Goal: Information Seeking & Learning: Learn about a topic

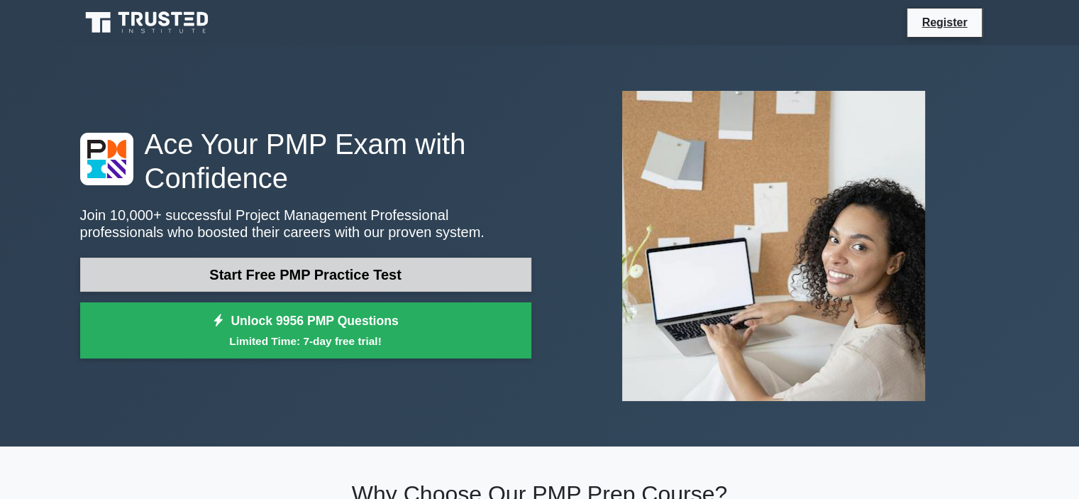
click at [375, 276] on link "Start Free PMP Practice Test" at bounding box center [305, 275] width 451 height 34
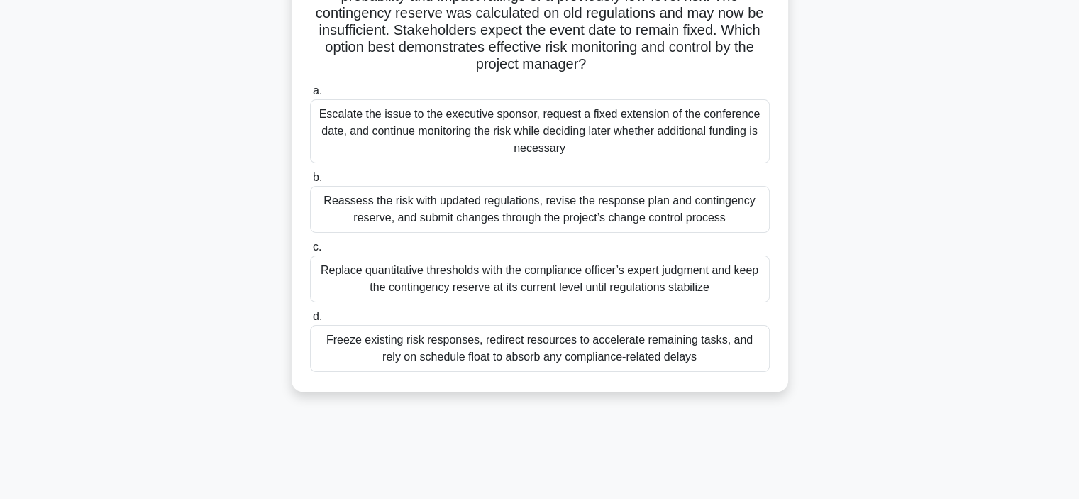
scroll to position [142, 0]
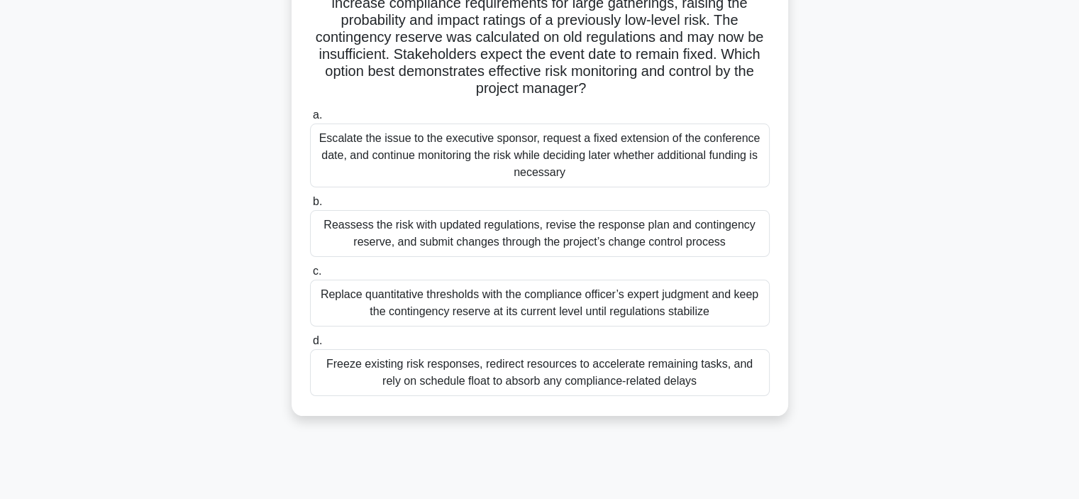
drag, startPoint x: 473, startPoint y: 160, endPoint x: 473, endPoint y: 170, distance: 9.2
click at [473, 170] on div "Escalate the issue to the executive sponsor, request a fixed extension of the c…" at bounding box center [540, 155] width 460 height 64
click at [526, 175] on div "Escalate the issue to the executive sponsor, request a fixed extension of the c…" at bounding box center [540, 155] width 460 height 64
click at [310, 120] on input "a. Escalate the issue to the executive sponsor, request a fixed extension of th…" at bounding box center [310, 115] width 0 height 9
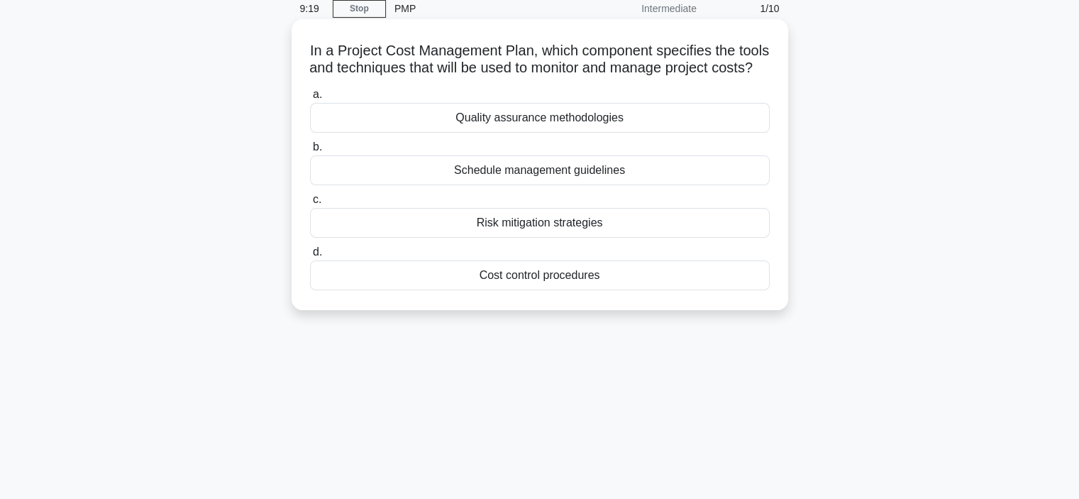
scroll to position [0, 0]
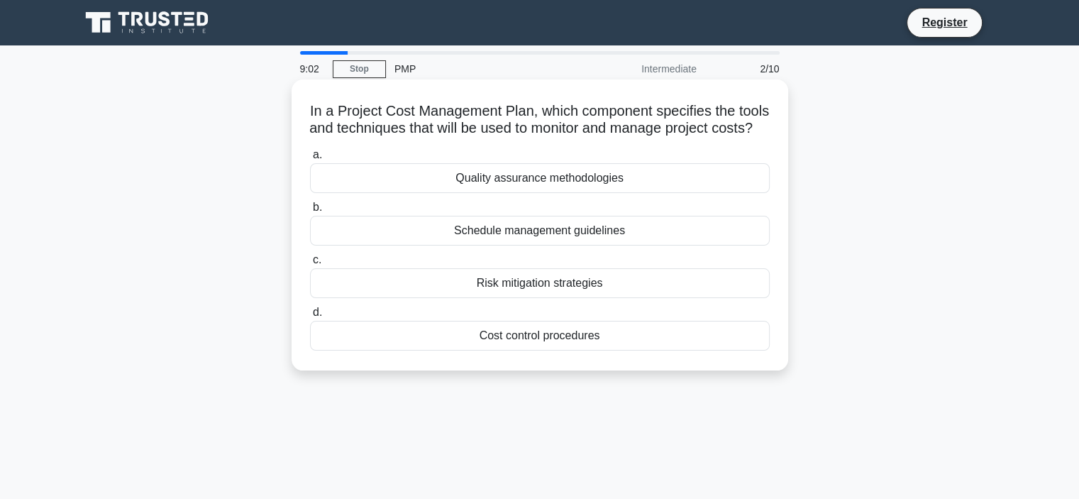
click at [550, 246] on div "Schedule management guidelines" at bounding box center [540, 231] width 460 height 30
click at [310, 212] on input "b. Schedule management guidelines" at bounding box center [310, 207] width 0 height 9
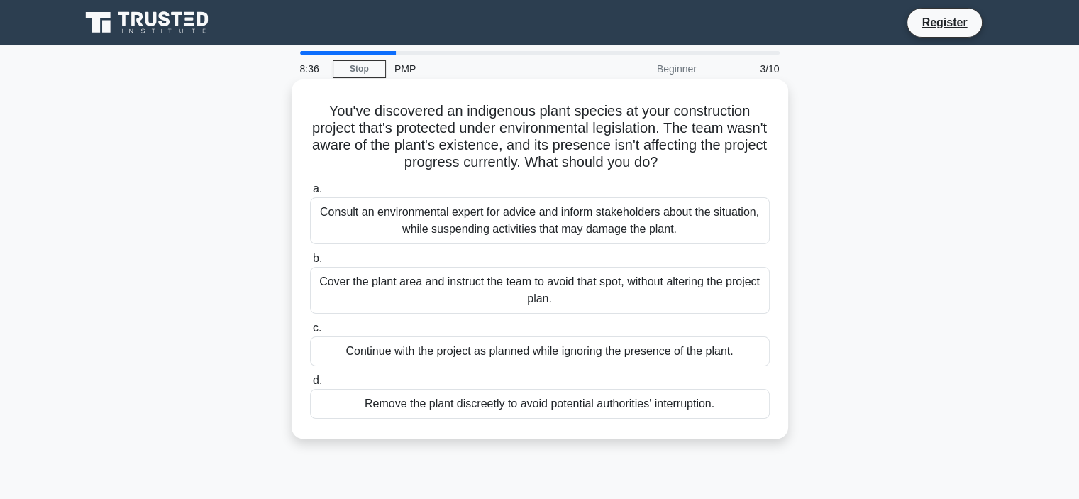
click at [487, 210] on div "Consult an environmental expert for advice and inform stakeholders about the si…" at bounding box center [540, 220] width 460 height 47
click at [310, 194] on input "a. Consult an environmental expert for advice and inform stakeholders about the…" at bounding box center [310, 189] width 0 height 9
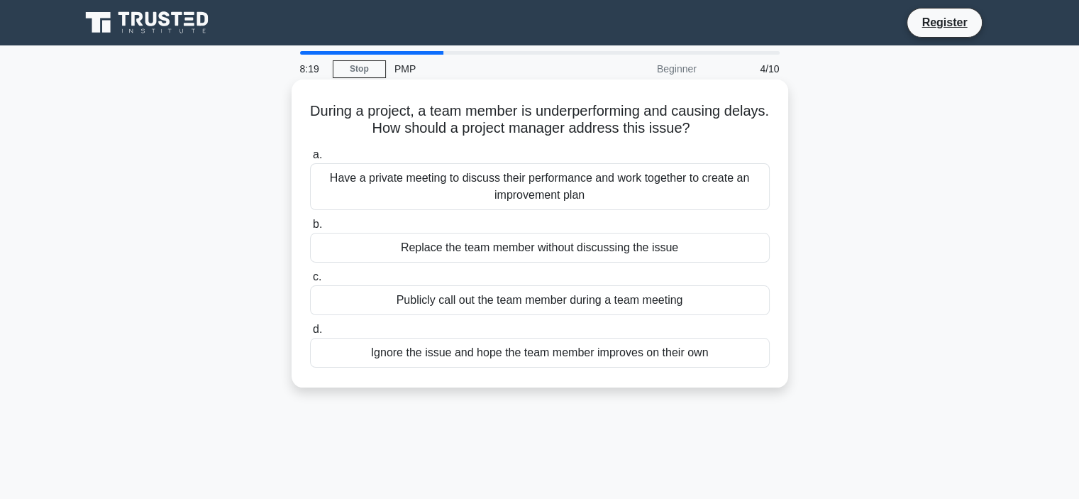
click at [551, 192] on div "Have a private meeting to discuss their performance and work together to create…" at bounding box center [540, 186] width 460 height 47
click at [310, 160] on input "a. Have a private meeting to discuss their performance and work together to cre…" at bounding box center [310, 154] width 0 height 9
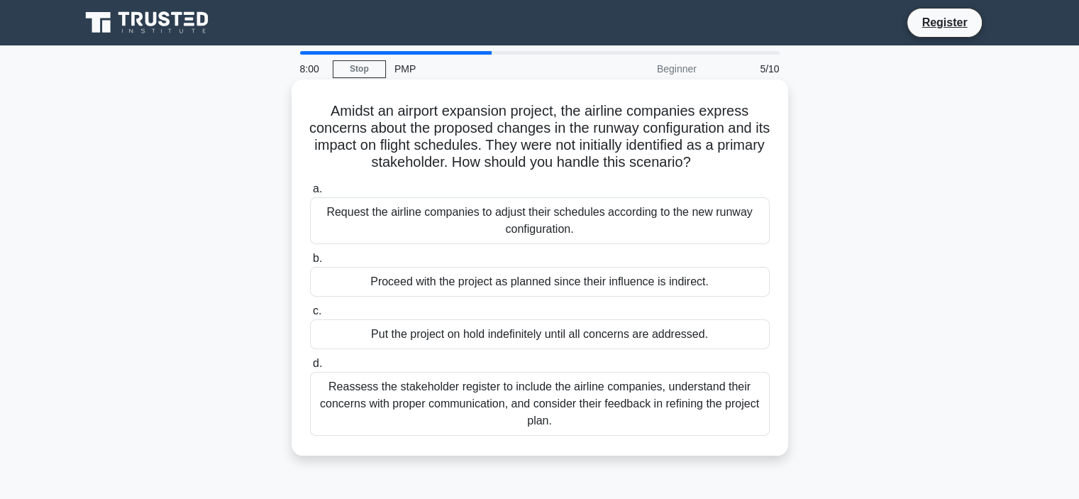
click at [566, 337] on div "Put the project on hold indefinitely until all concerns are addressed." at bounding box center [540, 334] width 460 height 30
click at [310, 316] on input "c. Put the project on hold indefinitely until all concerns are addressed." at bounding box center [310, 311] width 0 height 9
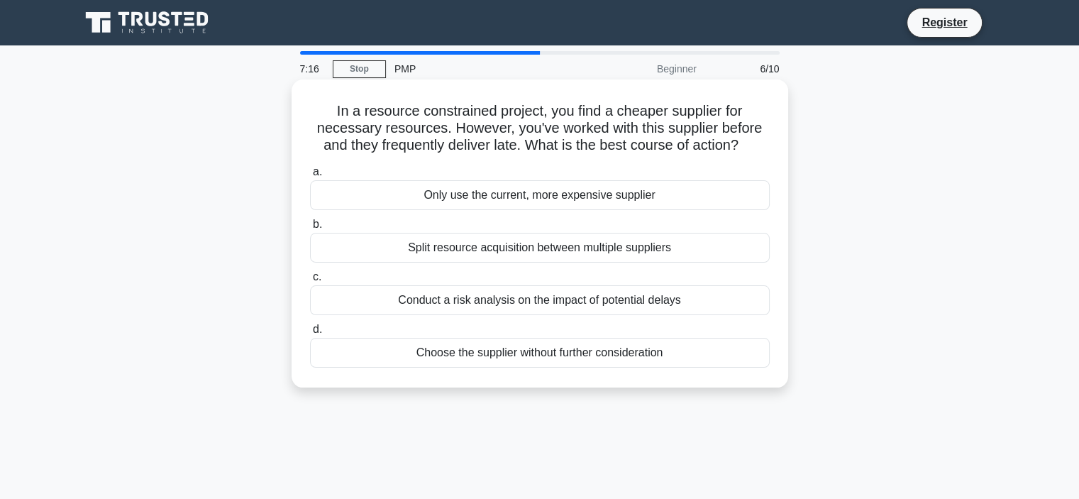
click at [525, 252] on div "Split resource acquisition between multiple suppliers" at bounding box center [540, 248] width 460 height 30
click at [310, 229] on input "b. Split resource acquisition between multiple suppliers" at bounding box center [310, 224] width 0 height 9
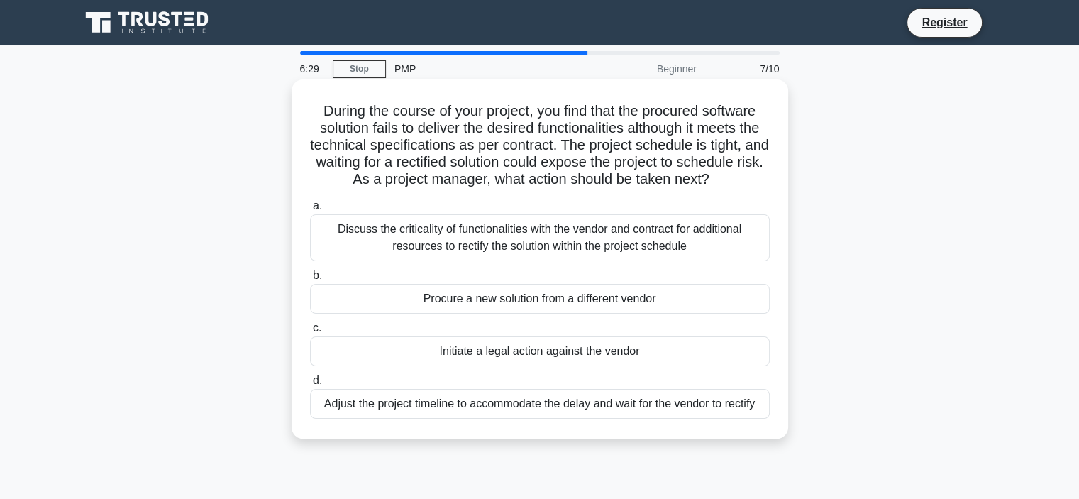
click at [554, 257] on div "Discuss the criticality of functionalities with the vendor and contract for add…" at bounding box center [540, 237] width 460 height 47
click at [310, 211] on input "a. Discuss the criticality of functionalities with the vendor and contract for …" at bounding box center [310, 206] width 0 height 9
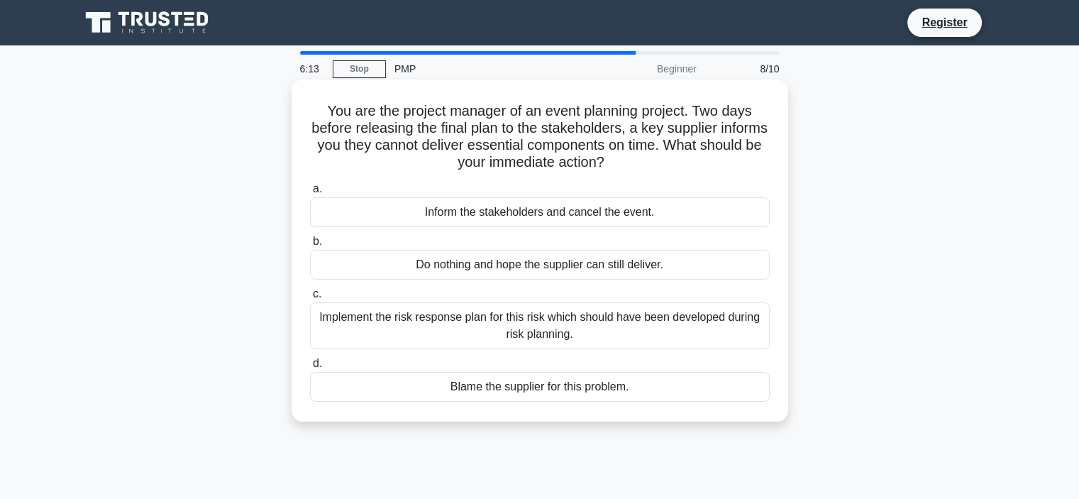
click at [537, 322] on div "Implement the risk response plan for this risk which should have been developed…" at bounding box center [540, 325] width 460 height 47
click at [310, 299] on input "c. Implement the risk response plan for this risk which should have been develo…" at bounding box center [310, 294] width 0 height 9
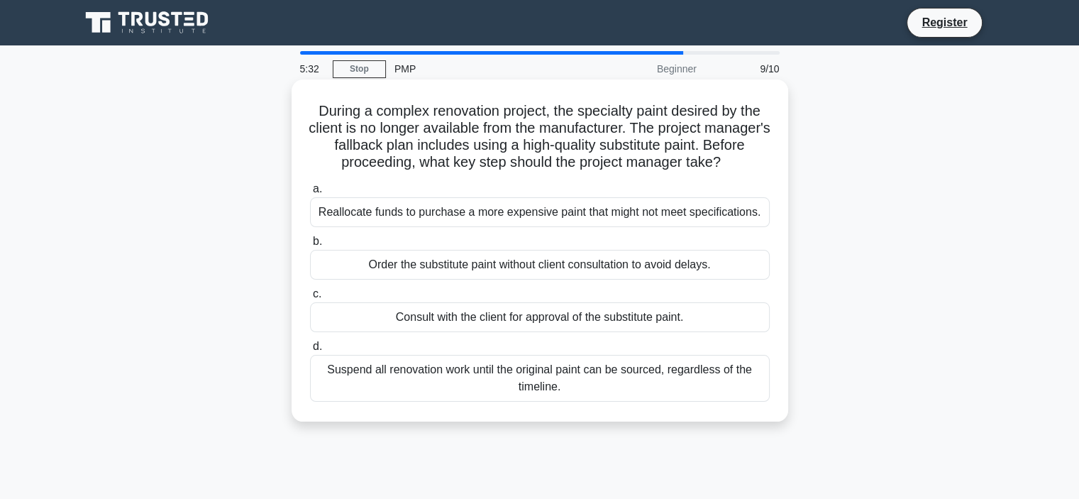
click at [545, 316] on div "Consult with the client for approval of the substitute paint." at bounding box center [540, 317] width 460 height 30
click at [310, 299] on input "c. Consult with the client for approval of the substitute paint." at bounding box center [310, 294] width 0 height 9
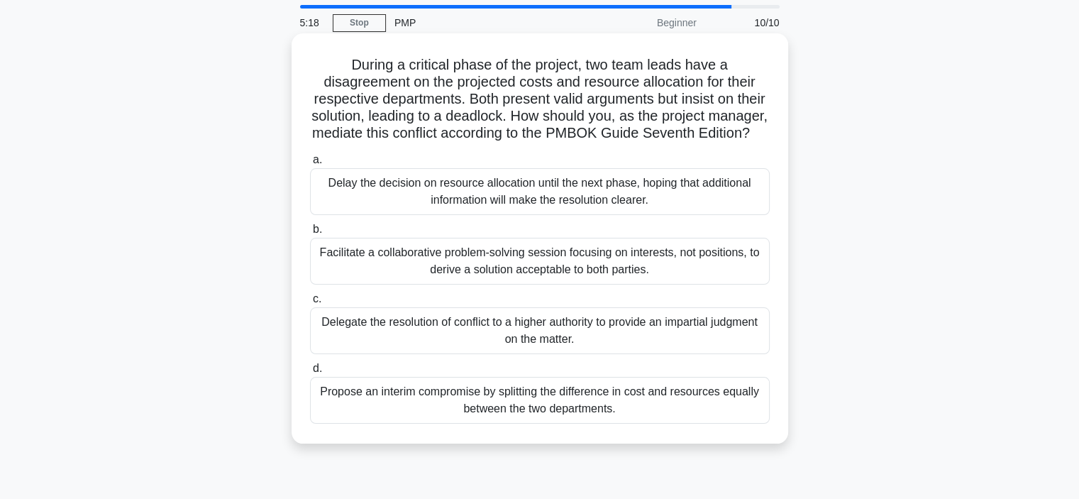
scroll to position [71, 0]
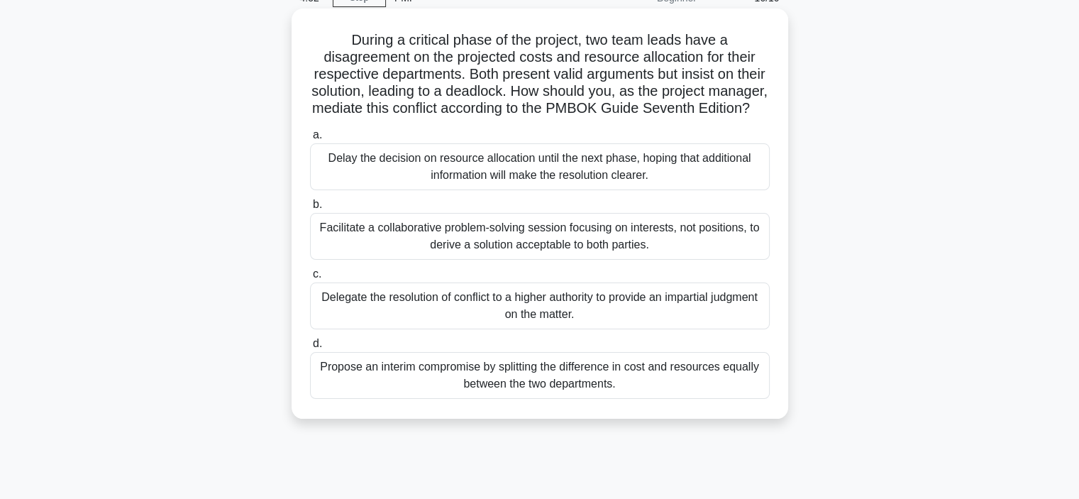
click at [596, 387] on div "Propose an interim compromise by splitting the difference in cost and resources…" at bounding box center [540, 375] width 460 height 47
click at [310, 348] on input "d. Propose an interim compromise by splitting the difference in cost and resour…" at bounding box center [310, 343] width 0 height 9
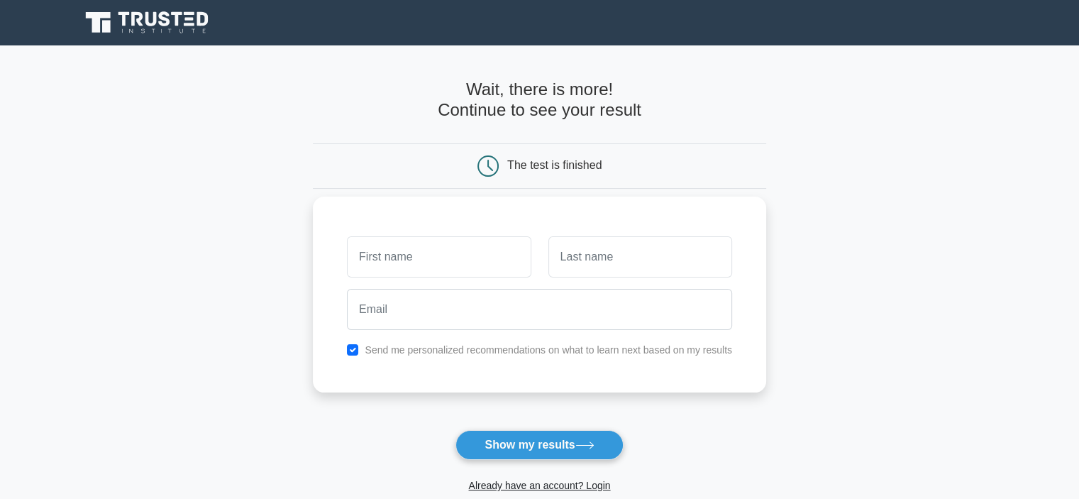
click at [507, 255] on input "text" at bounding box center [439, 256] width 184 height 41
type input "a"
type input "BALA KRISHNAN"
click at [593, 262] on input "text" at bounding box center [641, 256] width 184 height 41
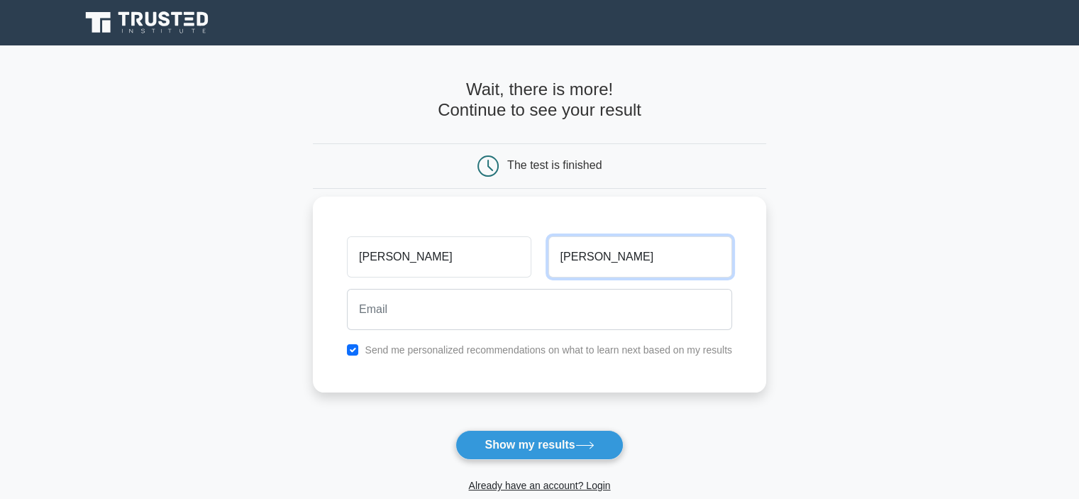
type input "RAMASAMY"
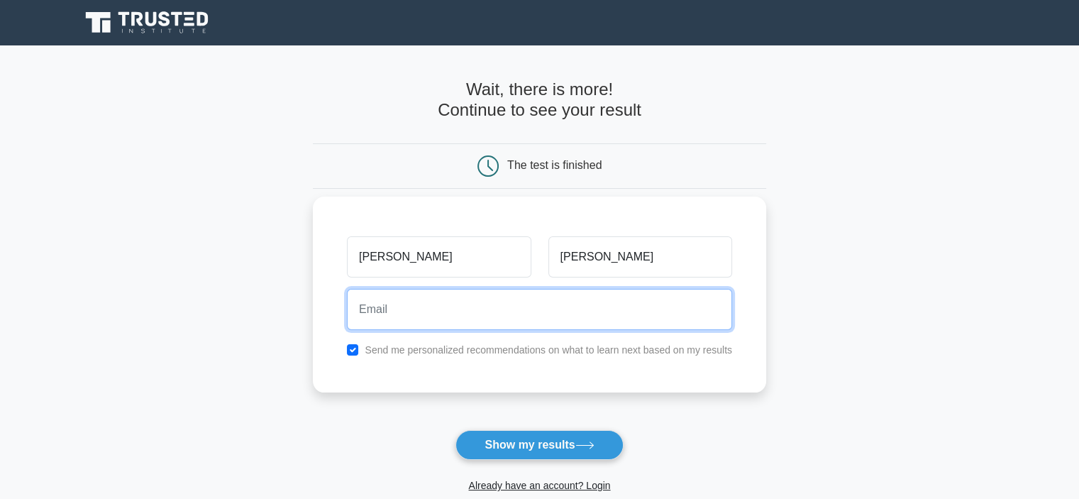
click at [517, 311] on input "email" at bounding box center [539, 309] width 385 height 41
type input "bala061081@gmail.com"
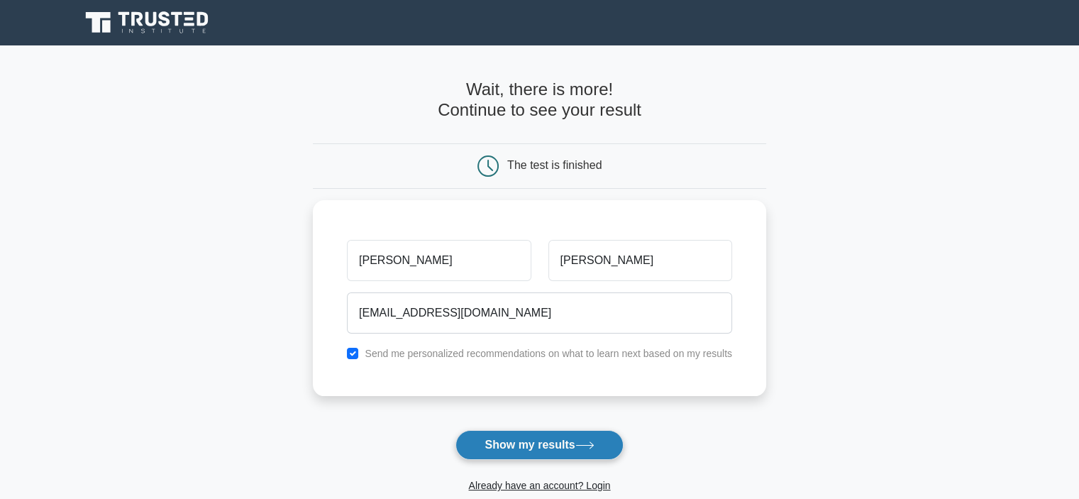
click at [588, 448] on icon at bounding box center [585, 445] width 19 height 8
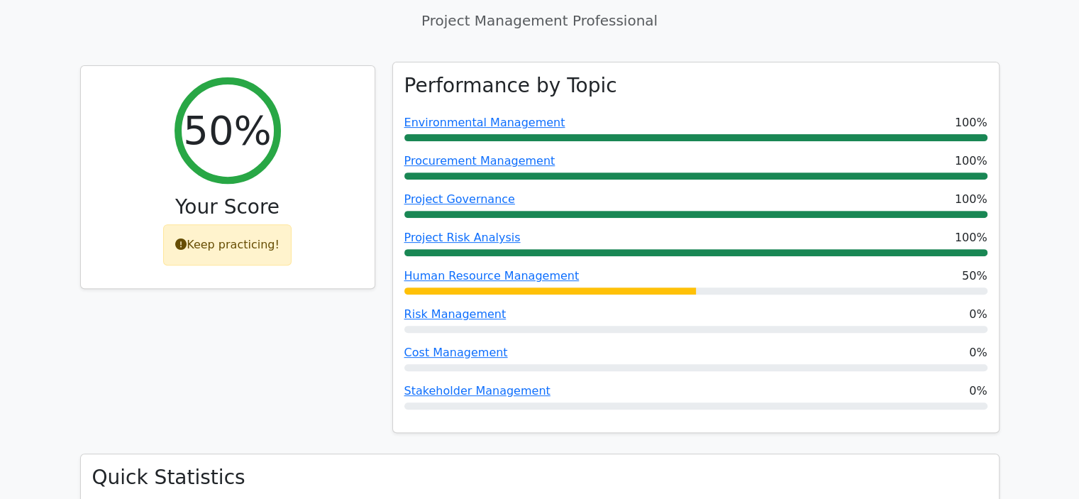
scroll to position [497, 0]
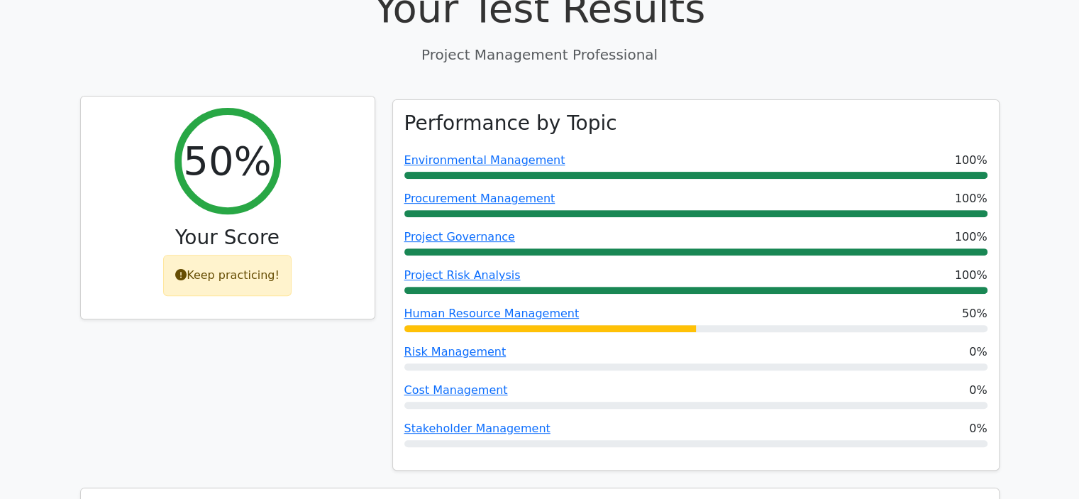
click at [239, 255] on div "Keep practicing!" at bounding box center [227, 275] width 128 height 41
click at [202, 255] on div "Keep practicing!" at bounding box center [227, 275] width 128 height 41
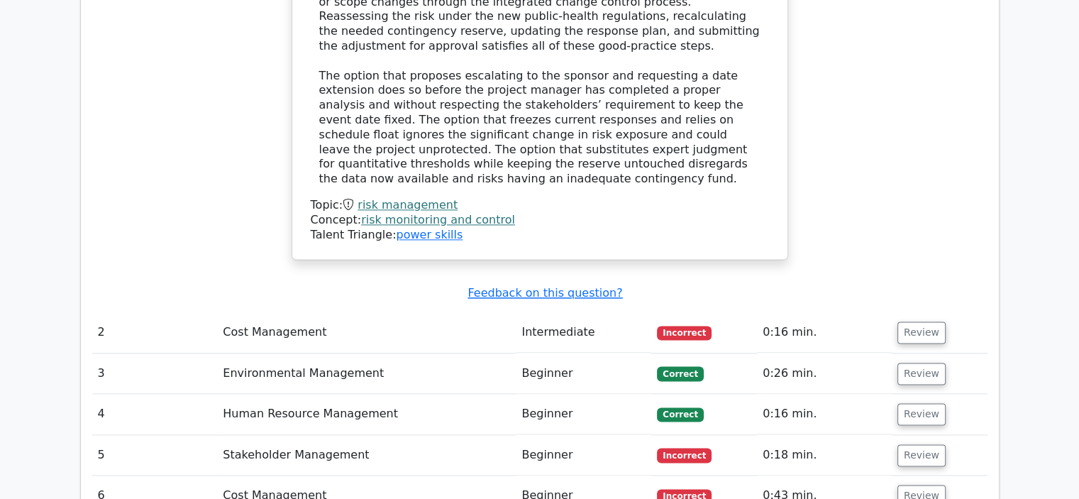
scroll to position [1916, 0]
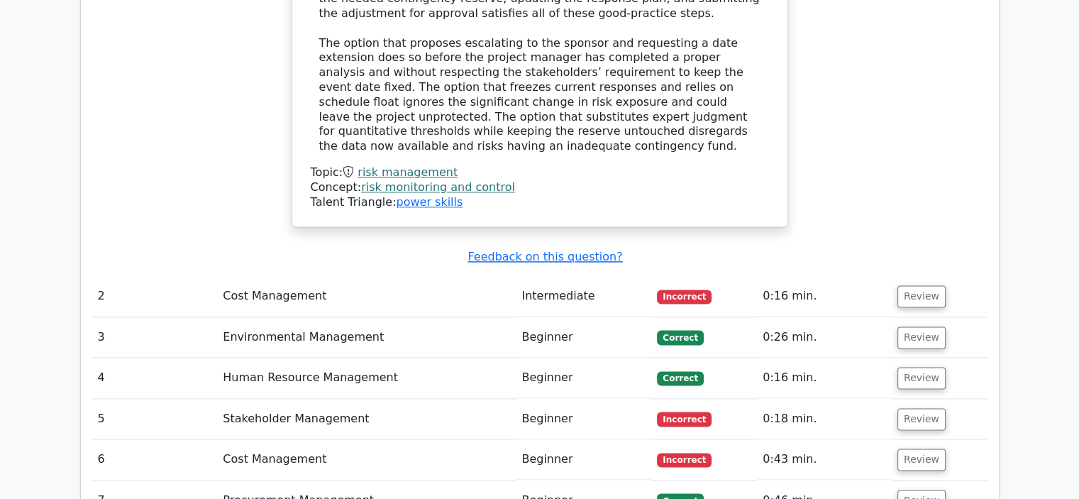
click at [687, 290] on span "Incorrect" at bounding box center [684, 297] width 55 height 14
click at [926, 285] on button "Review" at bounding box center [922, 296] width 48 height 22
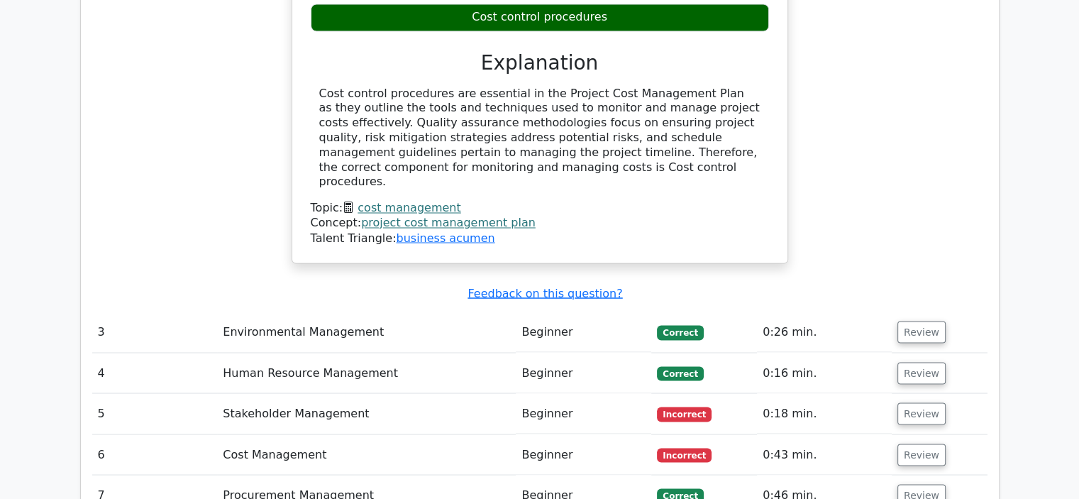
scroll to position [2484, 0]
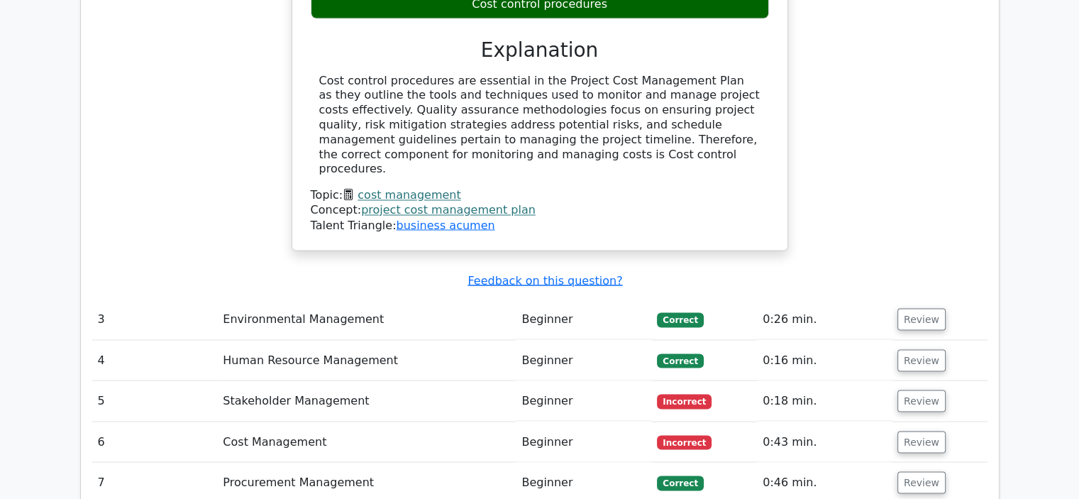
click at [691, 394] on span "Incorrect" at bounding box center [684, 401] width 55 height 14
click at [914, 390] on button "Review" at bounding box center [922, 401] width 48 height 22
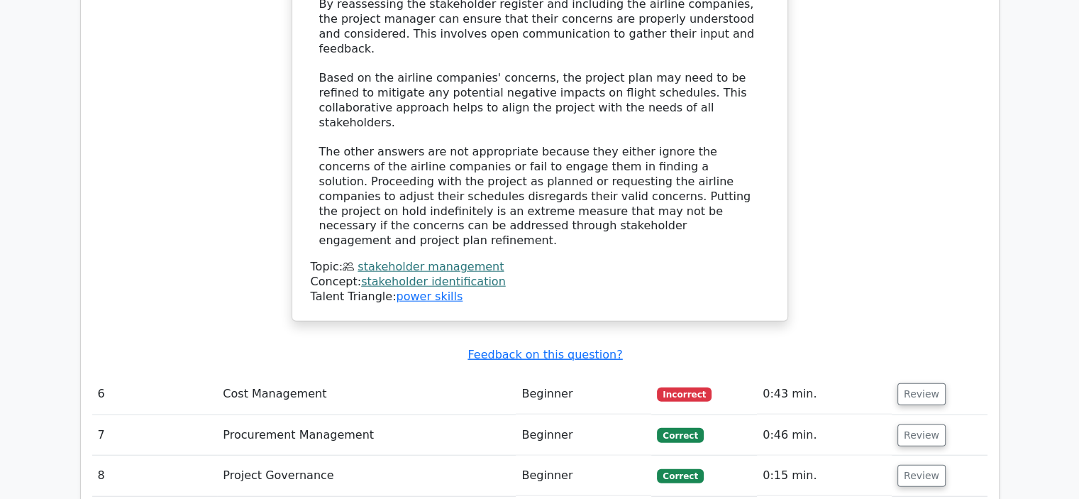
scroll to position [3477, 0]
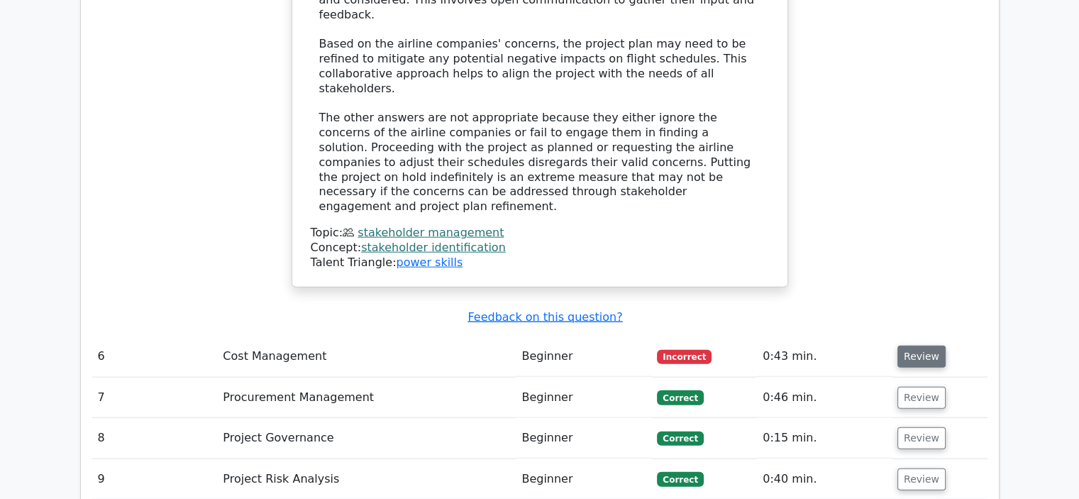
click at [929, 346] on button "Review" at bounding box center [922, 357] width 48 height 22
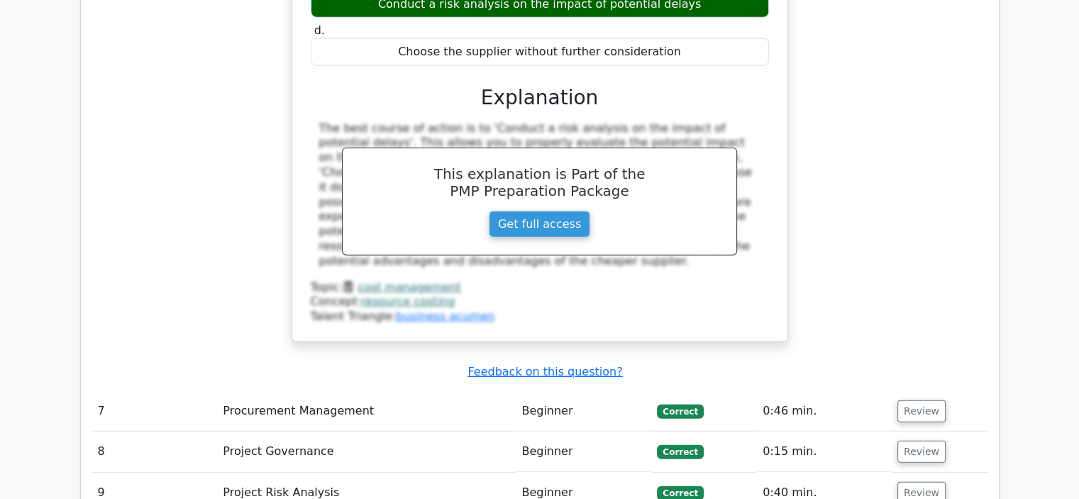
scroll to position [4116, 0]
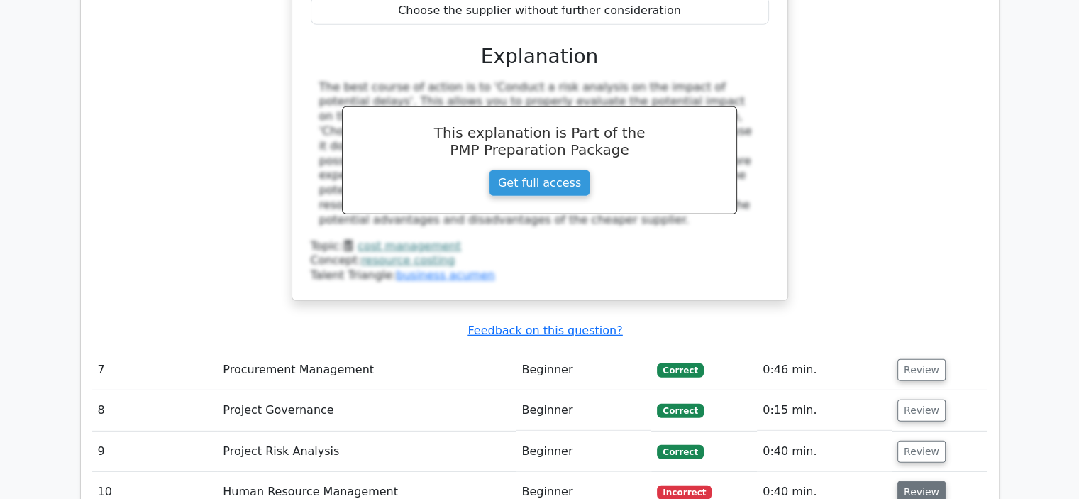
click at [925, 481] on button "Review" at bounding box center [922, 492] width 48 height 22
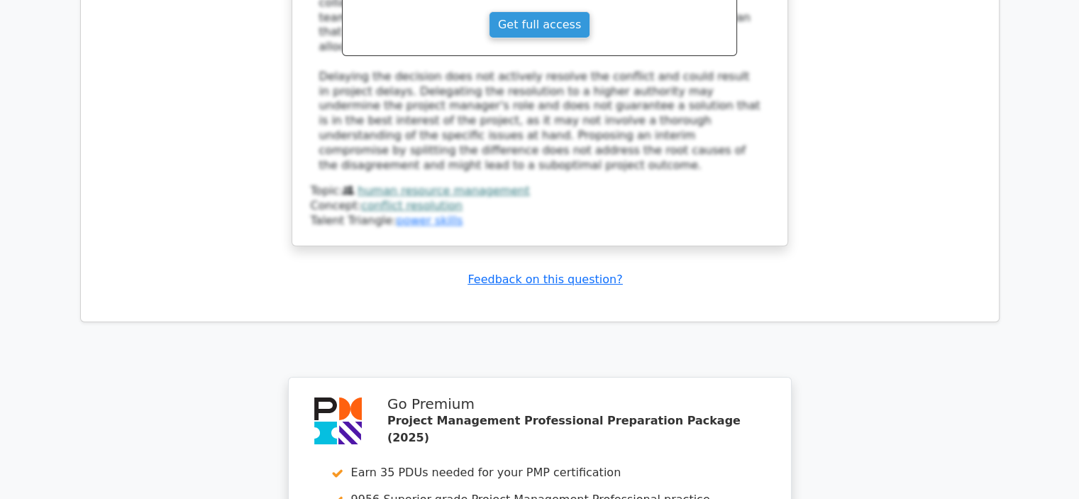
scroll to position [5252, 0]
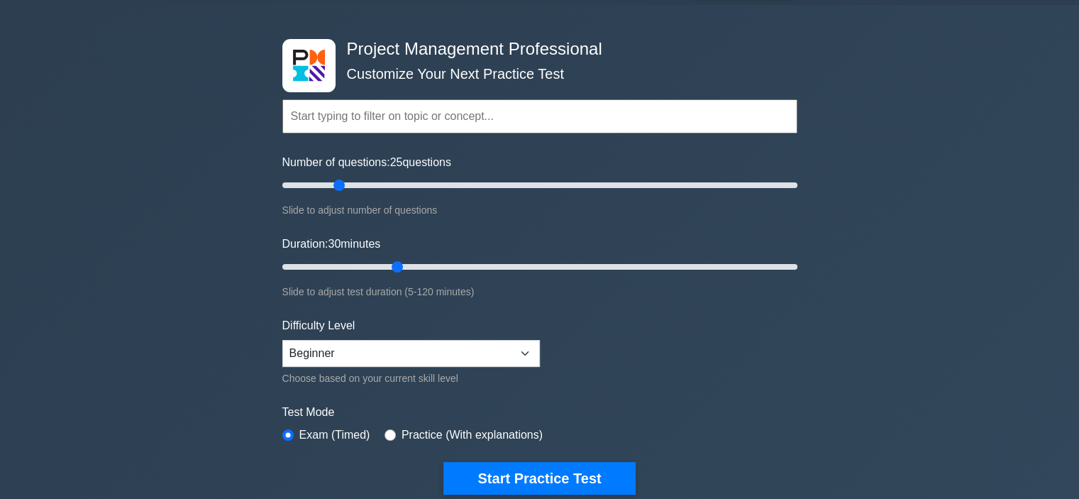
scroll to position [142, 0]
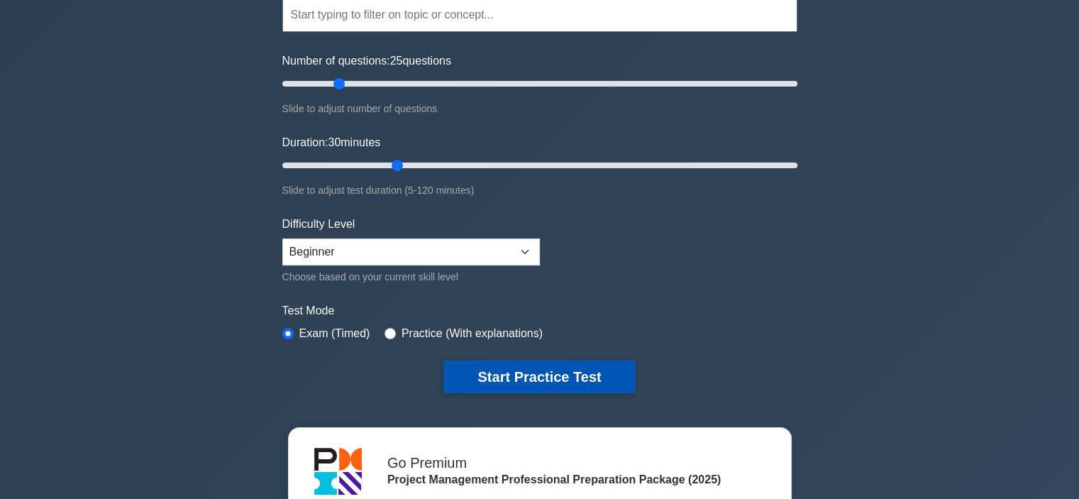
click at [561, 379] on button "Start Practice Test" at bounding box center [540, 377] width 192 height 33
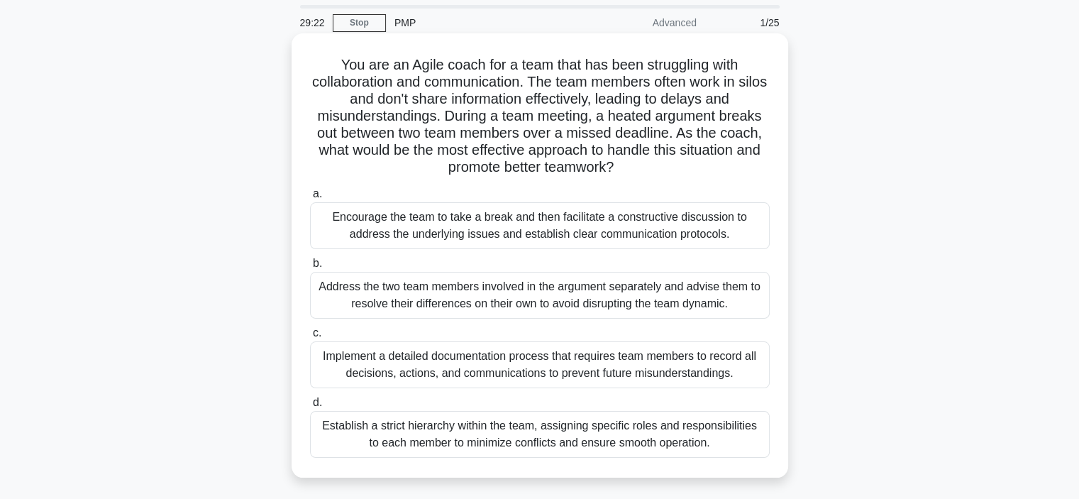
scroll to position [71, 0]
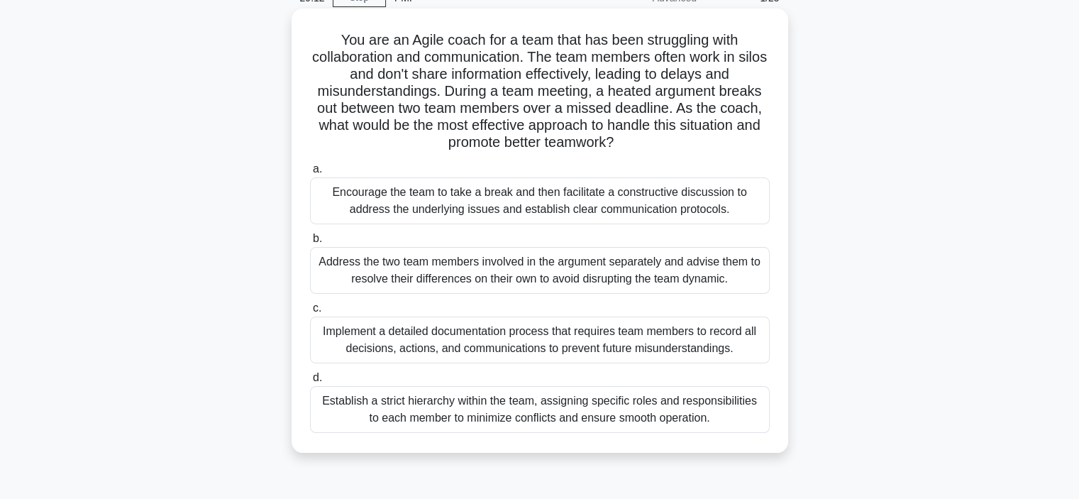
click at [519, 343] on div "Implement a detailed documentation process that requires team members to record…" at bounding box center [540, 340] width 460 height 47
click at [310, 313] on input "c. Implement a detailed documentation process that requires team members to rec…" at bounding box center [310, 308] width 0 height 9
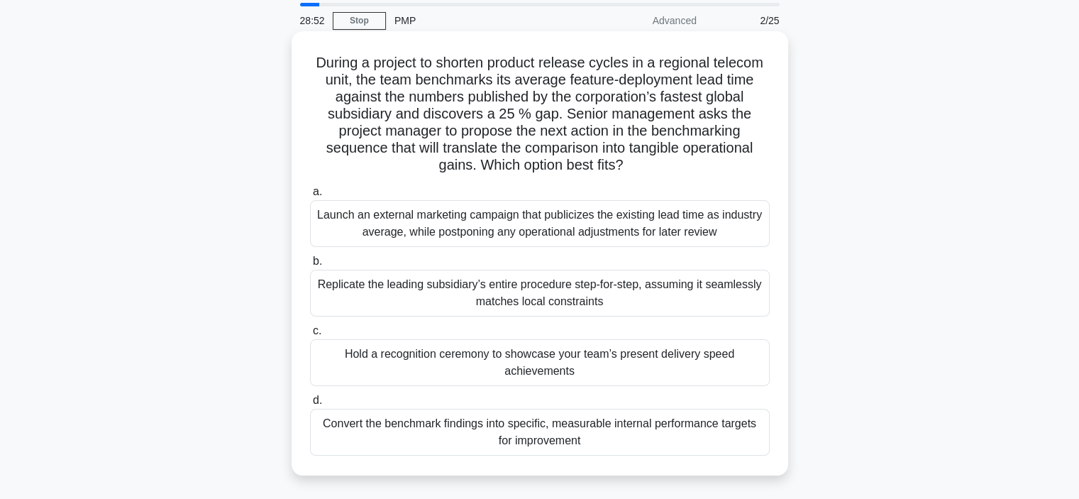
scroll to position [142, 0]
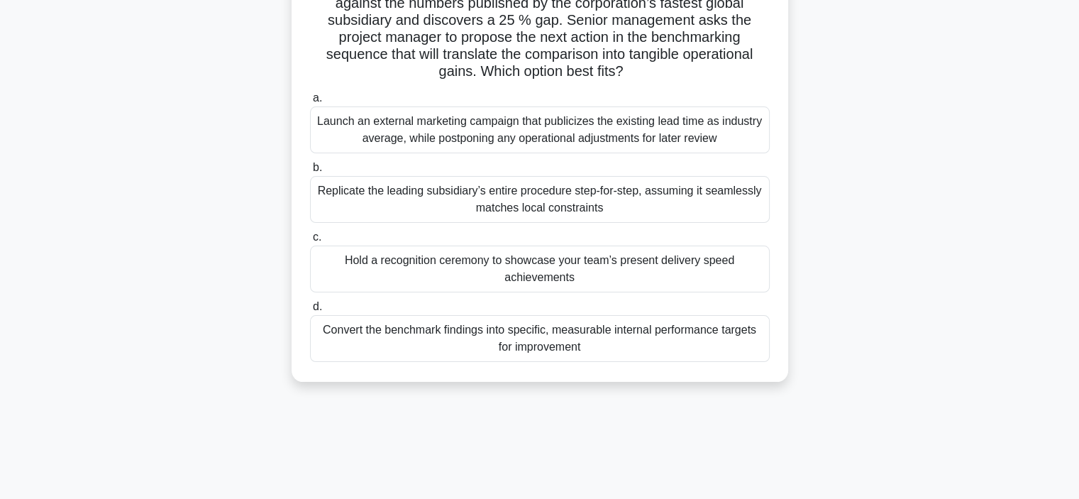
click at [542, 337] on div "Convert the benchmark findings into specific, measurable internal performance t…" at bounding box center [540, 338] width 460 height 47
click at [310, 312] on input "d. Convert the benchmark findings into specific, measurable internal performanc…" at bounding box center [310, 306] width 0 height 9
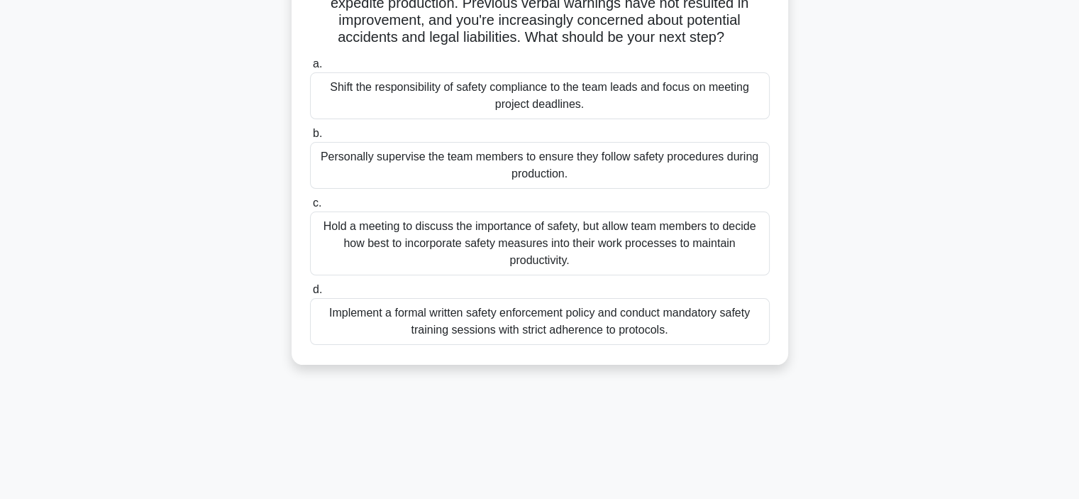
click at [549, 329] on div "Implement a formal written safety enforcement policy and conduct mandatory safe…" at bounding box center [540, 321] width 460 height 47
click at [310, 295] on input "d. Implement a formal written safety enforcement policy and conduct mandatory s…" at bounding box center [310, 289] width 0 height 9
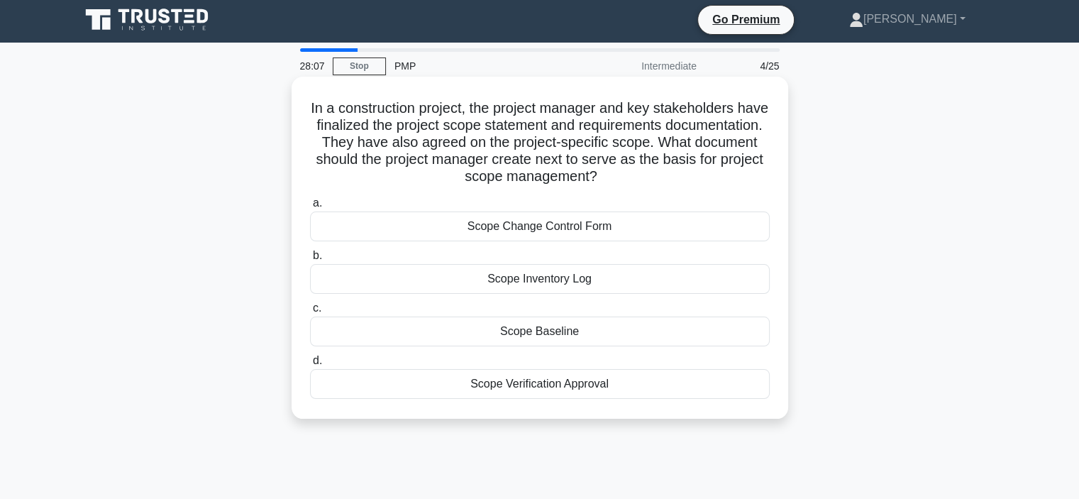
scroll to position [0, 0]
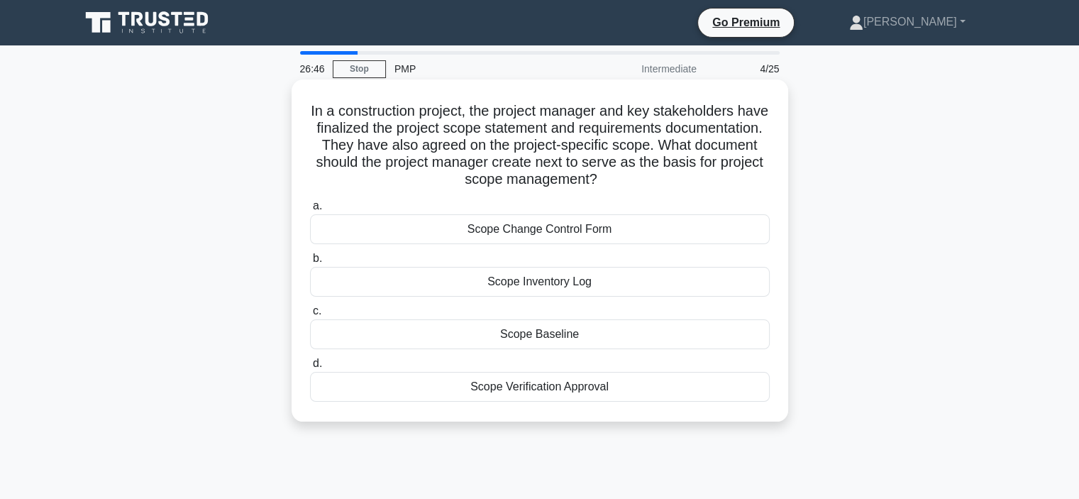
click at [565, 333] on div "Scope Baseline" at bounding box center [540, 334] width 460 height 30
click at [310, 316] on input "c. Scope Baseline" at bounding box center [310, 311] width 0 height 9
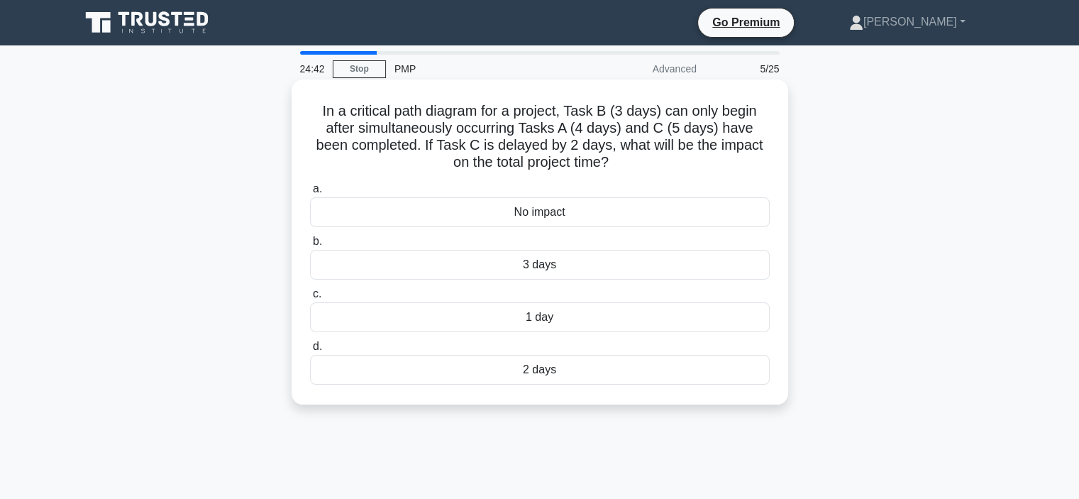
click at [551, 314] on div "1 day" at bounding box center [540, 317] width 460 height 30
click at [310, 299] on input "c. 1 day" at bounding box center [310, 294] width 0 height 9
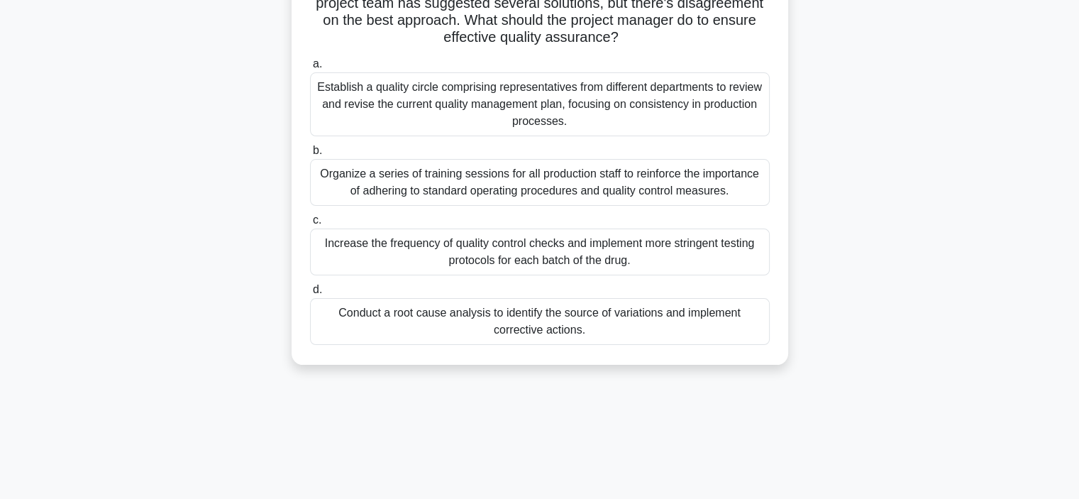
scroll to position [213, 0]
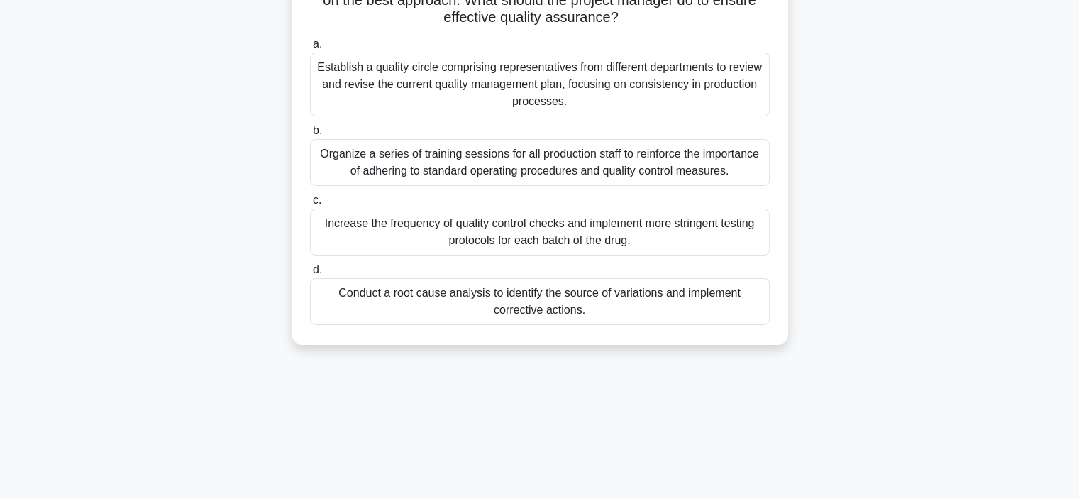
click at [552, 298] on div "Conduct a root cause analysis to identify the source of variations and implemen…" at bounding box center [540, 301] width 460 height 47
click at [310, 275] on input "d. Conduct a root cause analysis to identify the source of variations and imple…" at bounding box center [310, 269] width 0 height 9
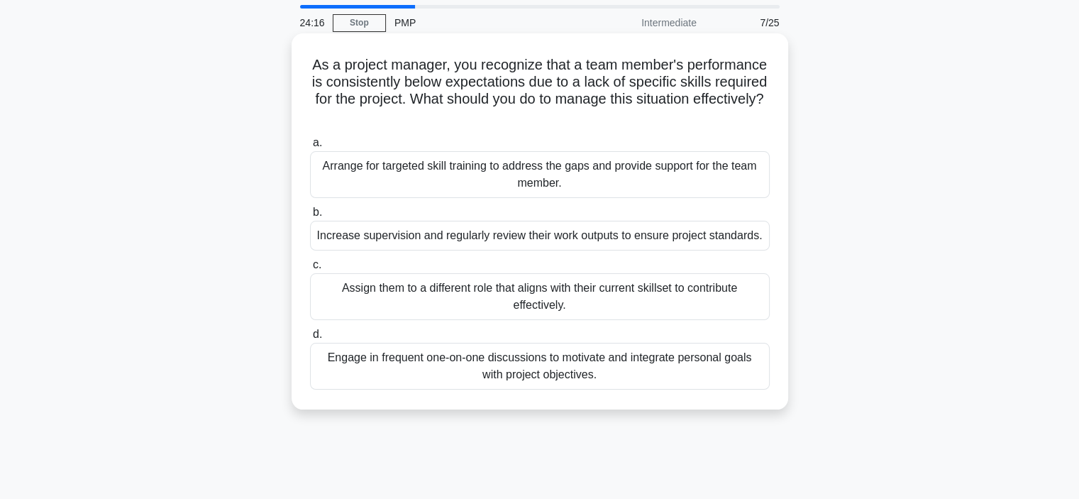
scroll to position [71, 0]
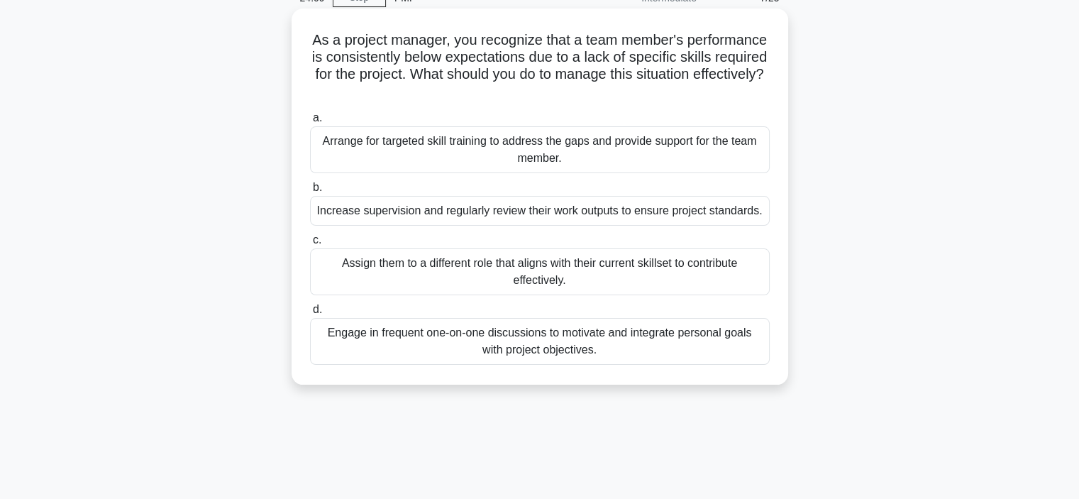
click at [571, 148] on div "Arrange for targeted skill training to address the gaps and provide support for…" at bounding box center [540, 149] width 460 height 47
click at [310, 123] on input "a. Arrange for targeted skill training to address the gaps and provide support …" at bounding box center [310, 118] width 0 height 9
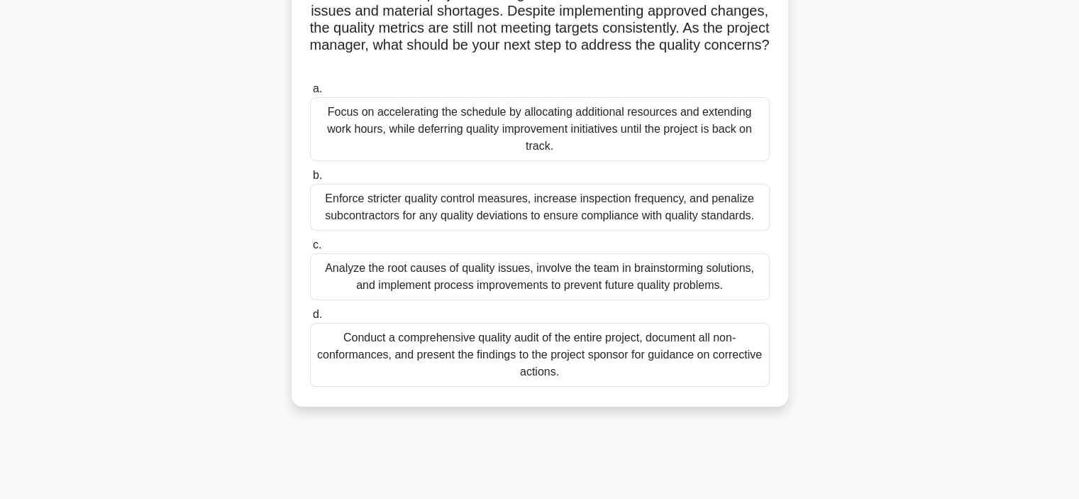
scroll to position [142, 0]
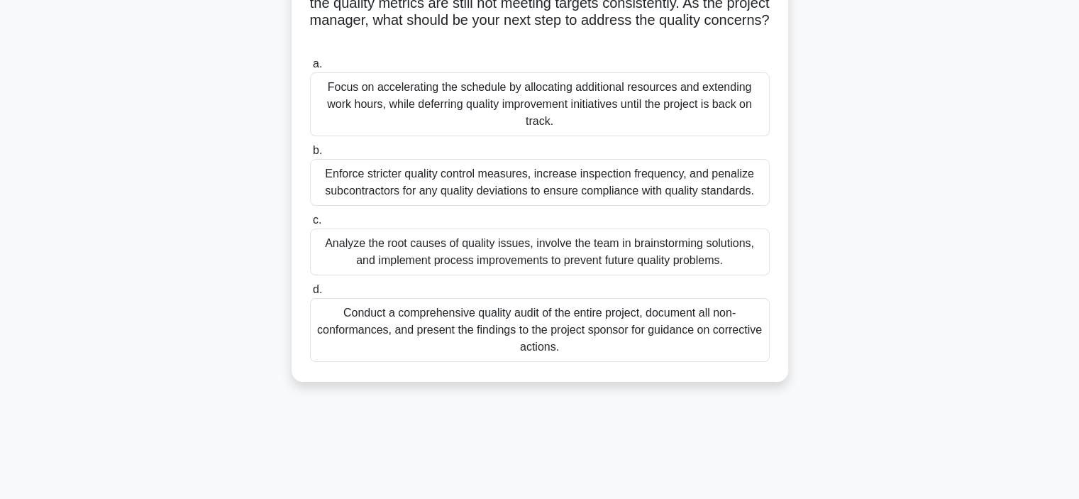
click at [552, 321] on div "Conduct a comprehensive quality audit of the entire project, document all non-c…" at bounding box center [540, 330] width 460 height 64
click at [310, 295] on input "d. Conduct a comprehensive quality audit of the entire project, document all no…" at bounding box center [310, 289] width 0 height 9
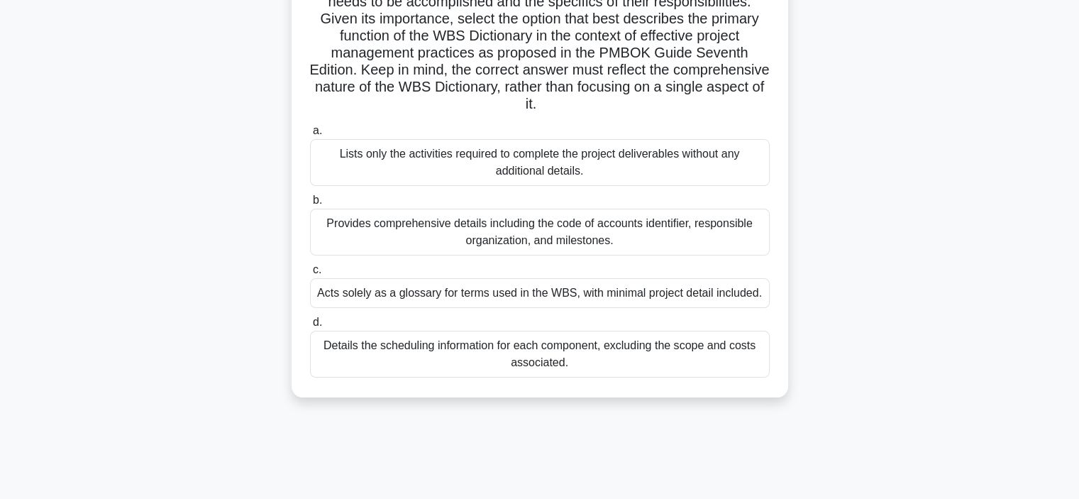
scroll to position [268, 0]
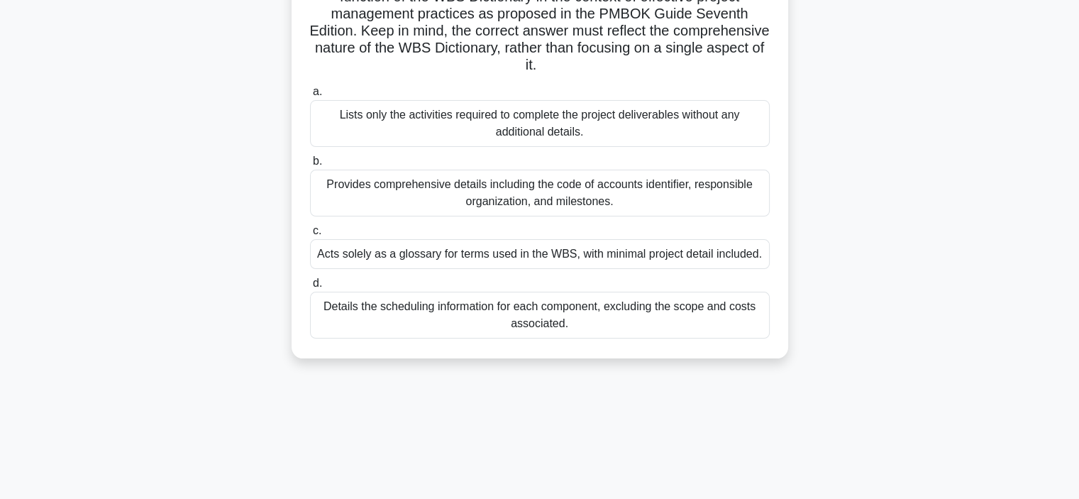
click at [560, 192] on div "Provides comprehensive details including the code of accounts identifier, respo…" at bounding box center [540, 193] width 460 height 47
click at [310, 166] on input "b. Provides comprehensive details including the code of accounts identifier, re…" at bounding box center [310, 161] width 0 height 9
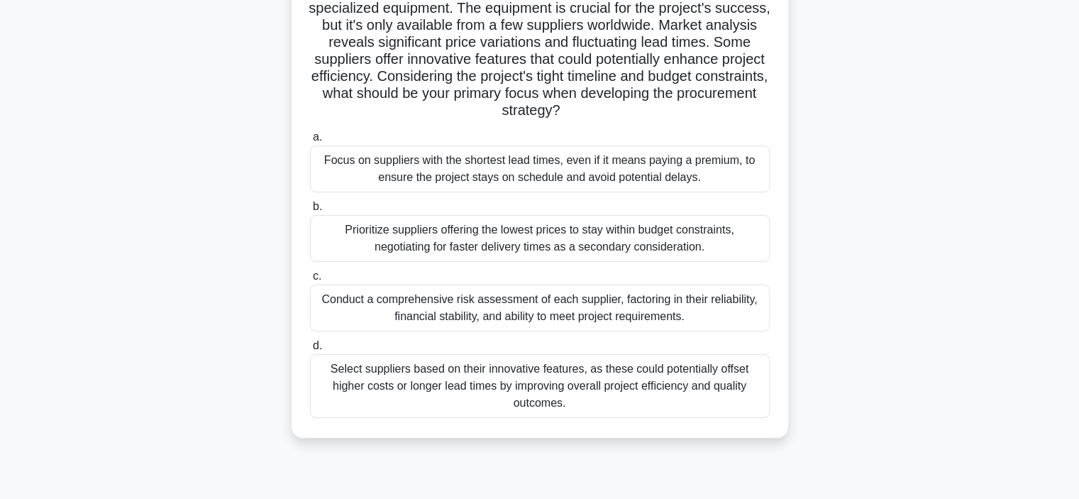
scroll to position [213, 0]
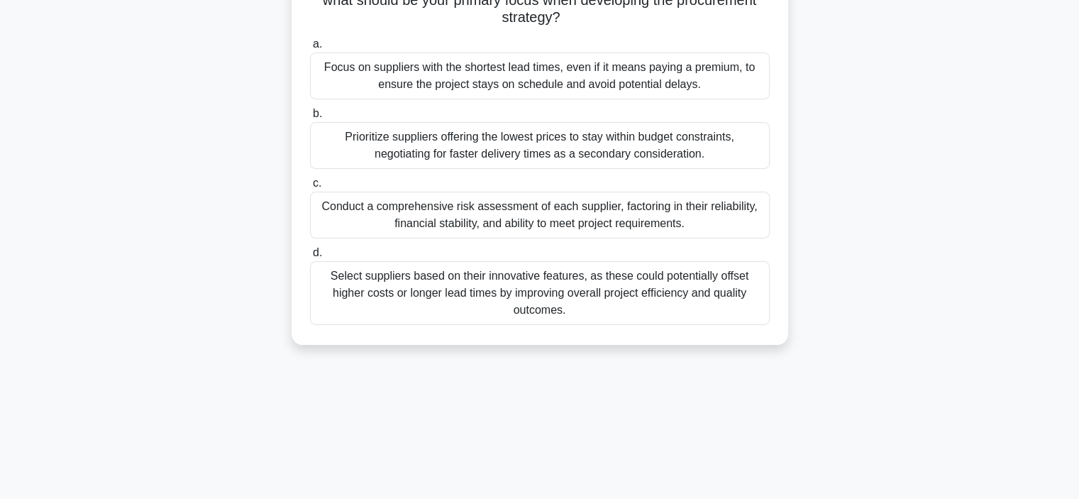
click at [524, 213] on div "Conduct a comprehensive risk assessment of each supplier, factoring in their re…" at bounding box center [540, 215] width 460 height 47
click at [310, 188] on input "c. Conduct a comprehensive risk assessment of each supplier, factoring in their…" at bounding box center [310, 183] width 0 height 9
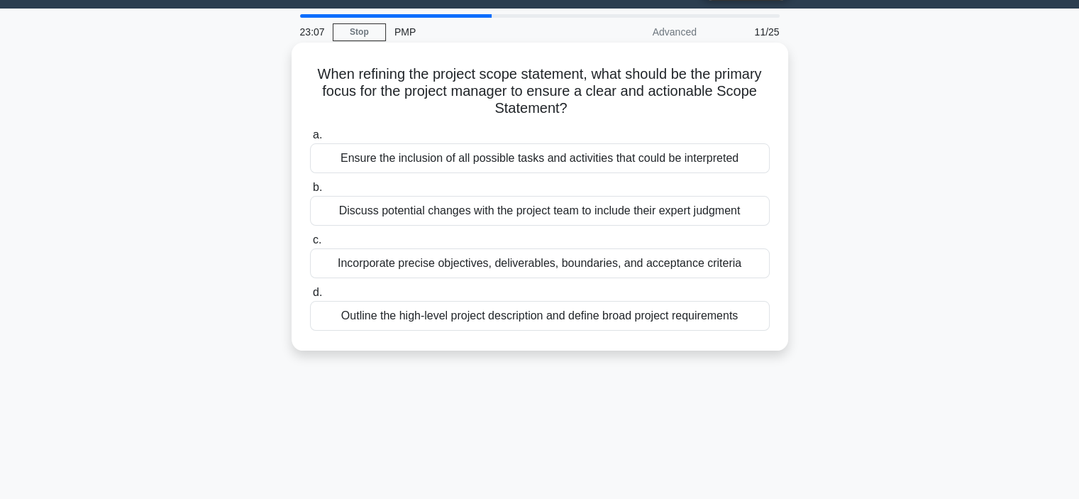
scroll to position [71, 0]
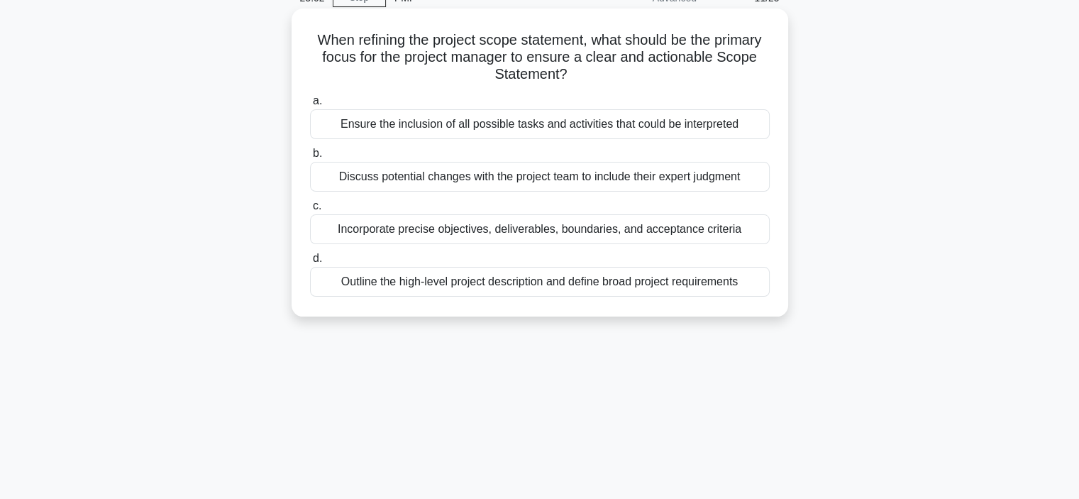
click at [468, 232] on div "Incorporate precise objectives, deliverables, boundaries, and acceptance criter…" at bounding box center [540, 229] width 460 height 30
click at [310, 211] on input "c. Incorporate precise objectives, deliverables, boundaries, and acceptance cri…" at bounding box center [310, 206] width 0 height 9
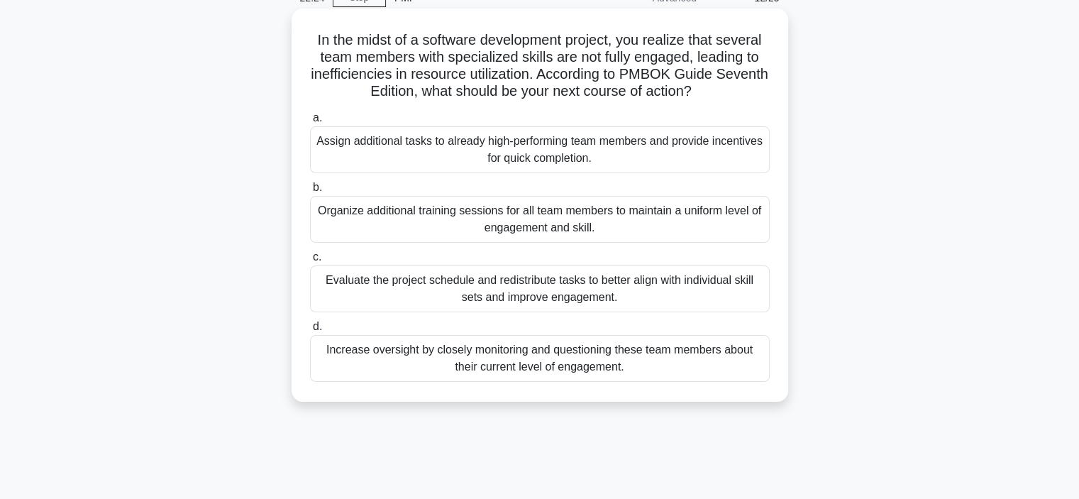
click at [515, 281] on div "Evaluate the project schedule and redistribute tasks to better align with indiv…" at bounding box center [540, 288] width 460 height 47
click at [310, 262] on input "c. Evaluate the project schedule and redistribute tasks to better align with in…" at bounding box center [310, 257] width 0 height 9
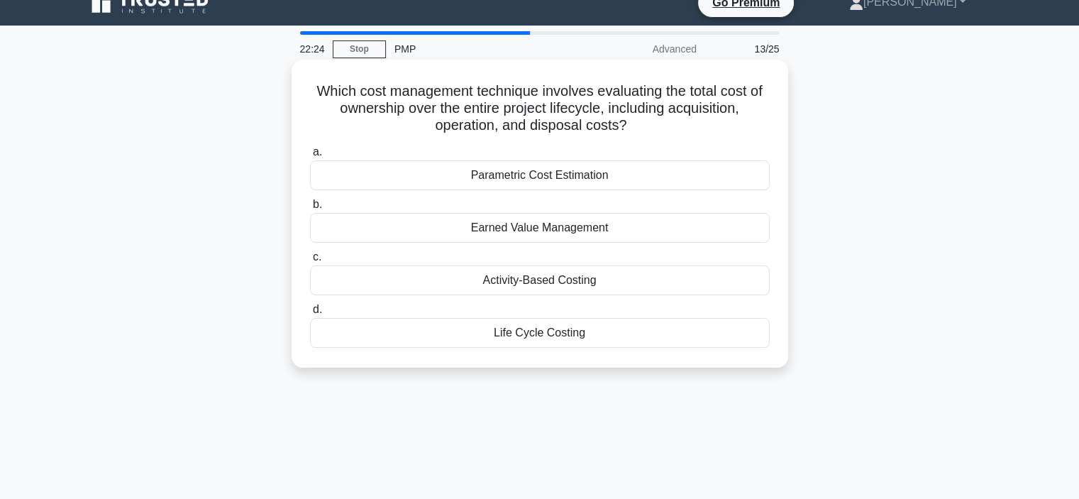
scroll to position [0, 0]
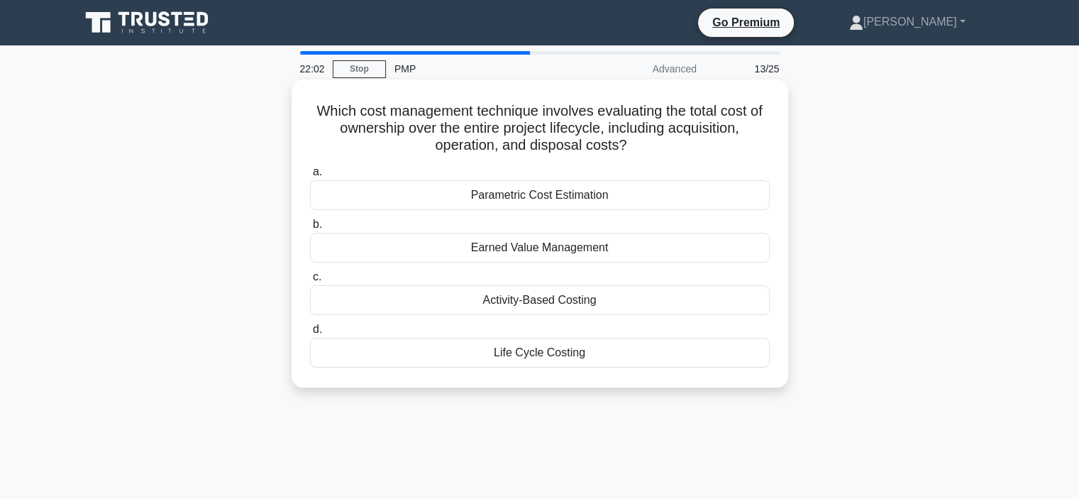
click at [566, 246] on div "Earned Value Management" at bounding box center [540, 248] width 460 height 30
click at [310, 229] on input "b. Earned Value Management" at bounding box center [310, 224] width 0 height 9
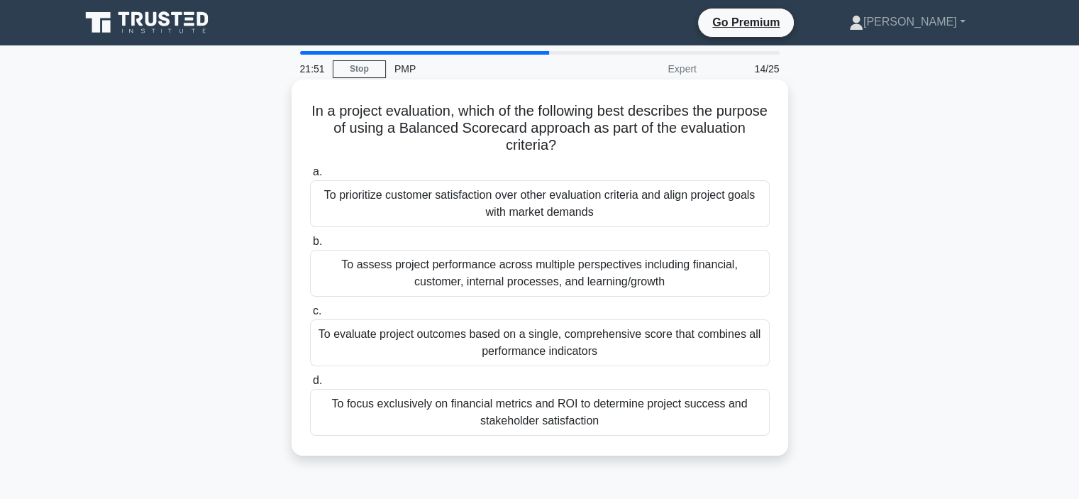
scroll to position [71, 0]
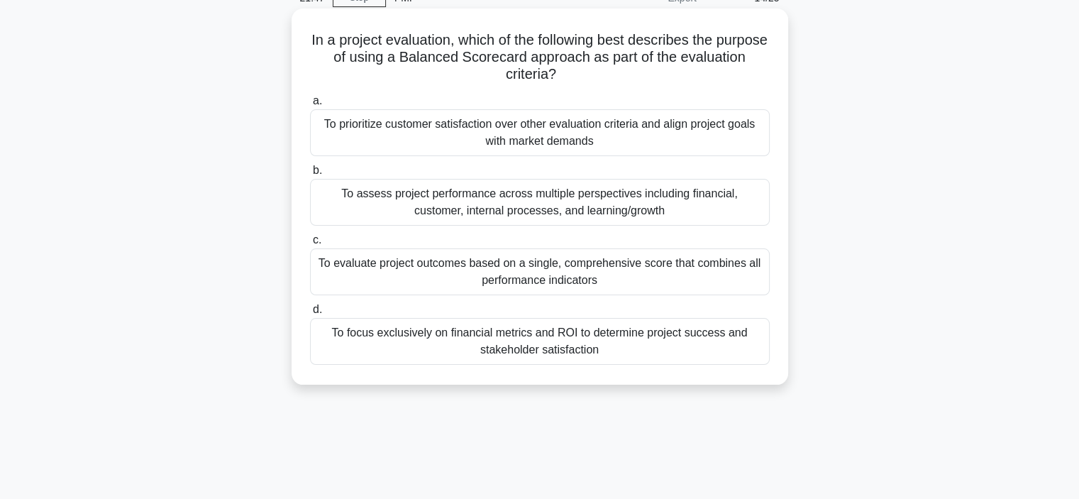
click at [514, 196] on div "To assess project performance across multiple perspectives including financial,…" at bounding box center [540, 202] width 460 height 47
click at [310, 175] on input "b. To assess project performance across multiple perspectives including financi…" at bounding box center [310, 170] width 0 height 9
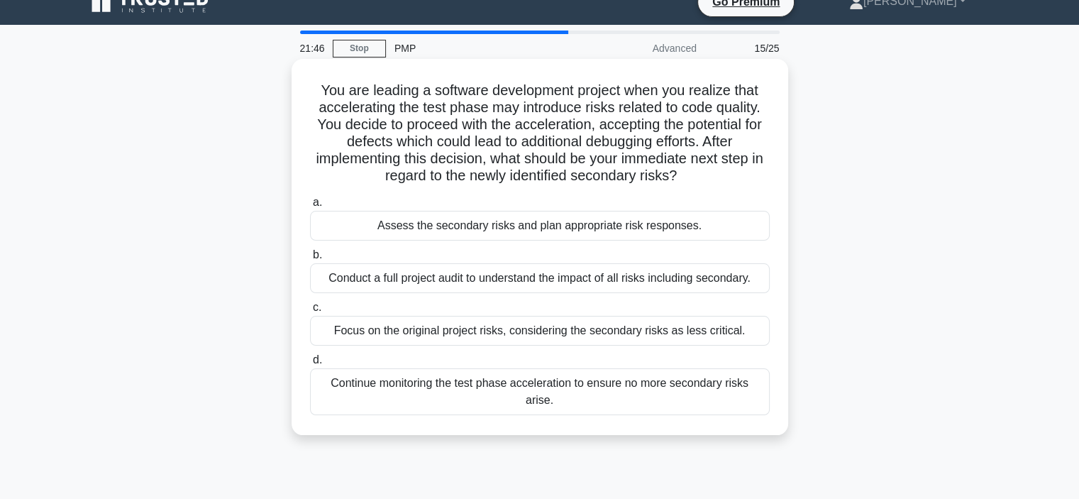
scroll to position [0, 0]
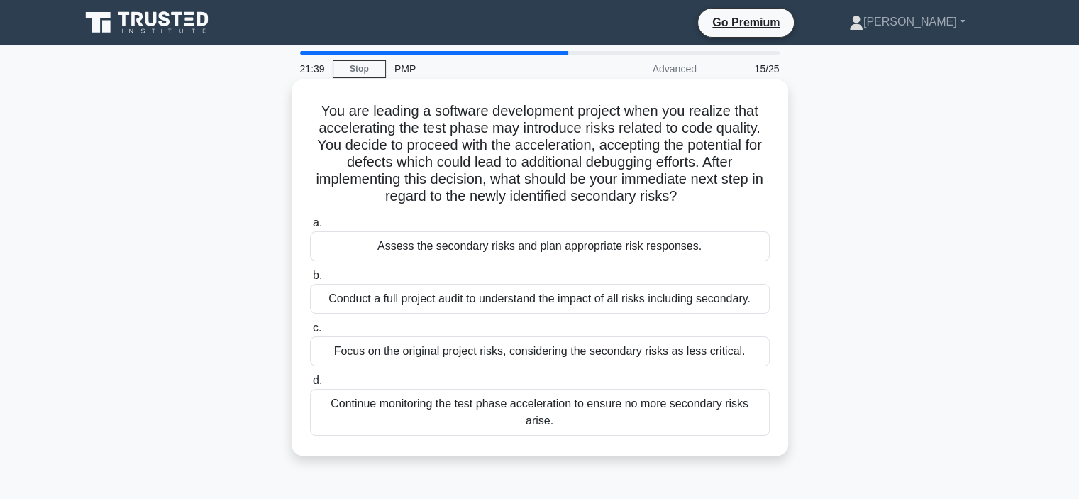
click at [519, 297] on div "Conduct a full project audit to understand the impact of all risks including se…" at bounding box center [540, 299] width 460 height 30
click at [310, 280] on input "b. Conduct a full project audit to understand the impact of all risks including…" at bounding box center [310, 275] width 0 height 9
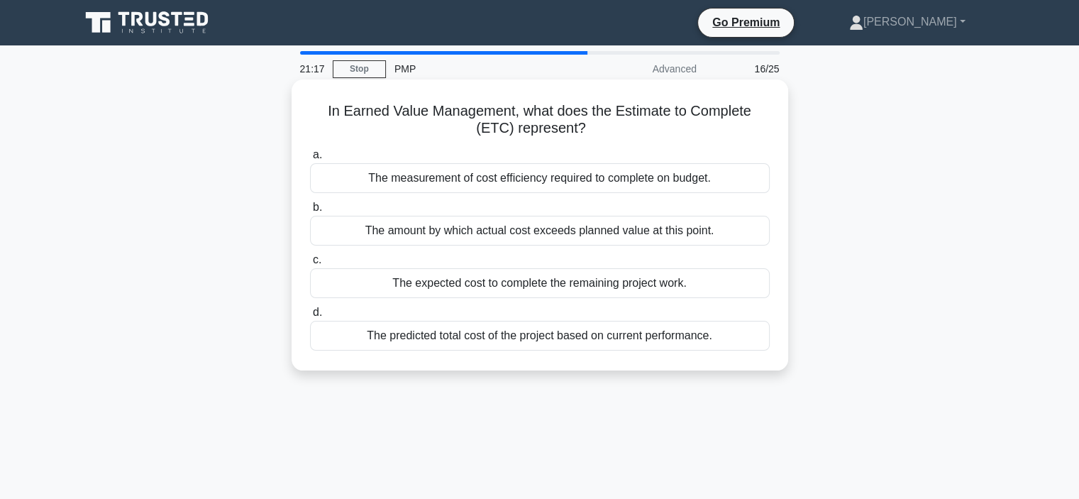
click at [536, 184] on div "The measurement of cost efficiency required to complete on budget." at bounding box center [540, 178] width 460 height 30
click at [310, 160] on input "a. The measurement of cost efficiency required to complete on budget." at bounding box center [310, 154] width 0 height 9
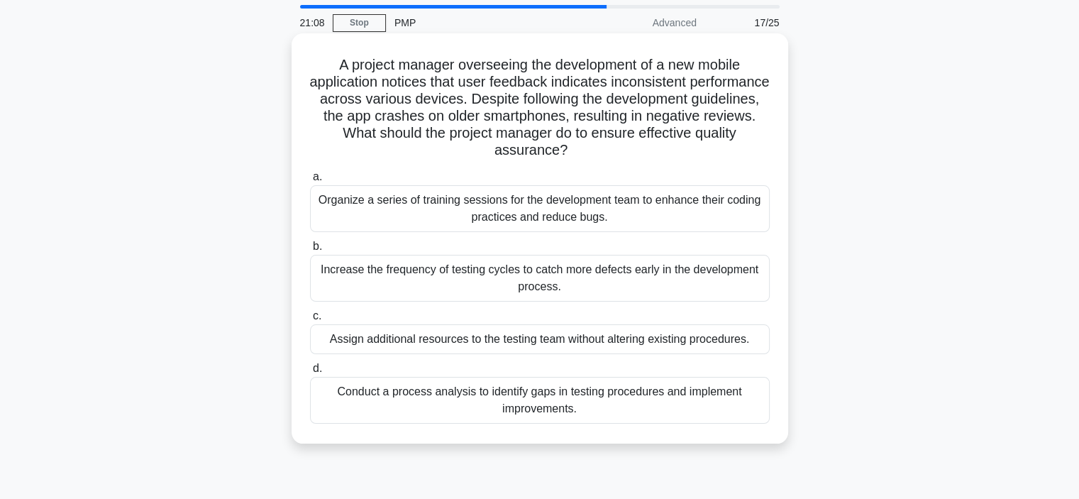
scroll to position [71, 0]
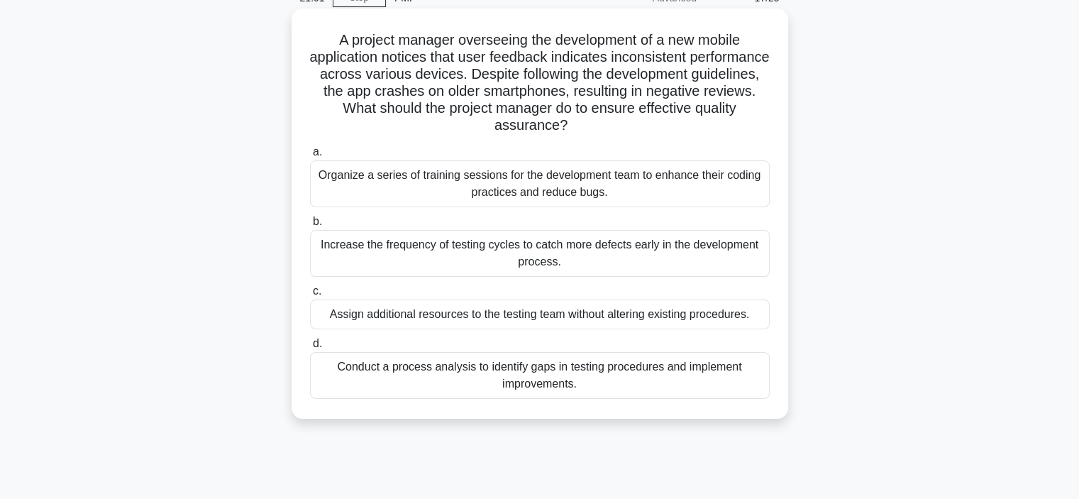
click at [527, 181] on div "Organize a series of training sessions for the development team to enhance thei…" at bounding box center [540, 183] width 460 height 47
click at [310, 157] on input "a. Organize a series of training sessions for the development team to enhance t…" at bounding box center [310, 152] width 0 height 9
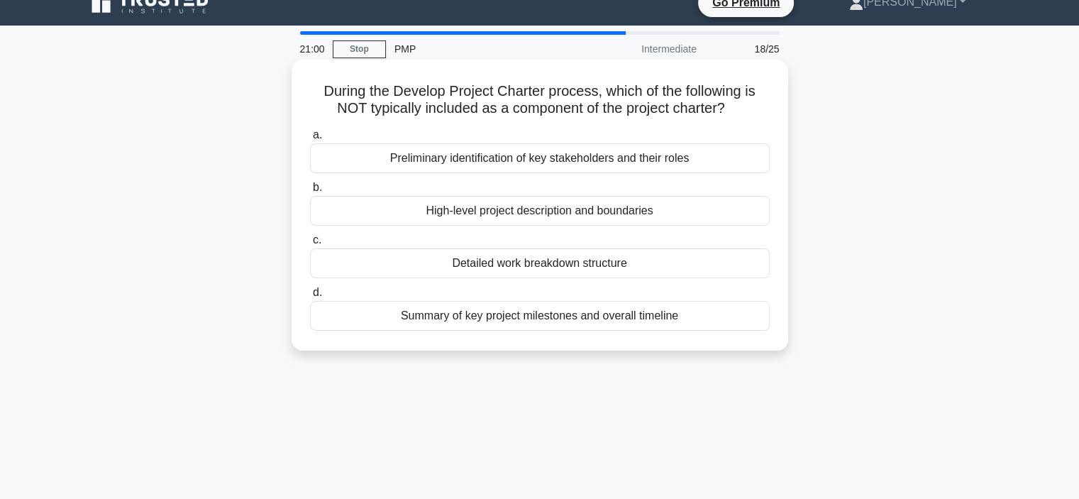
scroll to position [0, 0]
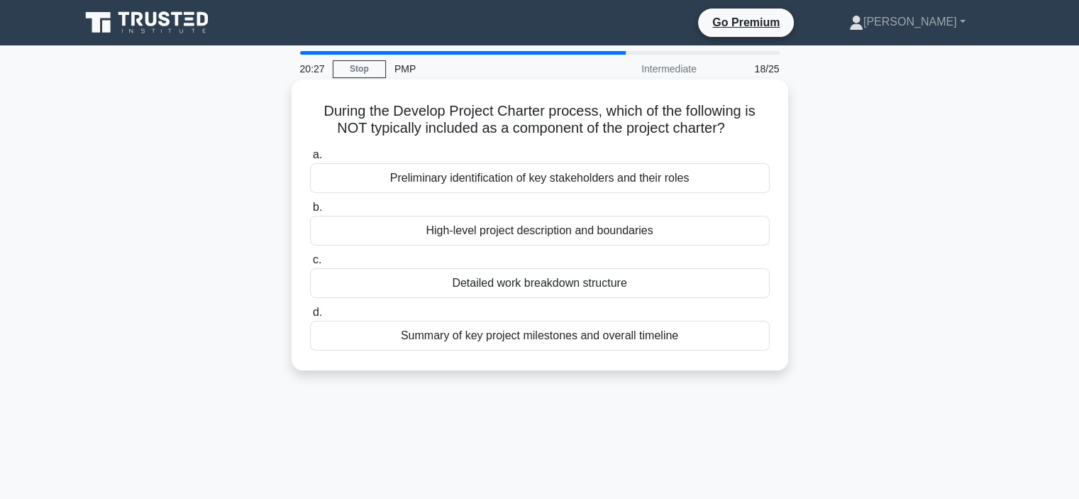
click at [556, 167] on div "Preliminary identification of key stakeholders and their roles" at bounding box center [540, 178] width 460 height 30
click at [310, 160] on input "a. Preliminary identification of key stakeholders and their roles" at bounding box center [310, 154] width 0 height 9
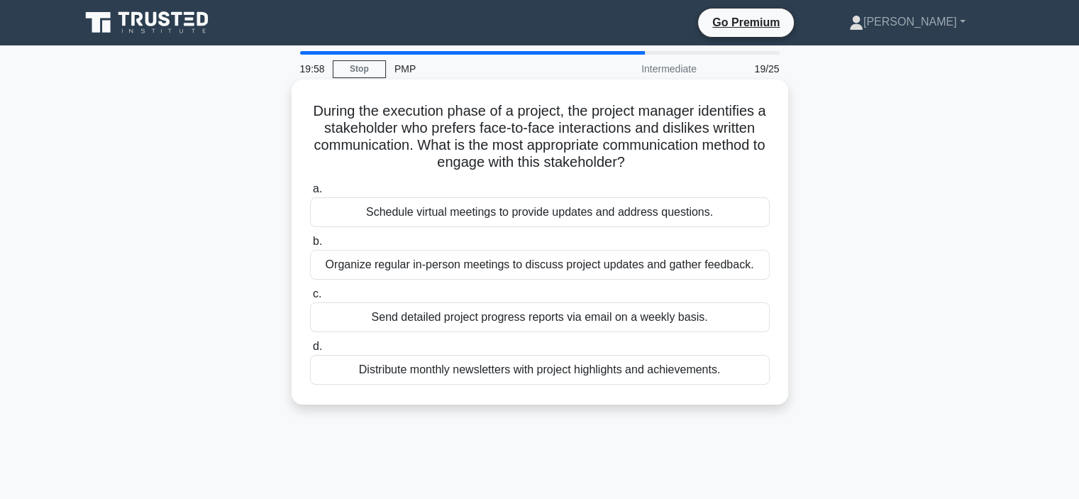
click at [549, 214] on div "Schedule virtual meetings to provide updates and address questions." at bounding box center [540, 212] width 460 height 30
click at [310, 194] on input "a. Schedule virtual meetings to provide updates and address questions." at bounding box center [310, 189] width 0 height 9
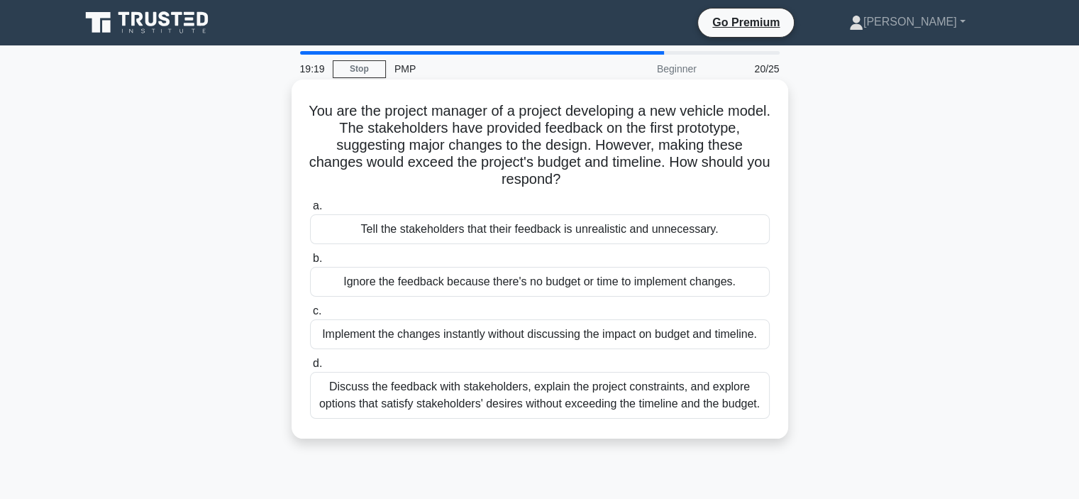
click at [645, 405] on div "Discuss the feedback with stakeholders, explain the project constraints, and ex…" at bounding box center [540, 395] width 460 height 47
click at [310, 368] on input "d. Discuss the feedback with stakeholders, explain the project constraints, and…" at bounding box center [310, 363] width 0 height 9
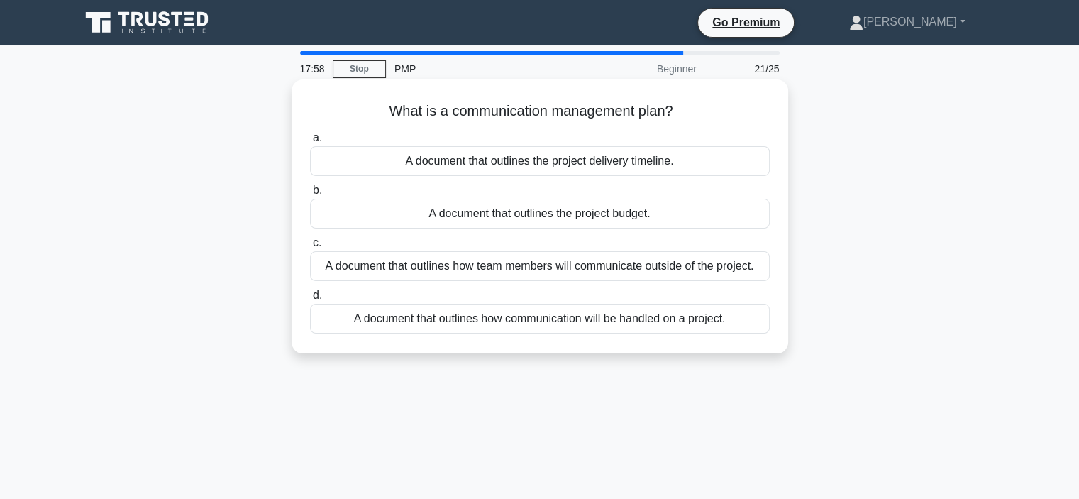
click at [659, 264] on div "A document that outlines how team members will communicate outside of the proje…" at bounding box center [540, 266] width 460 height 30
click at [310, 248] on input "c. A document that outlines how team members will communicate outside of the pr…" at bounding box center [310, 242] width 0 height 9
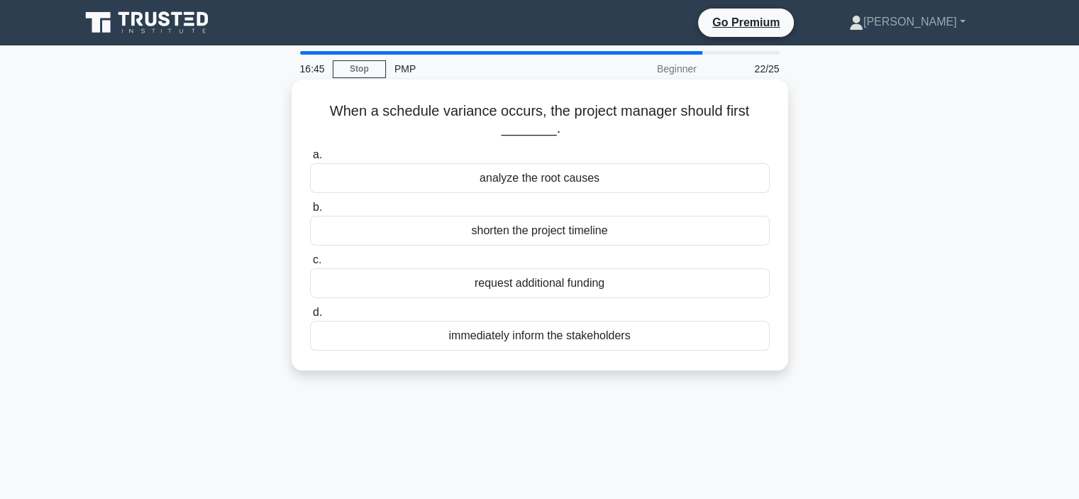
click at [568, 235] on div "shorten the project timeline" at bounding box center [540, 231] width 460 height 30
click at [310, 212] on input "b. shorten the project timeline" at bounding box center [310, 207] width 0 height 9
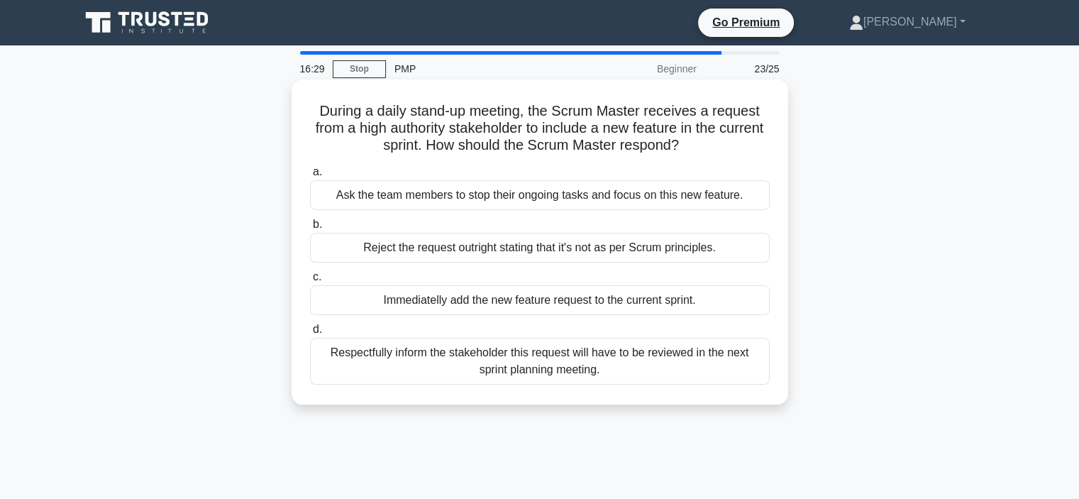
click at [560, 358] on div "Respectfully inform the stakeholder this request will have to be reviewed in th…" at bounding box center [540, 361] width 460 height 47
click at [310, 334] on input "d. Respectfully inform the stakeholder this request will have to be reviewed in…" at bounding box center [310, 329] width 0 height 9
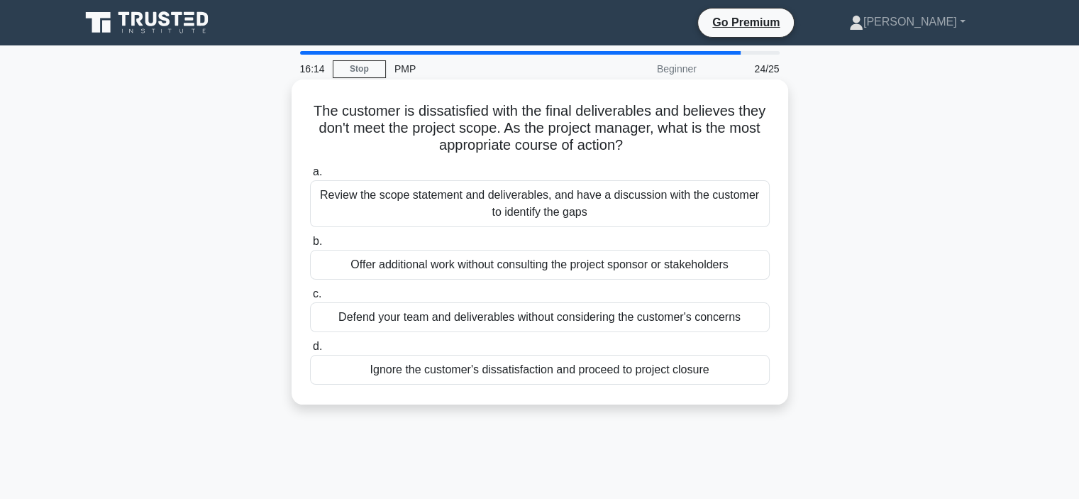
click at [479, 199] on div "Review the scope statement and deliverables, and have a discussion with the cus…" at bounding box center [540, 203] width 460 height 47
click at [310, 177] on input "a. Review the scope statement and deliverables, and have a discussion with the …" at bounding box center [310, 171] width 0 height 9
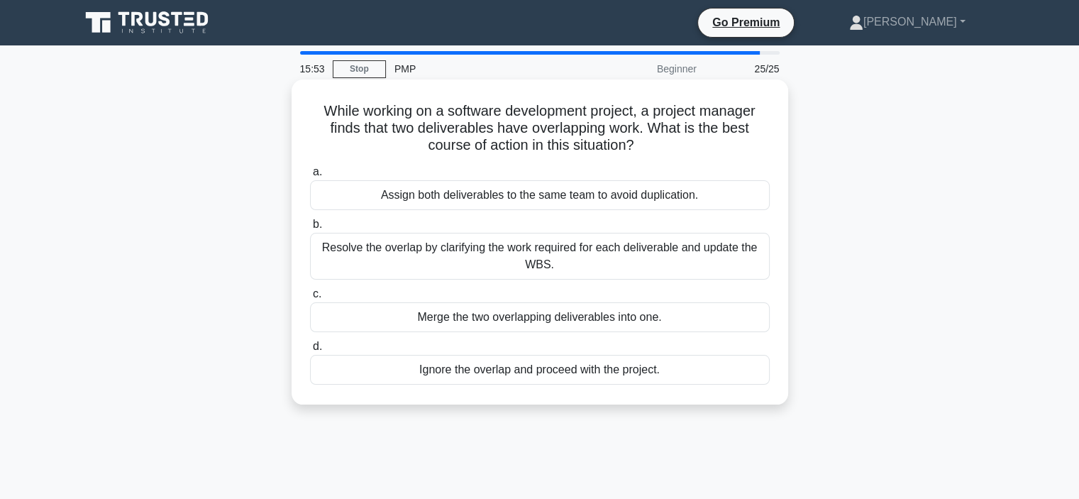
click at [531, 254] on div "Resolve the overlap by clarifying the work required for each deliverable and up…" at bounding box center [540, 256] width 460 height 47
click at [310, 229] on input "b. Resolve the overlap by clarifying the work required for each deliverable and…" at bounding box center [310, 224] width 0 height 9
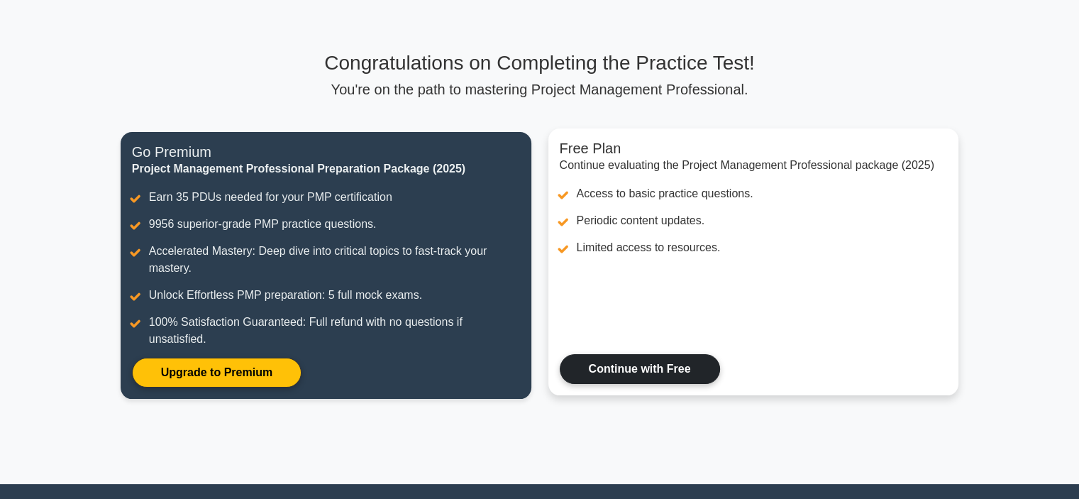
scroll to position [142, 0]
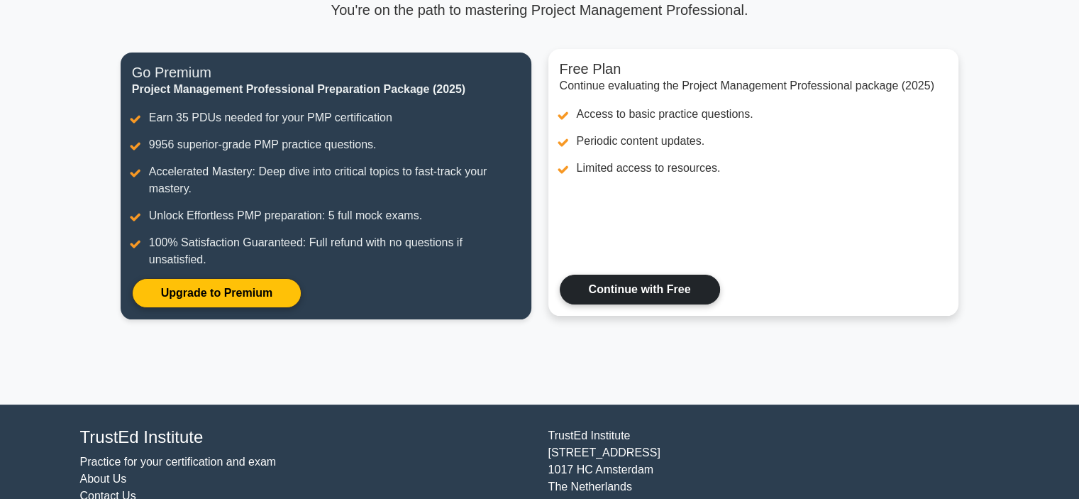
click at [656, 287] on link "Continue with Free" at bounding box center [640, 290] width 160 height 30
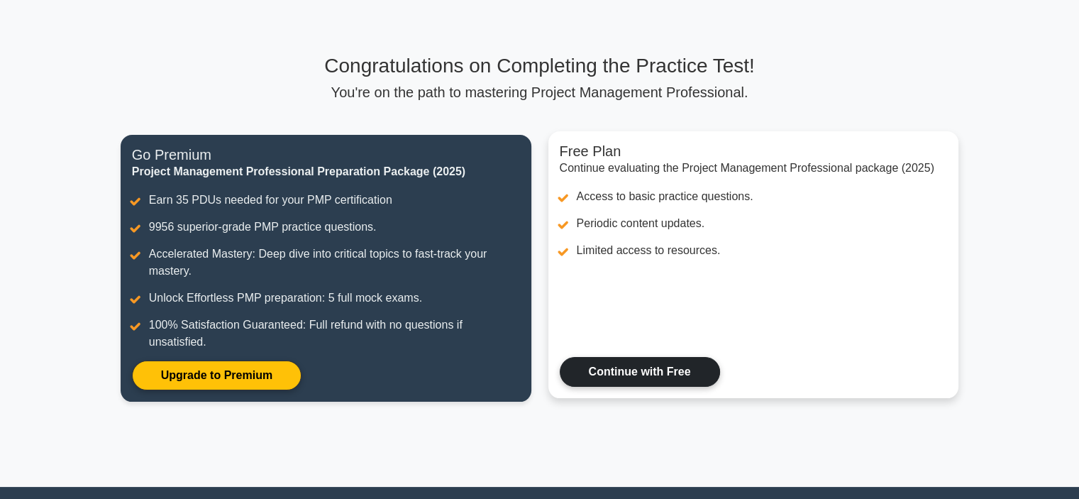
scroll to position [1, 0]
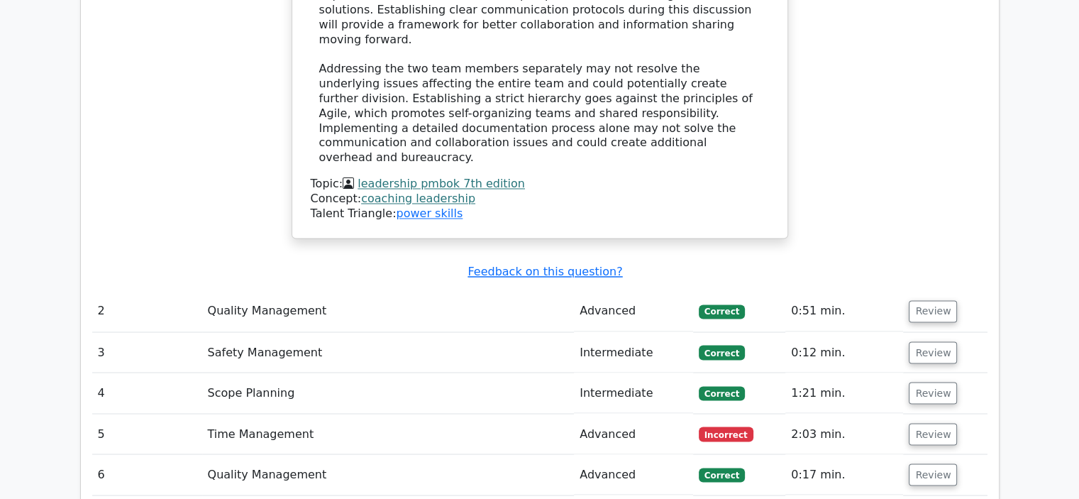
scroll to position [2413, 0]
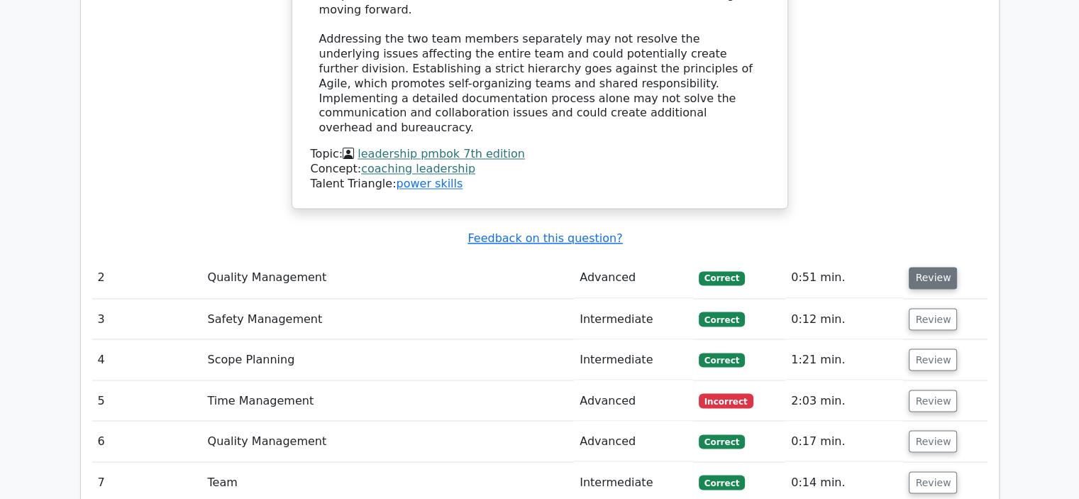
click at [920, 267] on button "Review" at bounding box center [933, 278] width 48 height 22
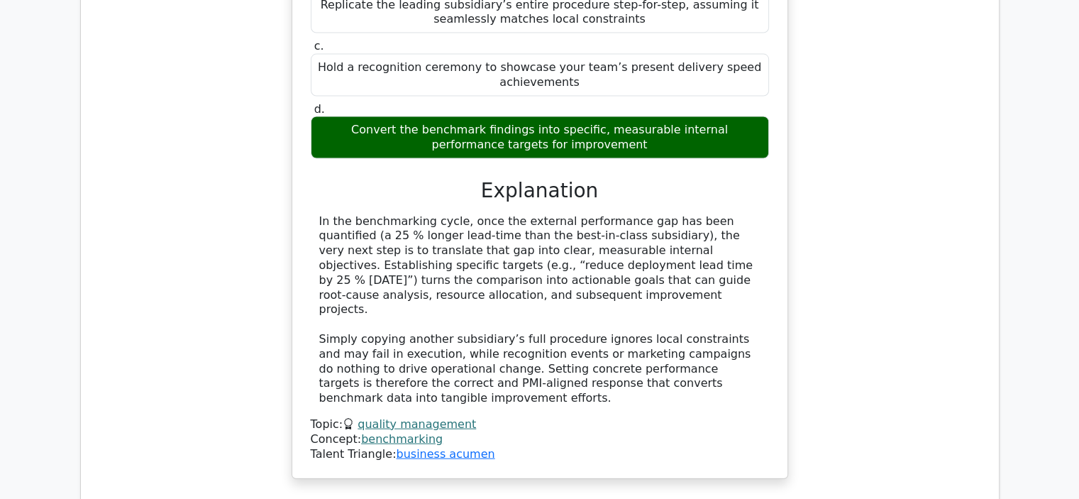
scroll to position [3194, 0]
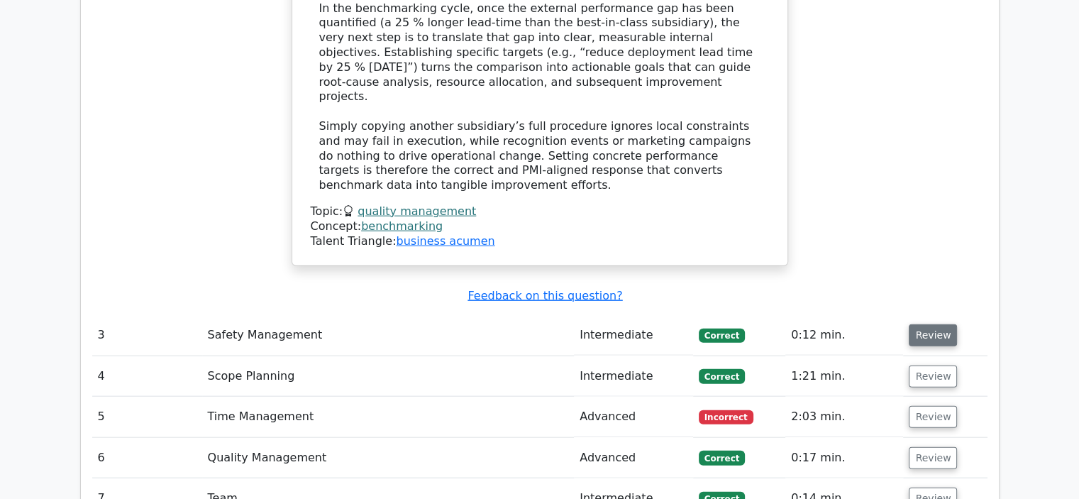
click at [931, 324] on button "Review" at bounding box center [933, 335] width 48 height 22
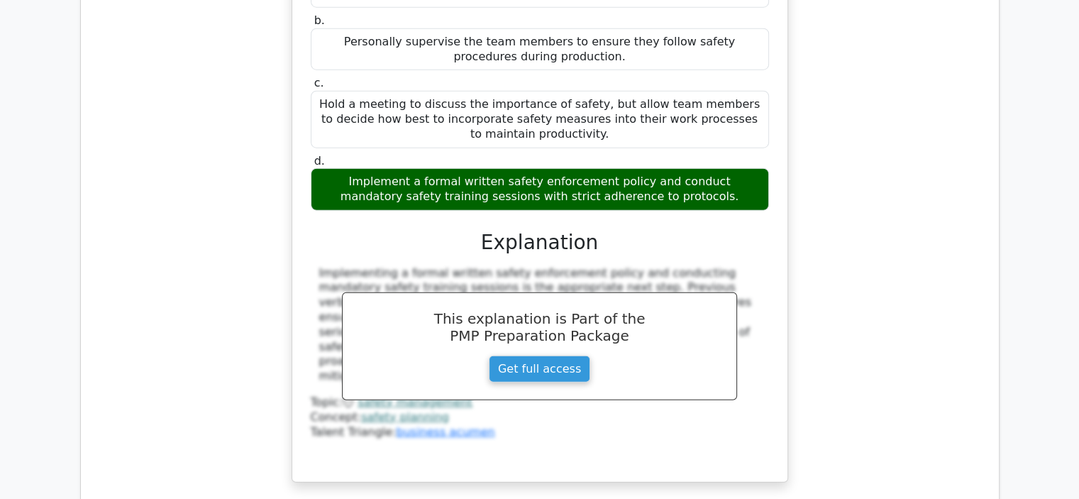
scroll to position [3832, 0]
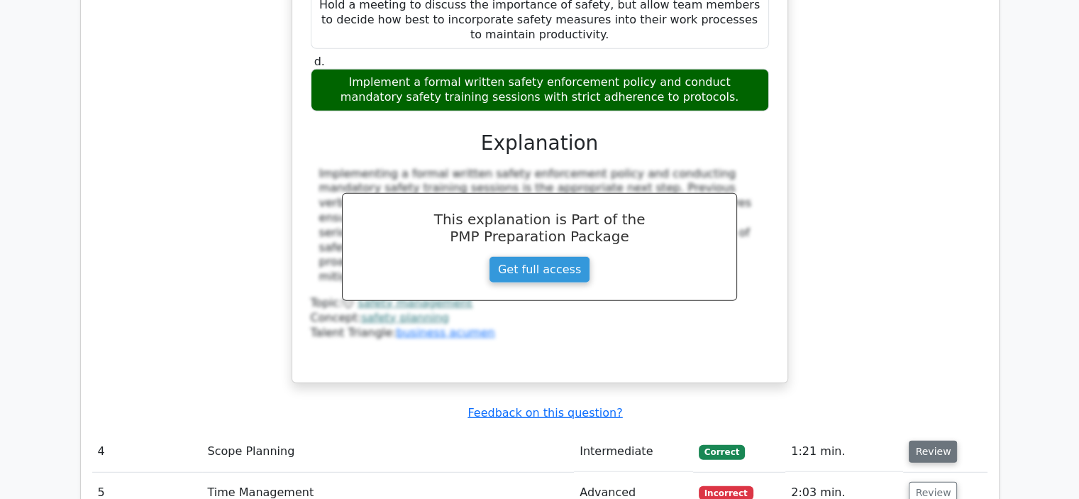
click at [930, 441] on button "Review" at bounding box center [933, 452] width 48 height 22
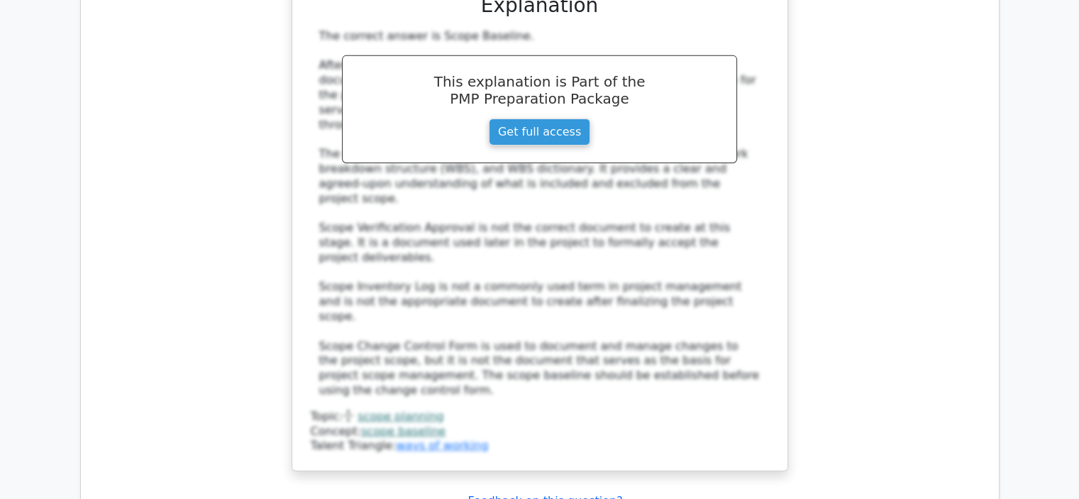
scroll to position [4684, 0]
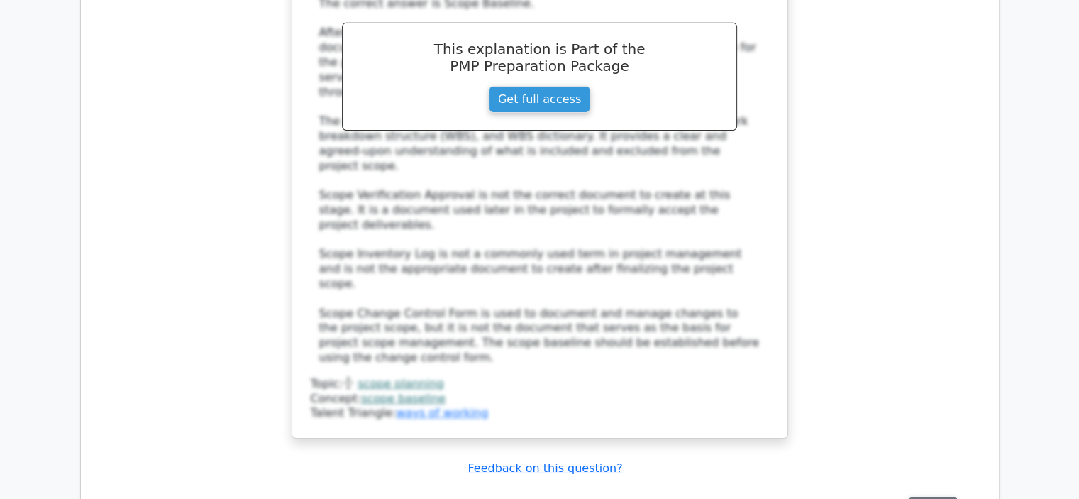
click at [941, 497] on button "Review" at bounding box center [933, 508] width 48 height 22
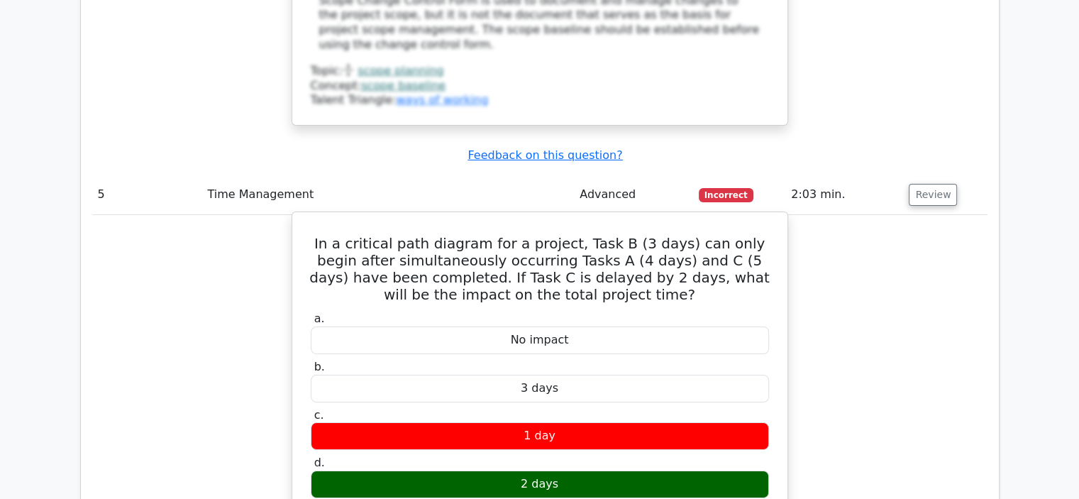
scroll to position [5039, 0]
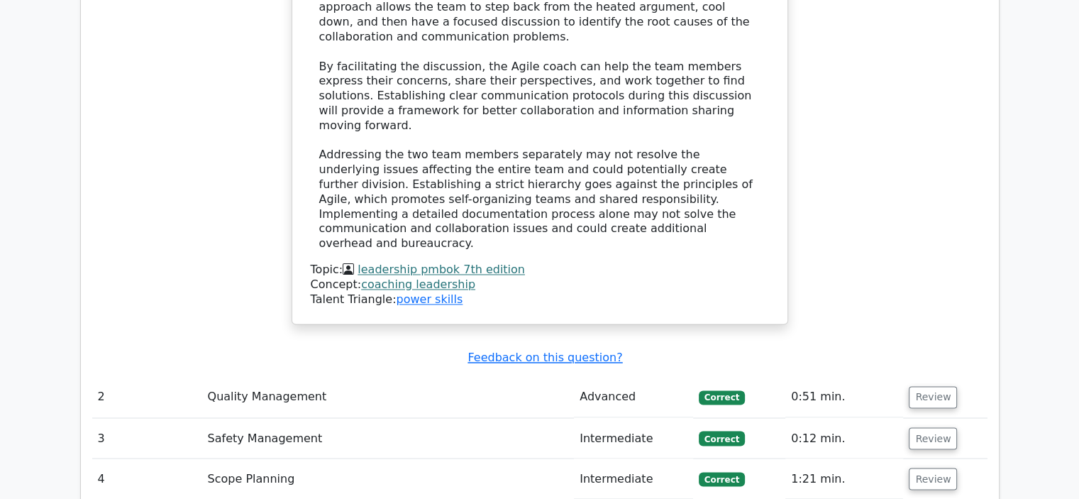
scroll to position [2384, 0]
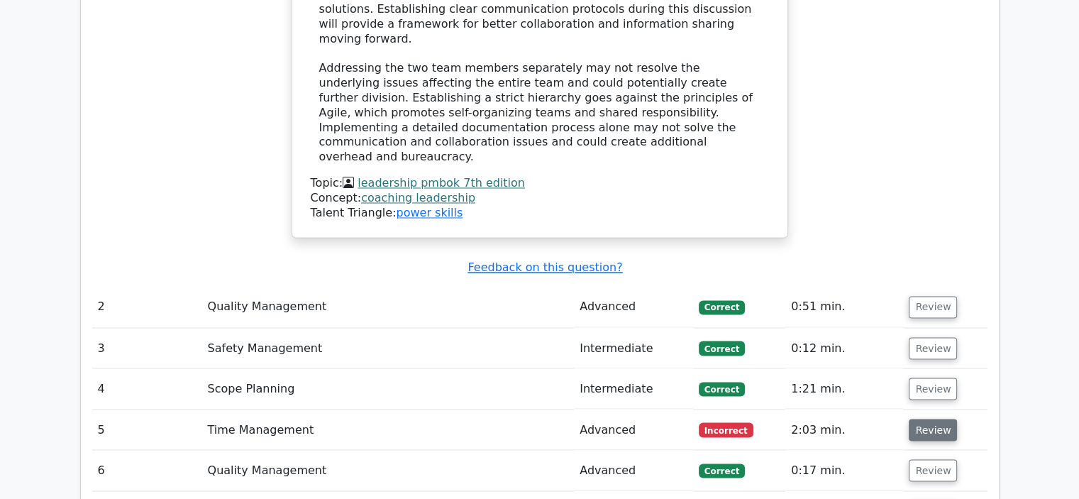
click at [927, 419] on button "Review" at bounding box center [933, 430] width 48 height 22
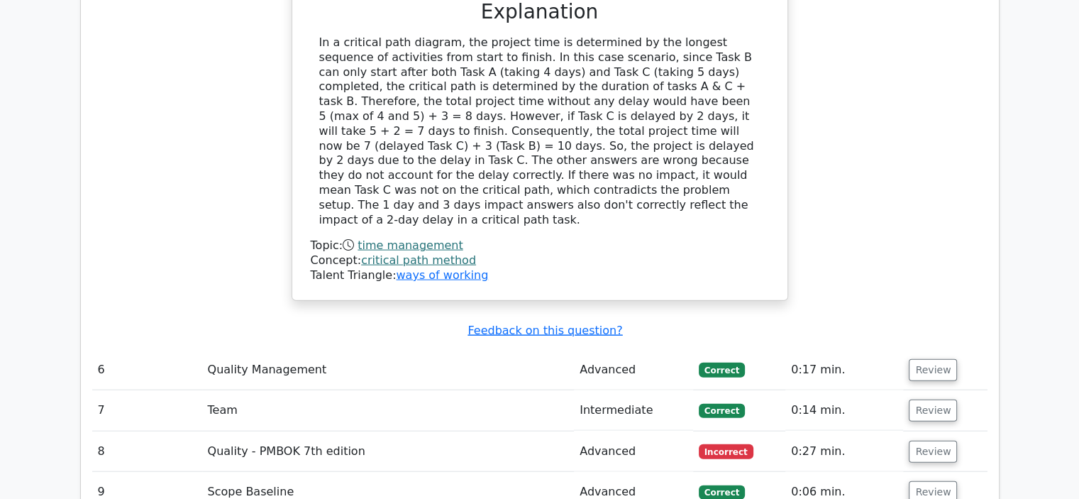
scroll to position [3164, 0]
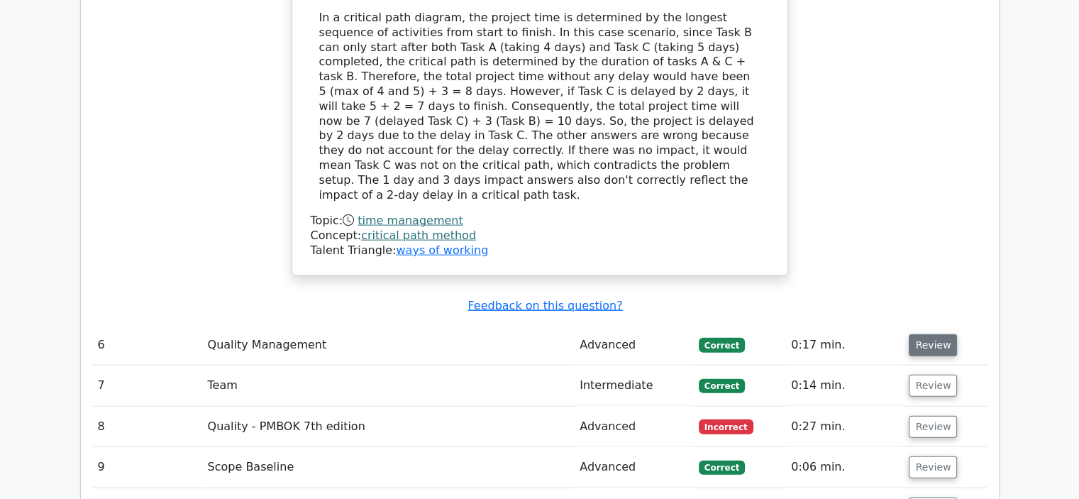
click at [925, 334] on button "Review" at bounding box center [933, 345] width 48 height 22
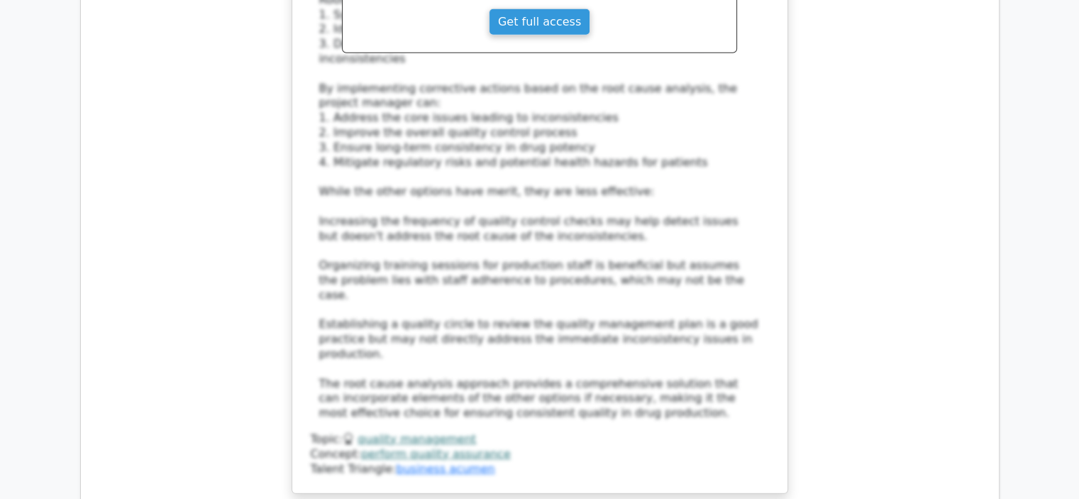
scroll to position [4158, 0]
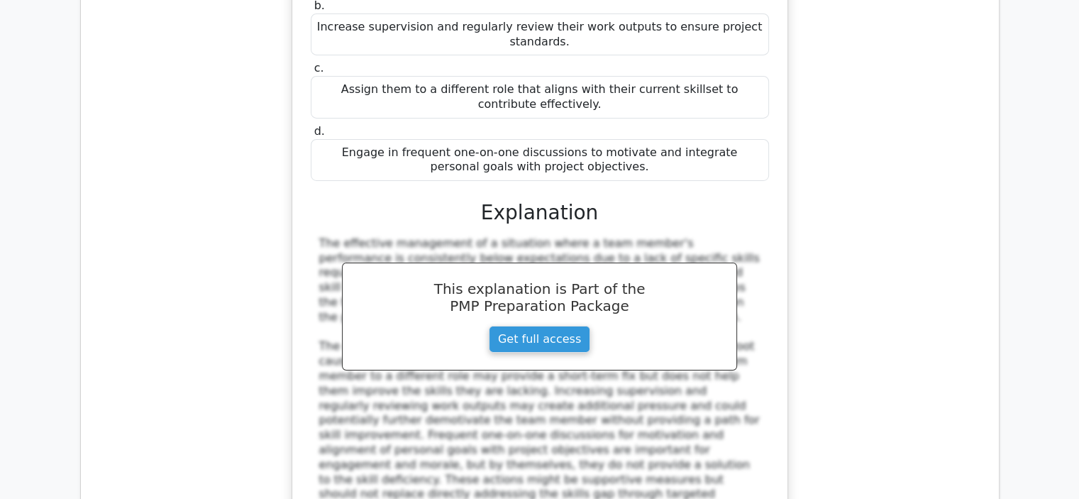
scroll to position [5010, 0]
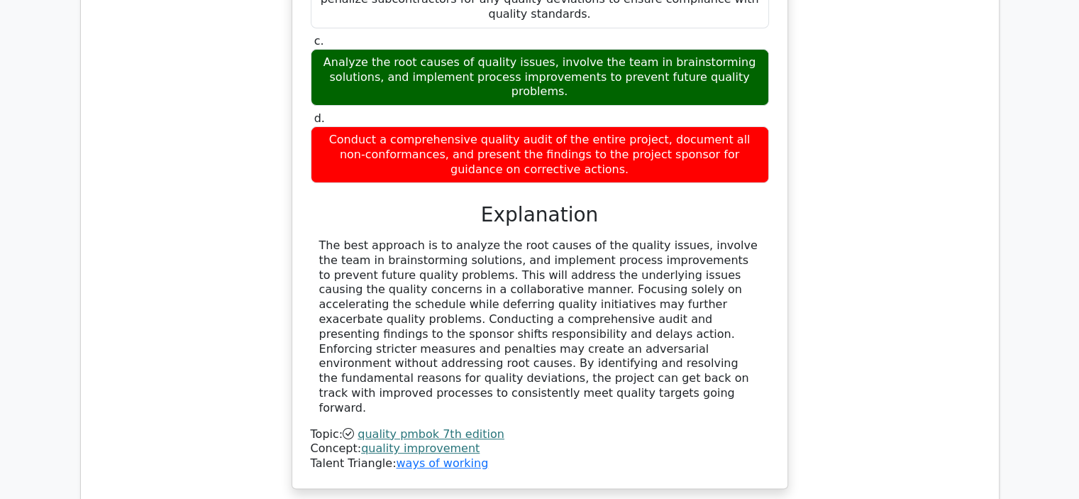
scroll to position [5790, 0]
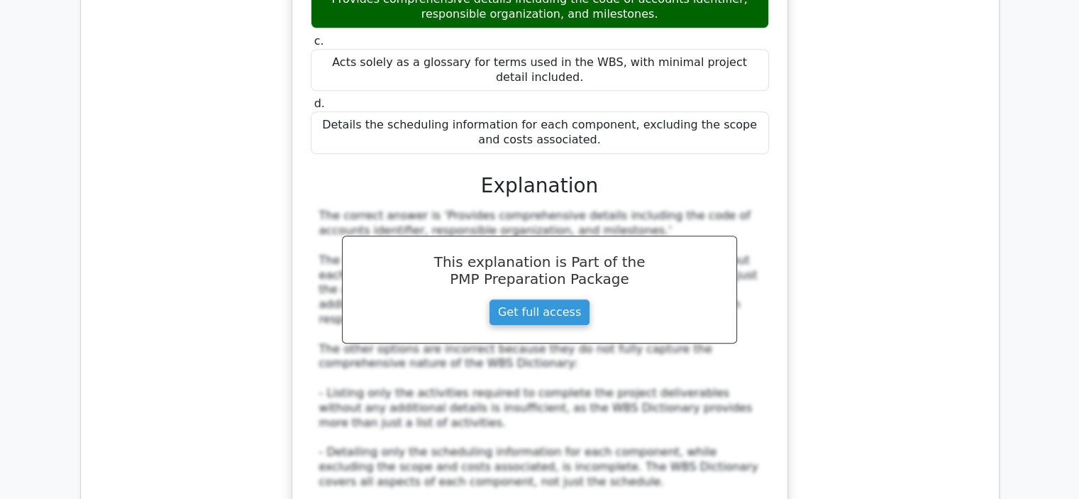
scroll to position [6855, 0]
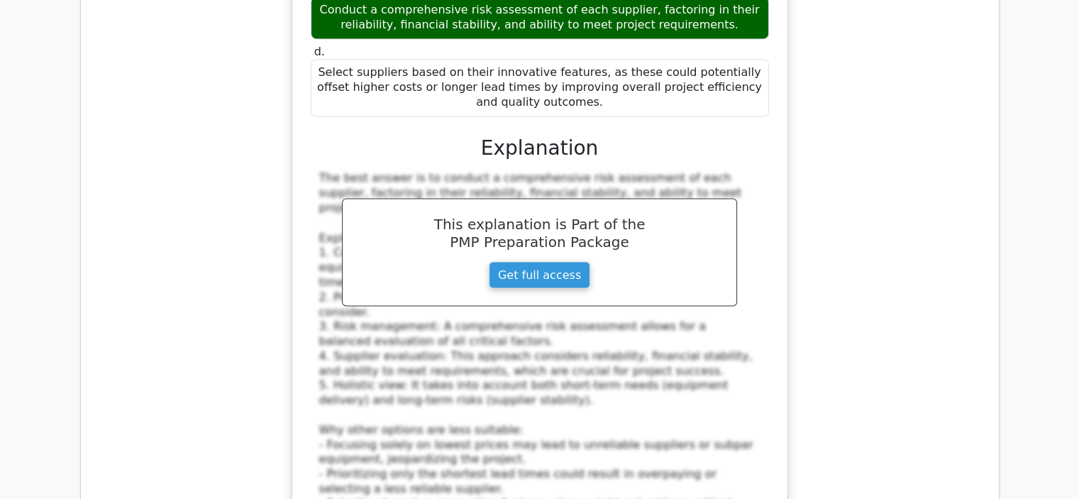
scroll to position [7990, 0]
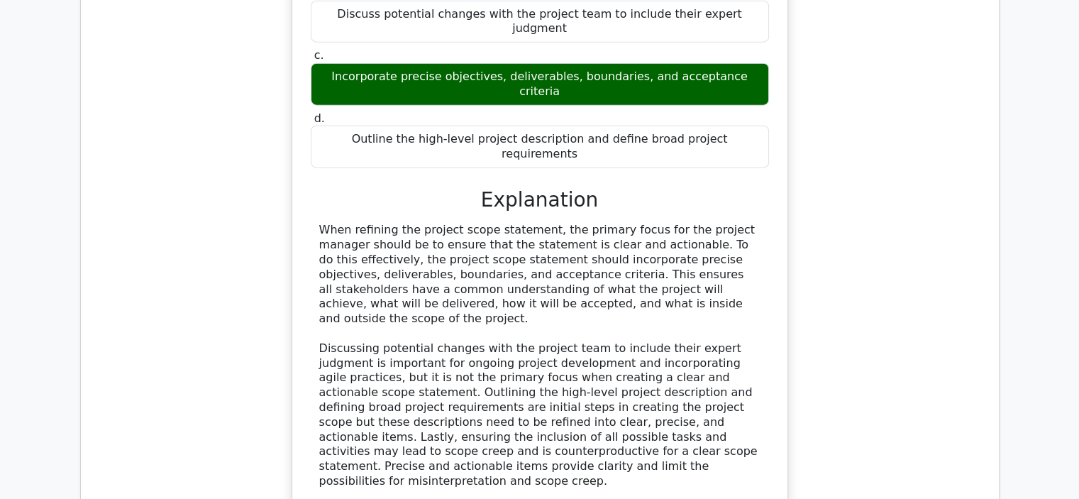
scroll to position [8700, 0]
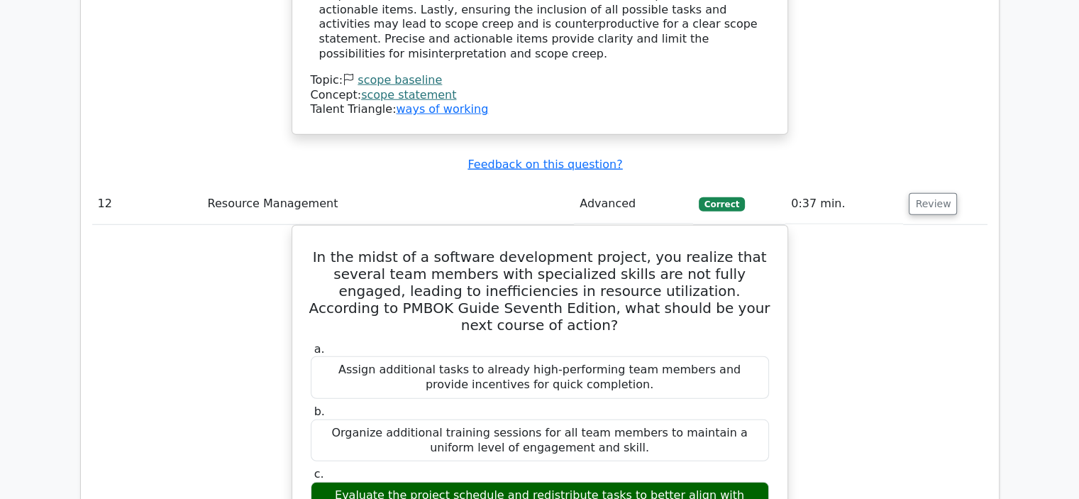
scroll to position [9339, 0]
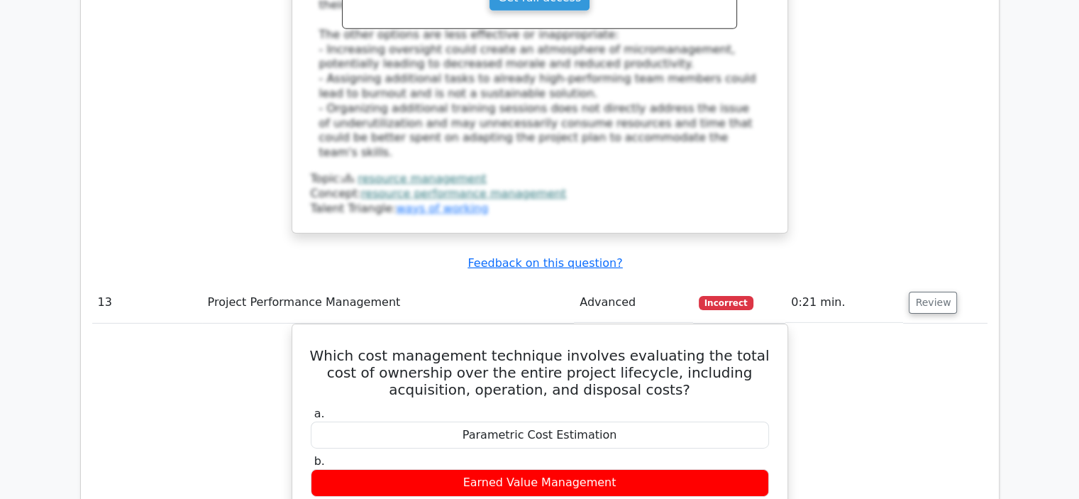
scroll to position [9977, 0]
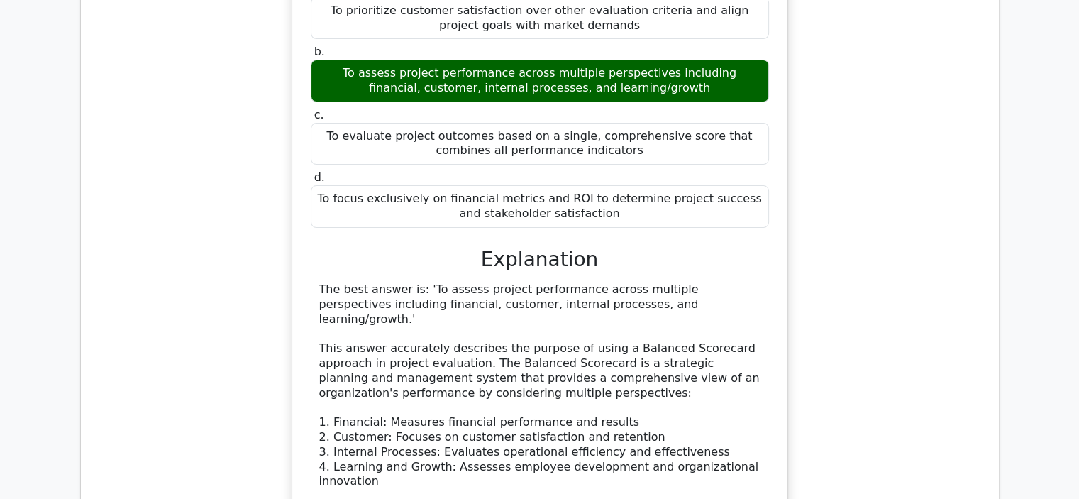
scroll to position [11042, 0]
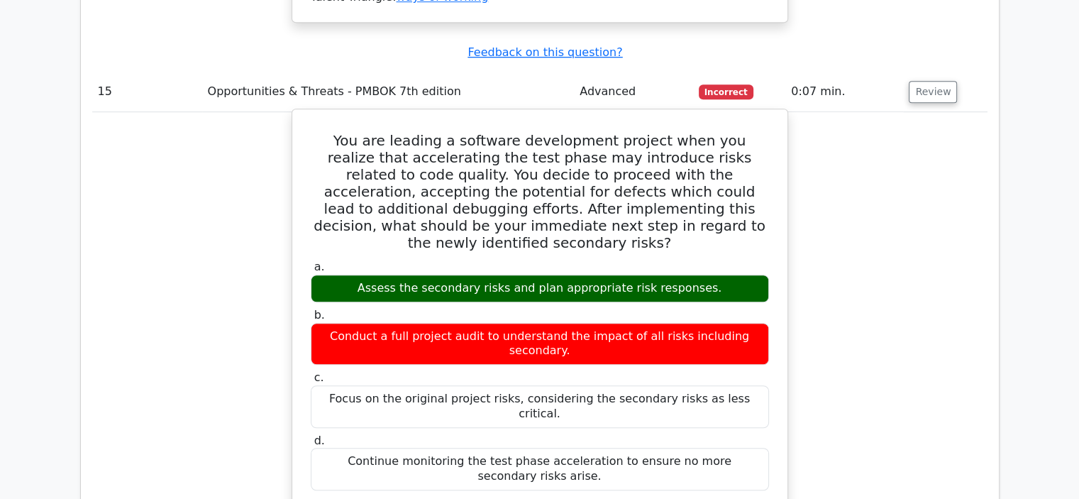
scroll to position [11751, 0]
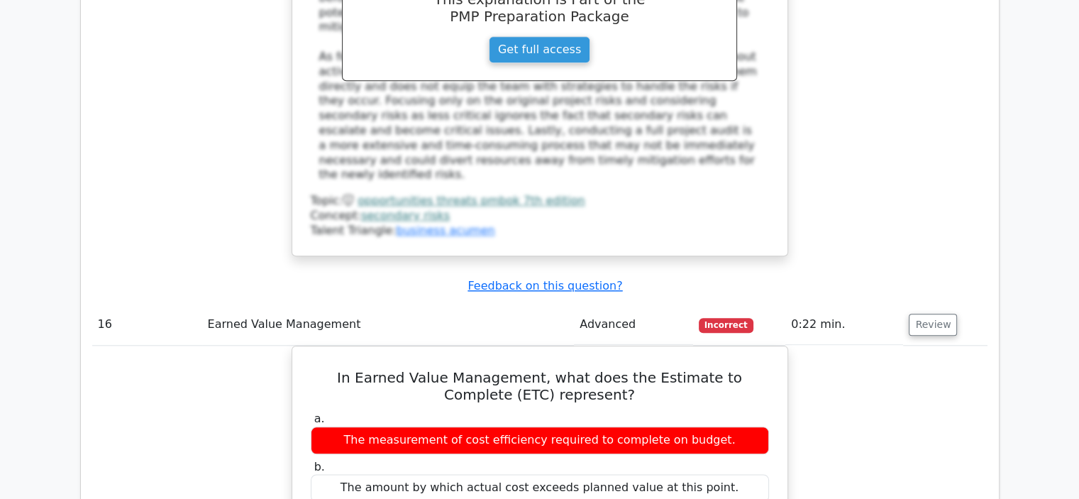
scroll to position [12390, 0]
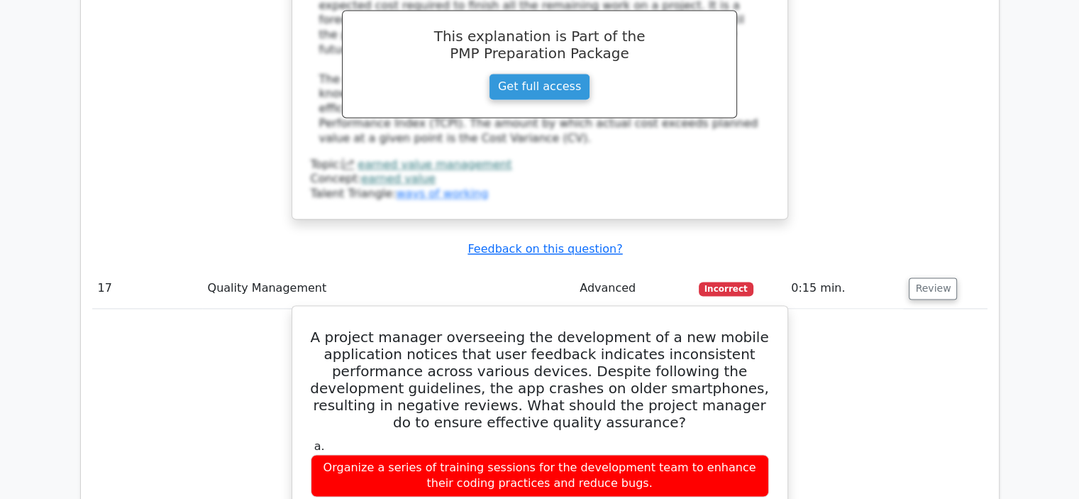
scroll to position [13100, 0]
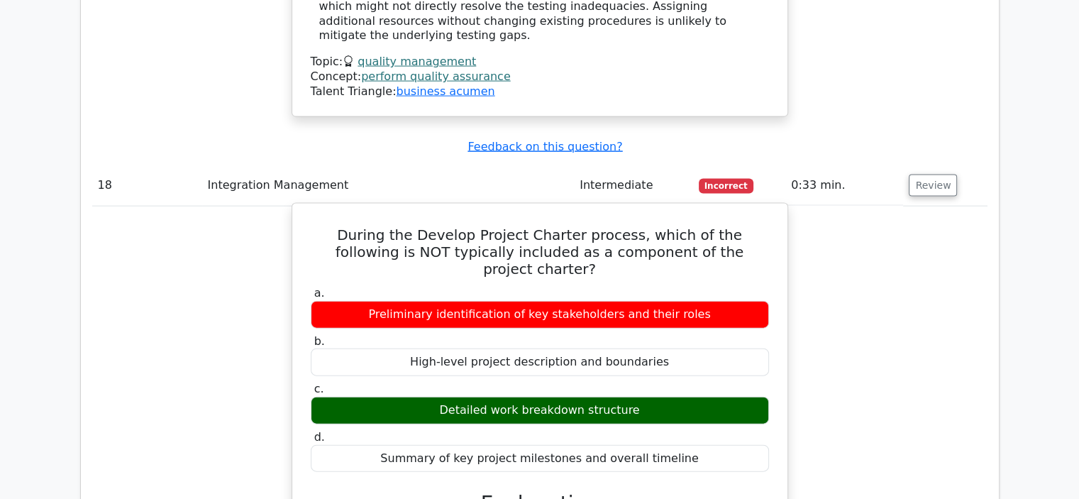
scroll to position [13951, 0]
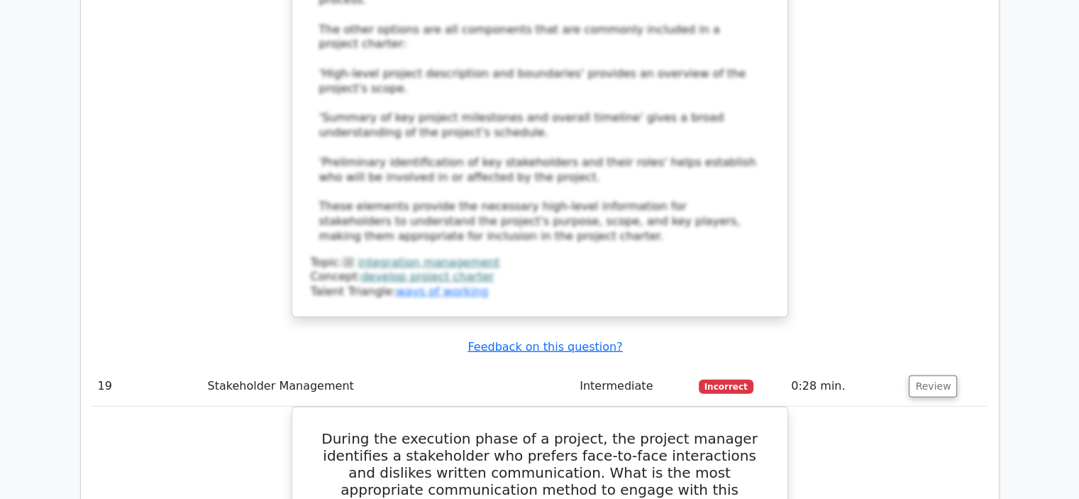
scroll to position [14732, 0]
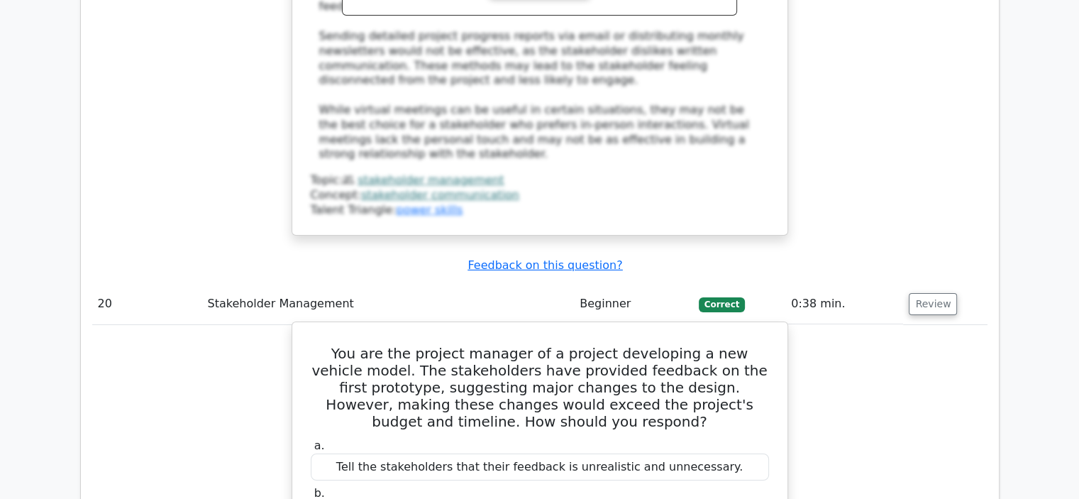
scroll to position [15655, 0]
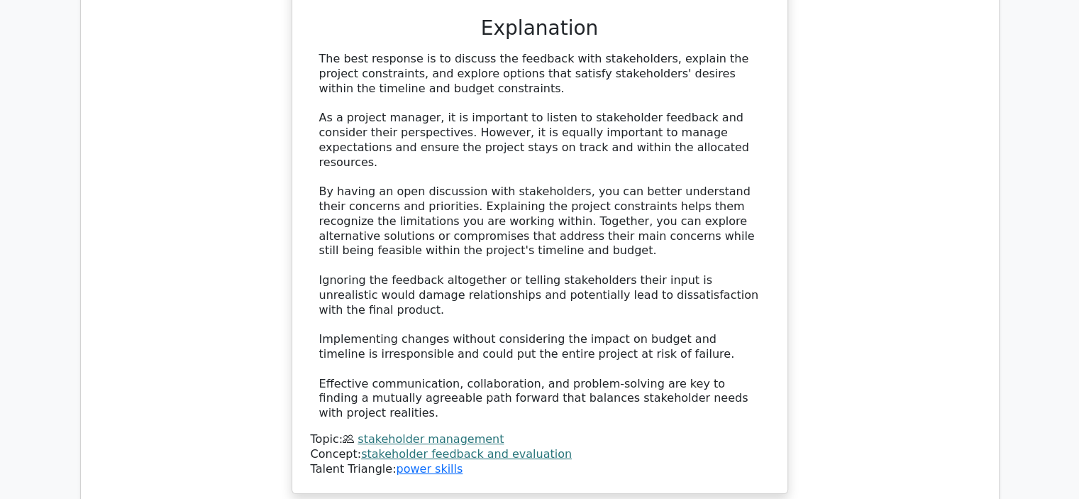
scroll to position [16364, 0]
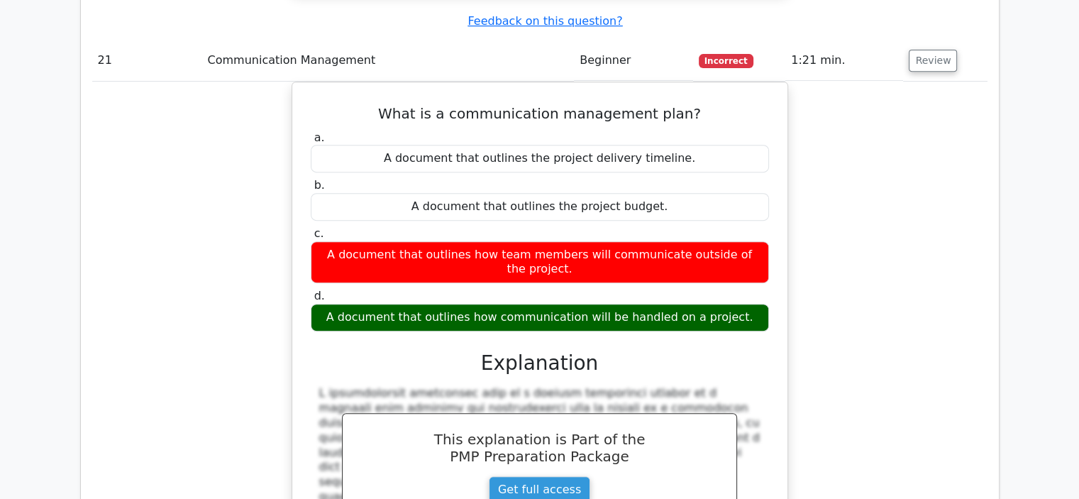
scroll to position [17074, 0]
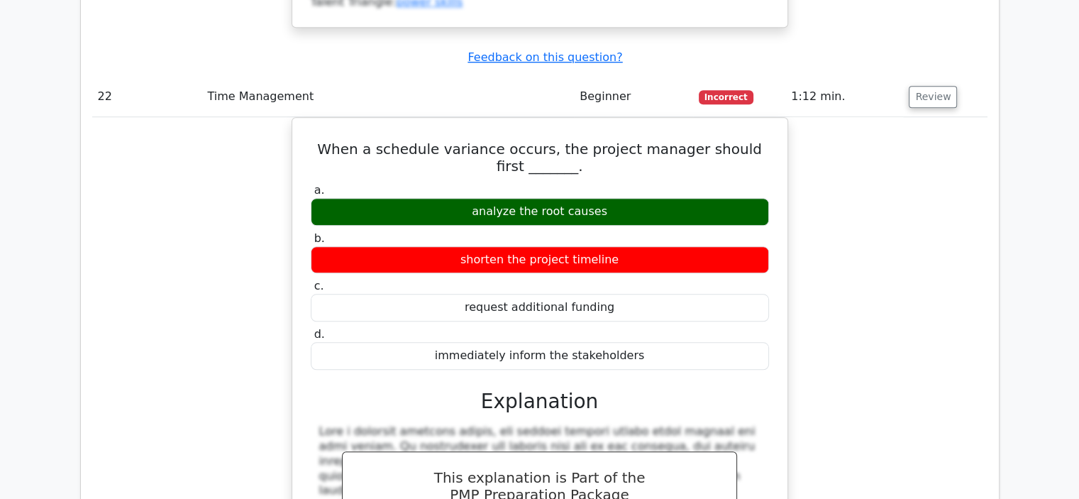
scroll to position [17713, 0]
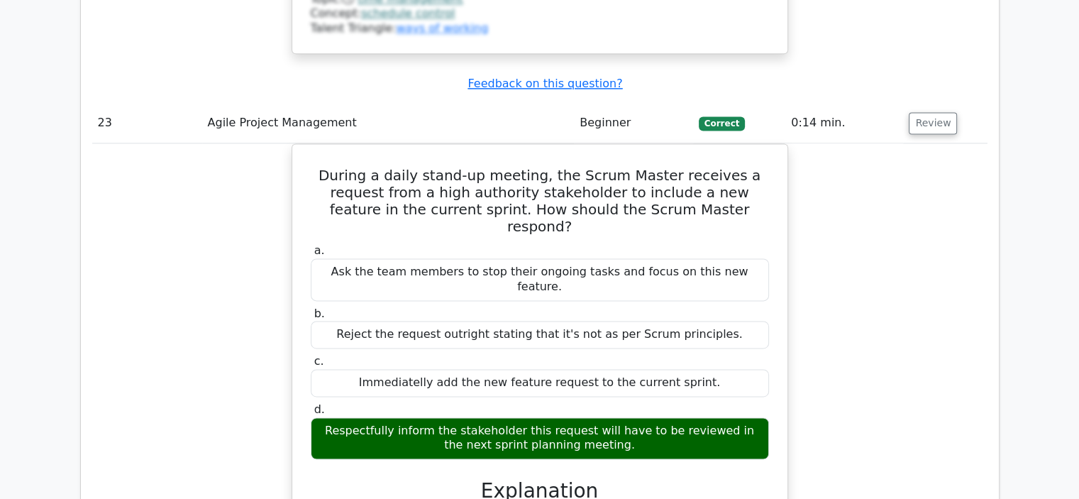
scroll to position [18422, 0]
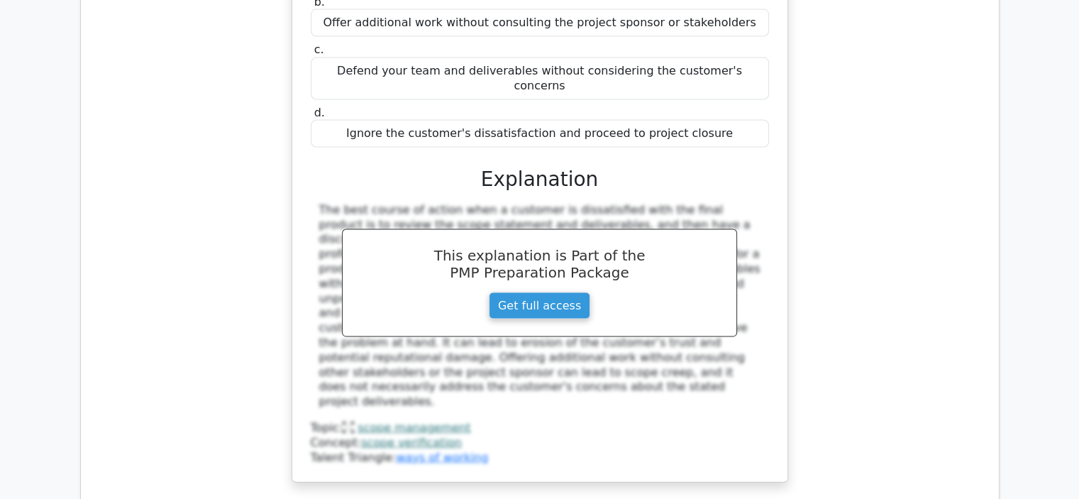
scroll to position [19385, 0]
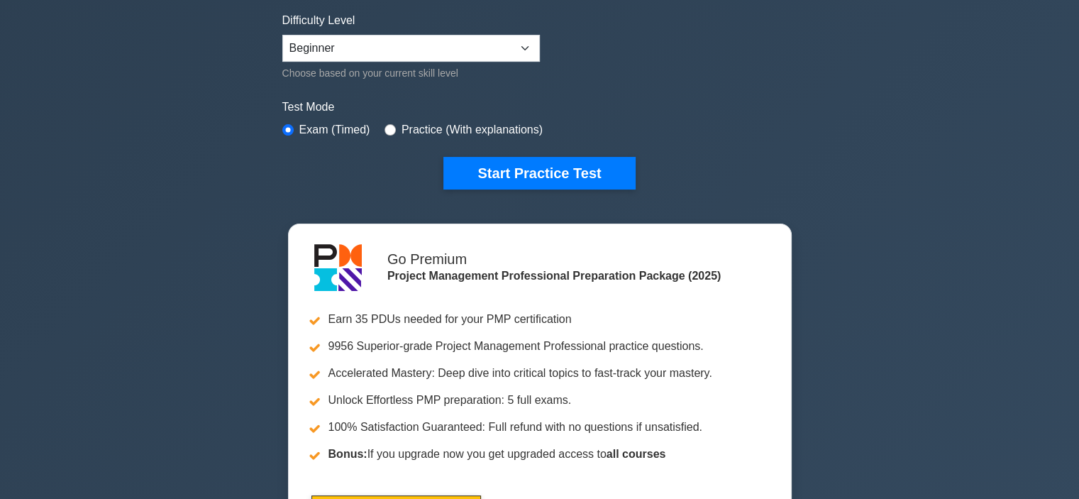
scroll to position [355, 0]
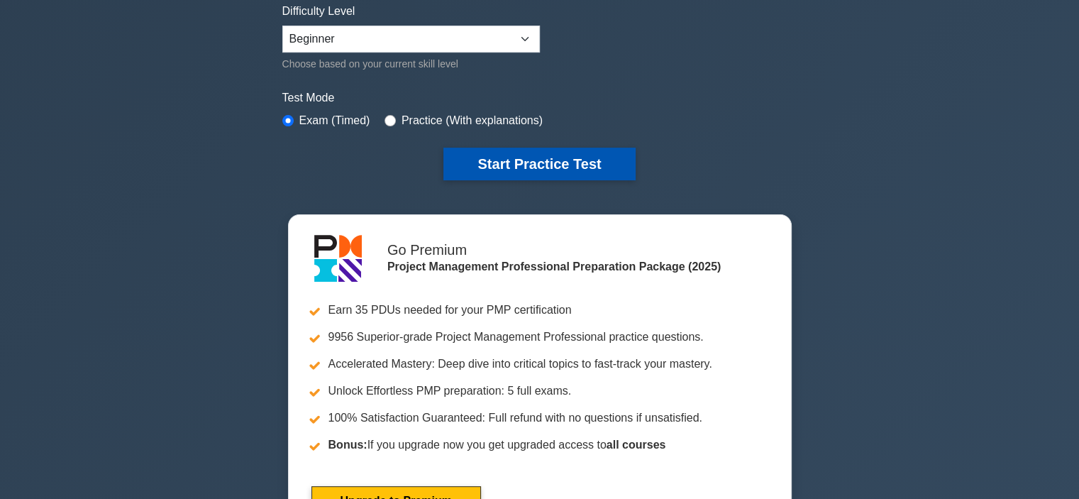
click at [519, 160] on button "Start Practice Test" at bounding box center [540, 164] width 192 height 33
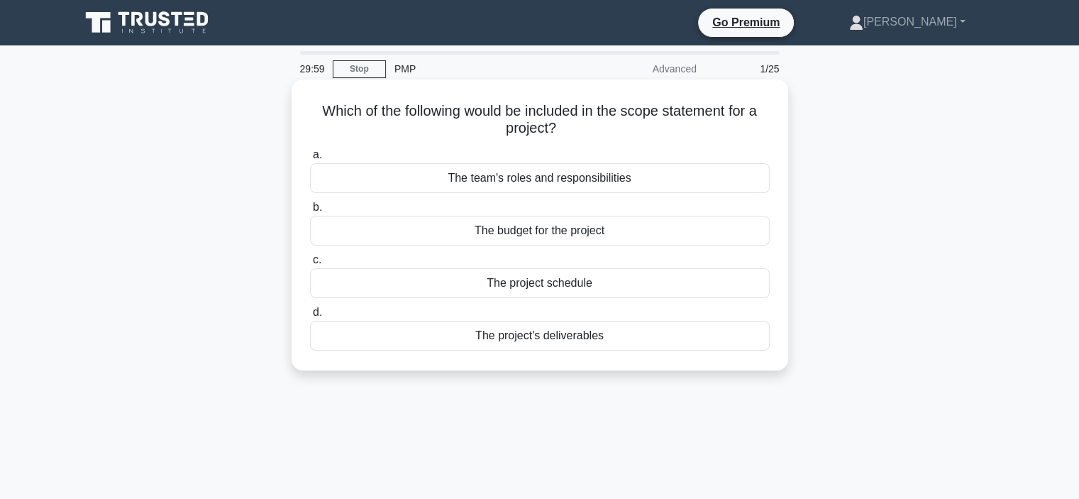
drag, startPoint x: 328, startPoint y: 452, endPoint x: 387, endPoint y: 356, distance: 113.1
click at [378, 370] on div "29:59 Stop PMP Advanced 1/25 Which of the following would be included in the sc…" at bounding box center [540, 406] width 937 height 710
click at [576, 282] on div "The project schedule" at bounding box center [540, 283] width 460 height 30
click at [310, 265] on input "c. The project schedule" at bounding box center [310, 259] width 0 height 9
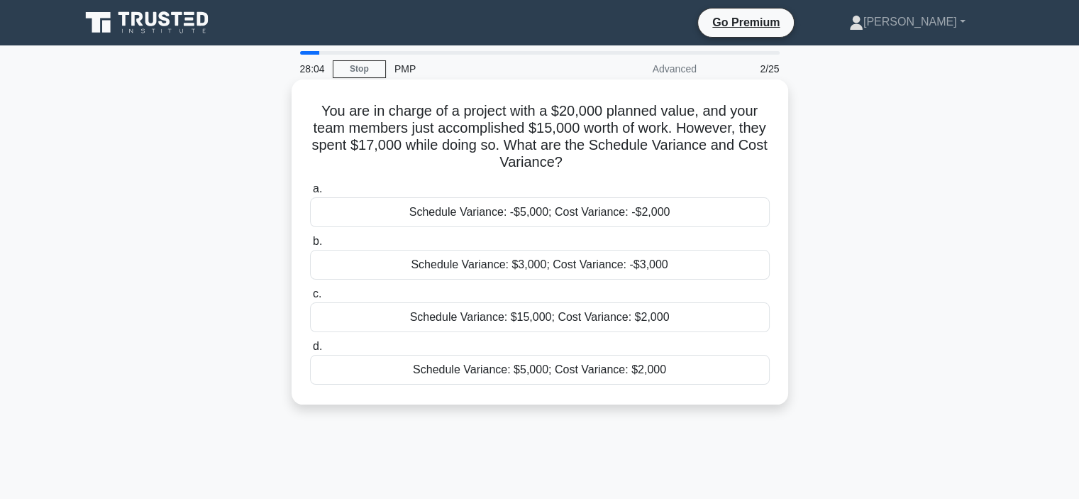
click at [545, 365] on div "Schedule Variance: $5,000; Cost Variance: $2,000" at bounding box center [540, 370] width 460 height 30
click at [310, 351] on input "d. Schedule Variance: $5,000; Cost Variance: $2,000" at bounding box center [310, 346] width 0 height 9
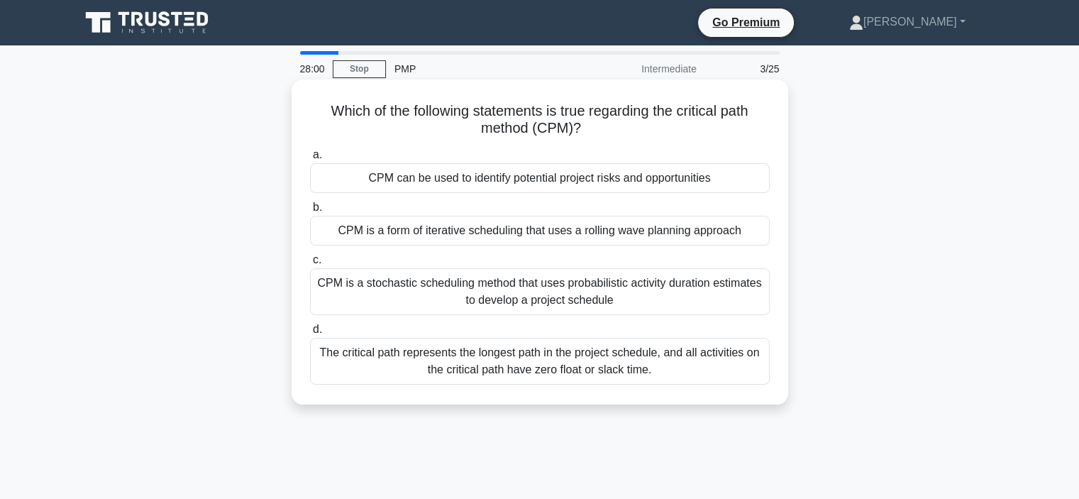
click at [607, 373] on div "The critical path represents the longest path in the project schedule, and all …" at bounding box center [540, 361] width 460 height 47
click at [310, 334] on input "d. The critical path represents the longest path in the project schedule, and a…" at bounding box center [310, 329] width 0 height 9
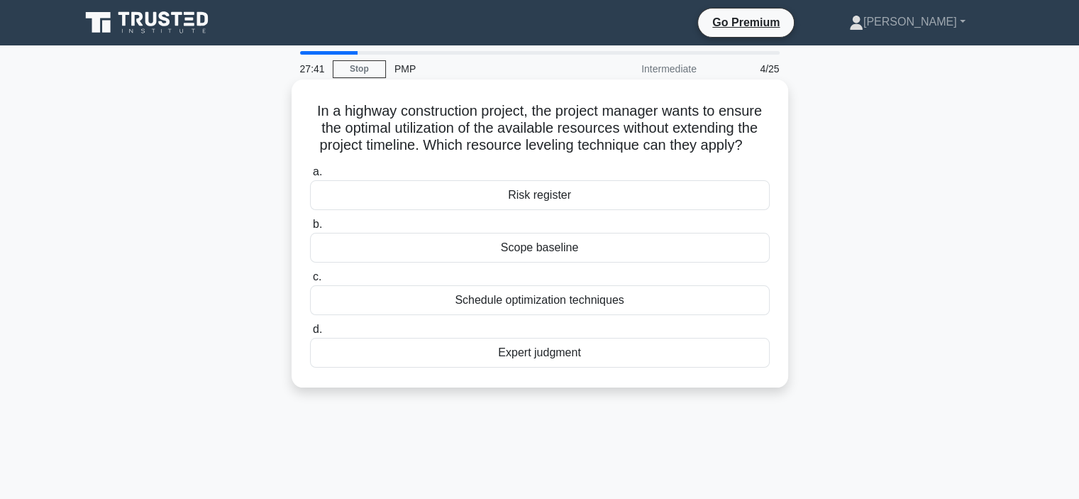
click at [544, 200] on div "Risk register" at bounding box center [540, 195] width 460 height 30
click at [310, 177] on input "a. Risk register" at bounding box center [310, 171] width 0 height 9
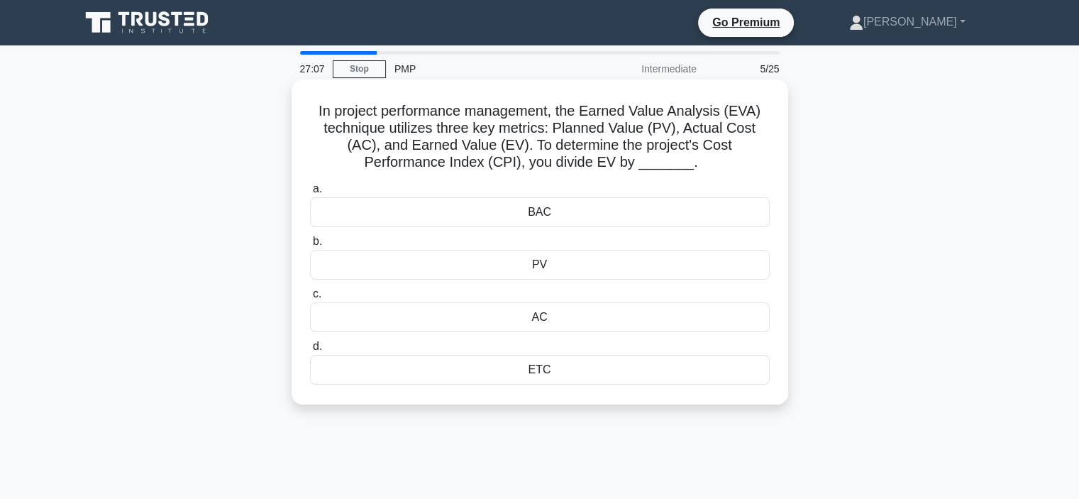
click at [558, 268] on div "PV" at bounding box center [540, 265] width 460 height 30
click at [310, 246] on input "b. PV" at bounding box center [310, 241] width 0 height 9
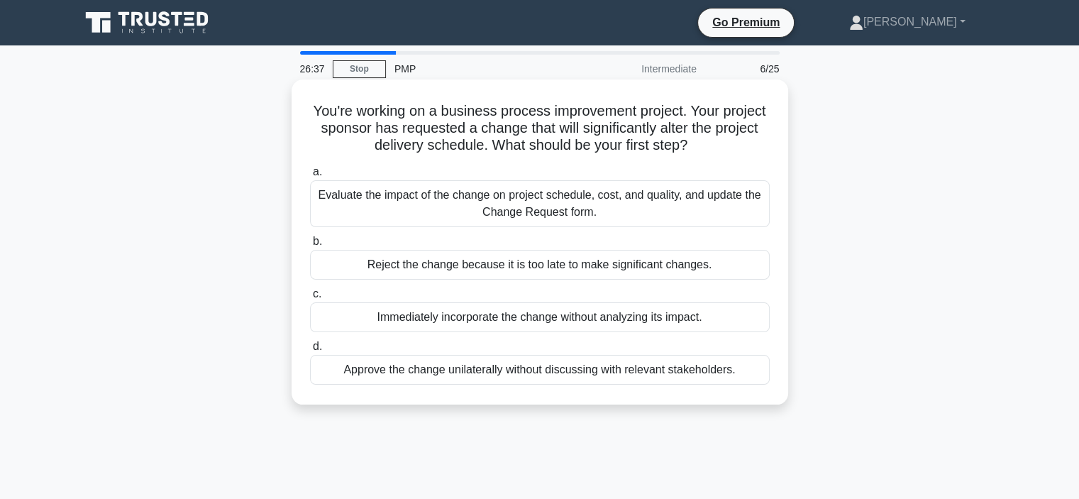
click at [532, 192] on div "Evaluate the impact of the change on project schedule, cost, and quality, and u…" at bounding box center [540, 203] width 460 height 47
click at [310, 177] on input "a. Evaluate the impact of the change on project schedule, cost, and quality, an…" at bounding box center [310, 171] width 0 height 9
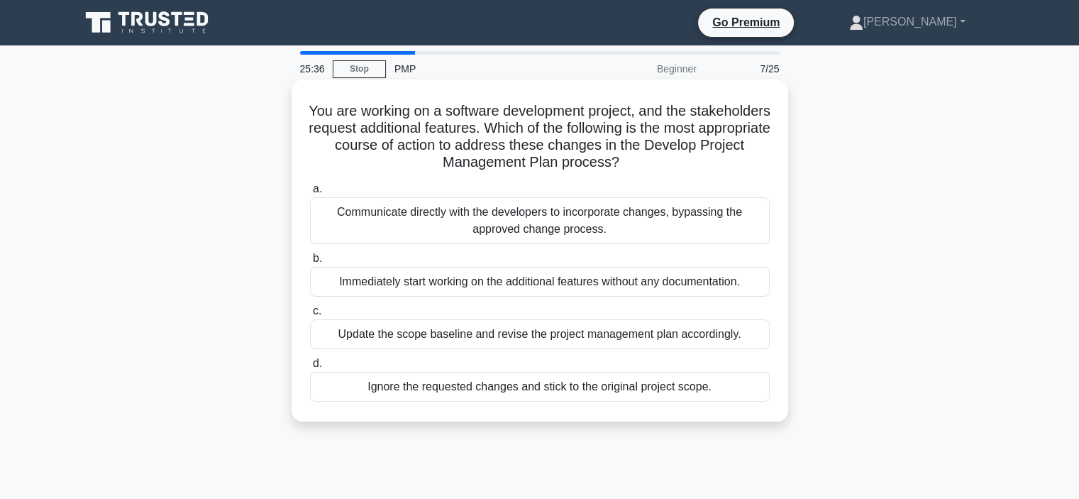
click at [569, 337] on div "Update the scope baseline and revise the project management plan accordingly." at bounding box center [540, 334] width 460 height 30
click at [310, 316] on input "c. Update the scope baseline and revise the project management plan accordingly." at bounding box center [310, 311] width 0 height 9
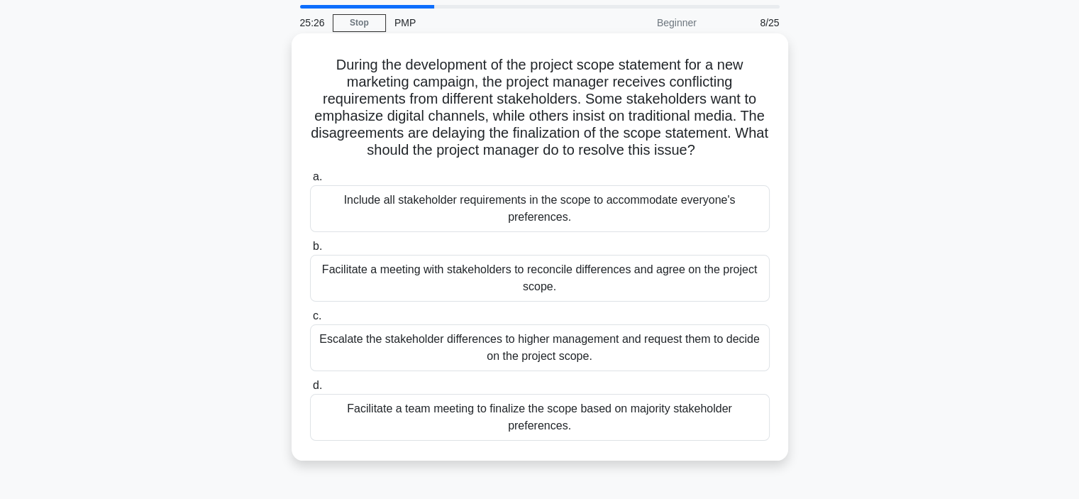
scroll to position [71, 0]
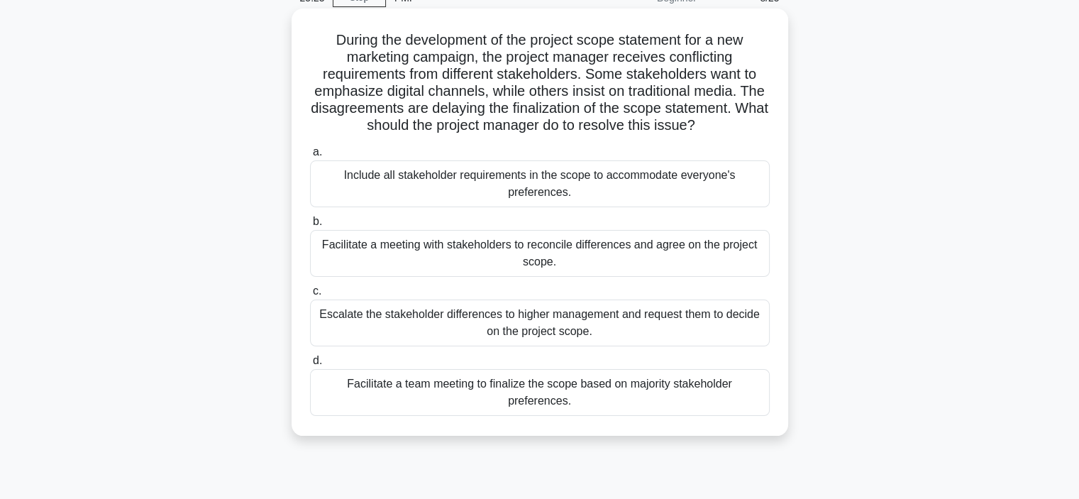
click at [528, 249] on div "Facilitate a meeting with stakeholders to reconcile differences and agree on th…" at bounding box center [540, 253] width 460 height 47
click at [310, 226] on input "b. Facilitate a meeting with stakeholders to reconcile differences and agree on…" at bounding box center [310, 221] width 0 height 9
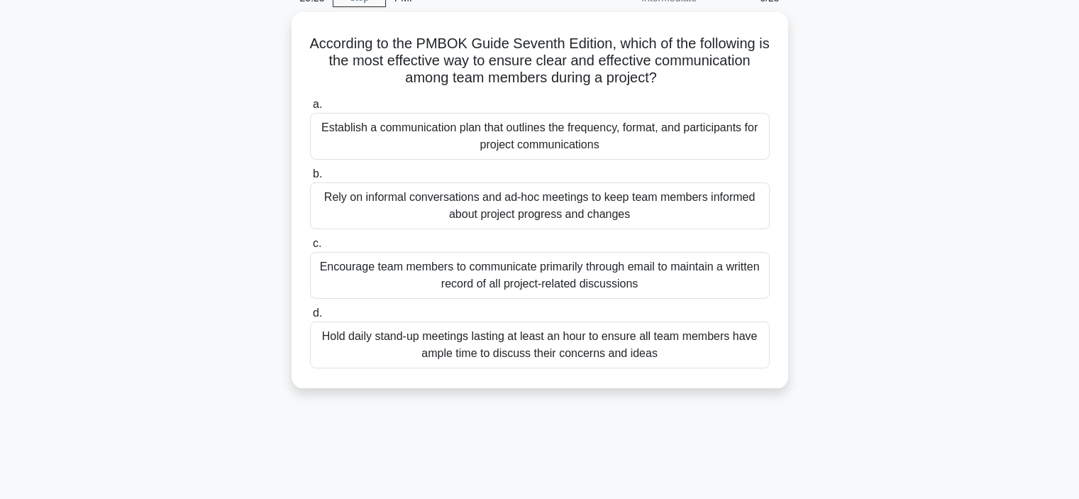
scroll to position [0, 0]
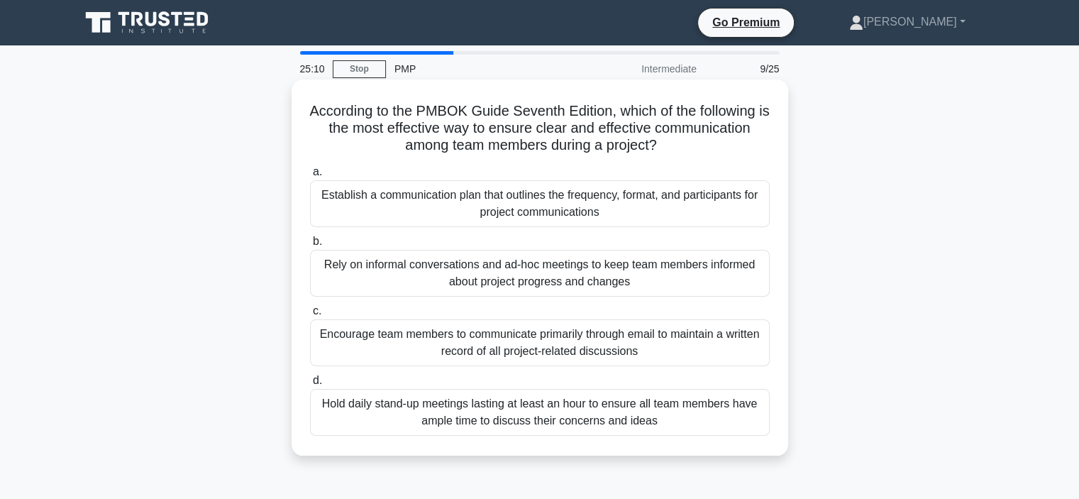
click at [533, 202] on div "Establish a communication plan that outlines the frequency, format, and partici…" at bounding box center [540, 203] width 460 height 47
click at [310, 177] on input "a. Establish a communication plan that outlines the frequency, format, and part…" at bounding box center [310, 171] width 0 height 9
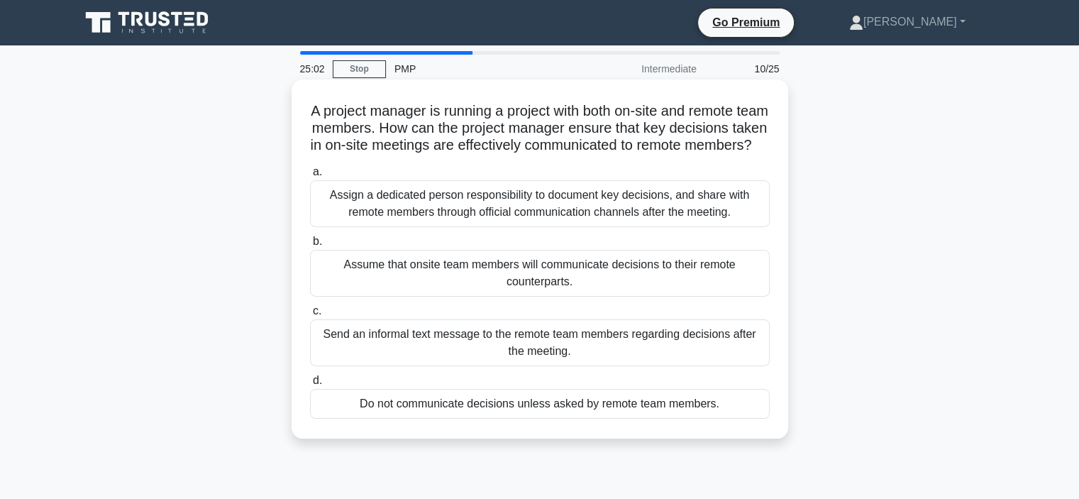
click at [494, 226] on div "Assign a dedicated person responsibility to document key decisions, and share w…" at bounding box center [540, 203] width 460 height 47
click at [310, 177] on input "a. Assign a dedicated person responsibility to document key decisions, and shar…" at bounding box center [310, 171] width 0 height 9
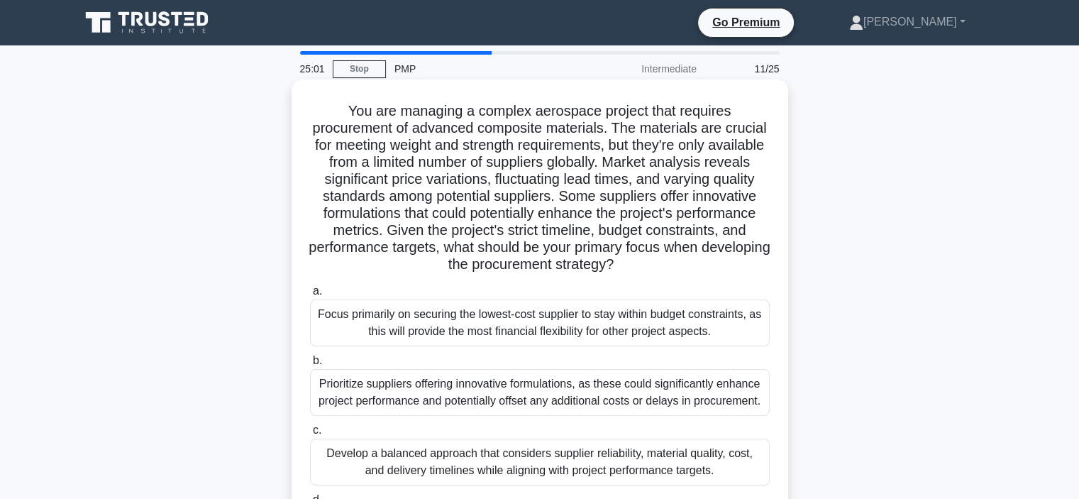
scroll to position [142, 0]
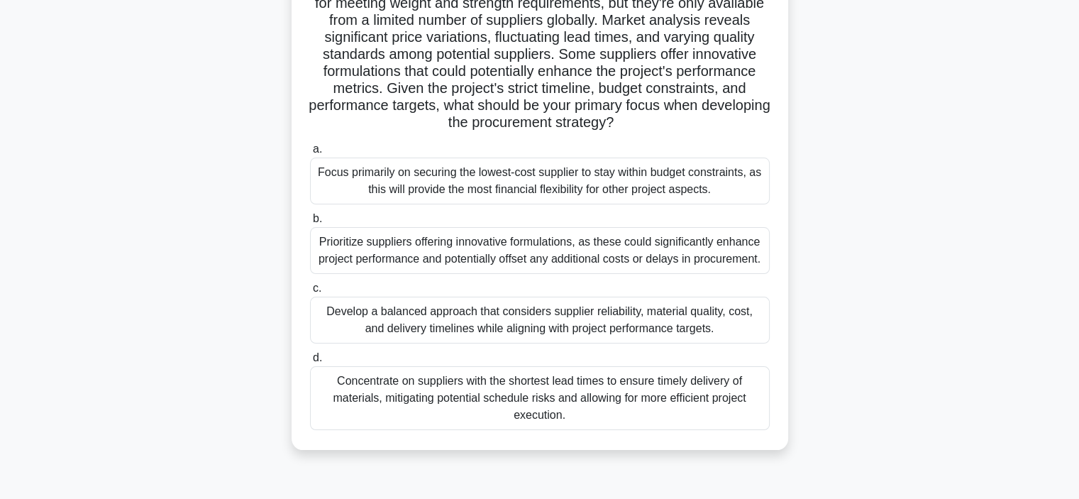
click at [553, 396] on div "Concentrate on suppliers with the shortest lead times to ensure timely delivery…" at bounding box center [540, 398] width 460 height 64
click at [310, 363] on input "d. Concentrate on suppliers with the shortest lead times to ensure timely deliv…" at bounding box center [310, 357] width 0 height 9
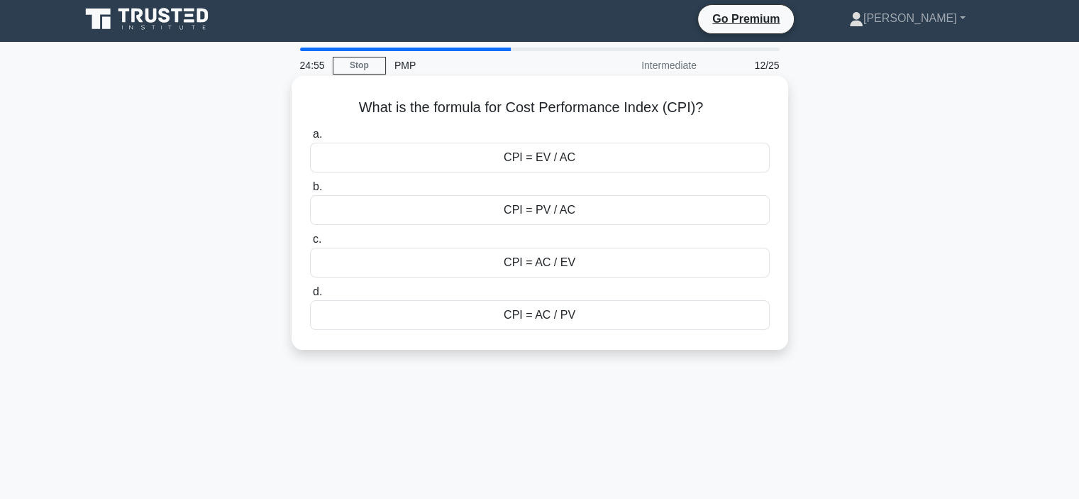
scroll to position [0, 0]
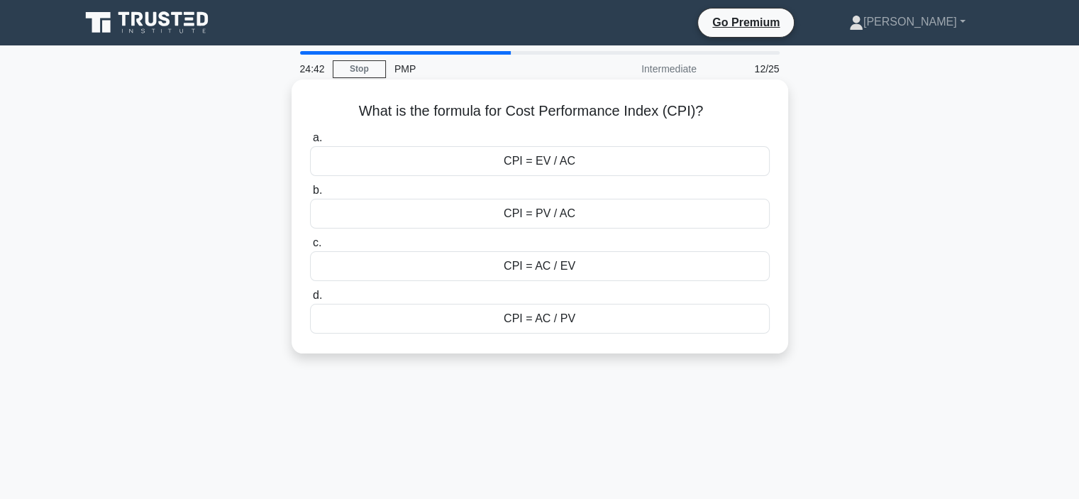
click at [547, 165] on div "CPI = EV / AC" at bounding box center [540, 161] width 460 height 30
click at [310, 143] on input "a. CPI = EV / AC" at bounding box center [310, 137] width 0 height 9
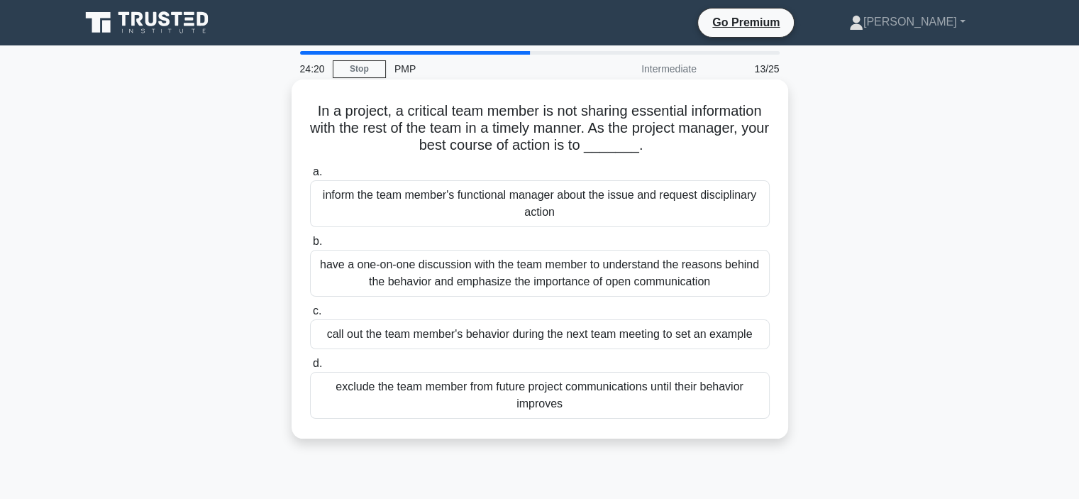
click at [548, 393] on div "exclude the team member from future project communications until their behavior…" at bounding box center [540, 395] width 460 height 47
click at [310, 368] on input "d. exclude the team member from future project communications until their behav…" at bounding box center [310, 363] width 0 height 9
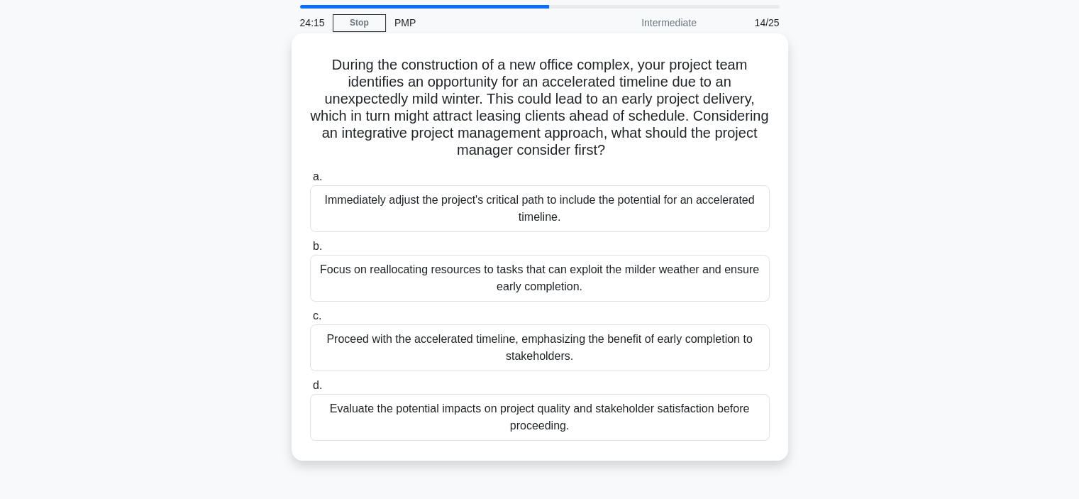
scroll to position [71, 0]
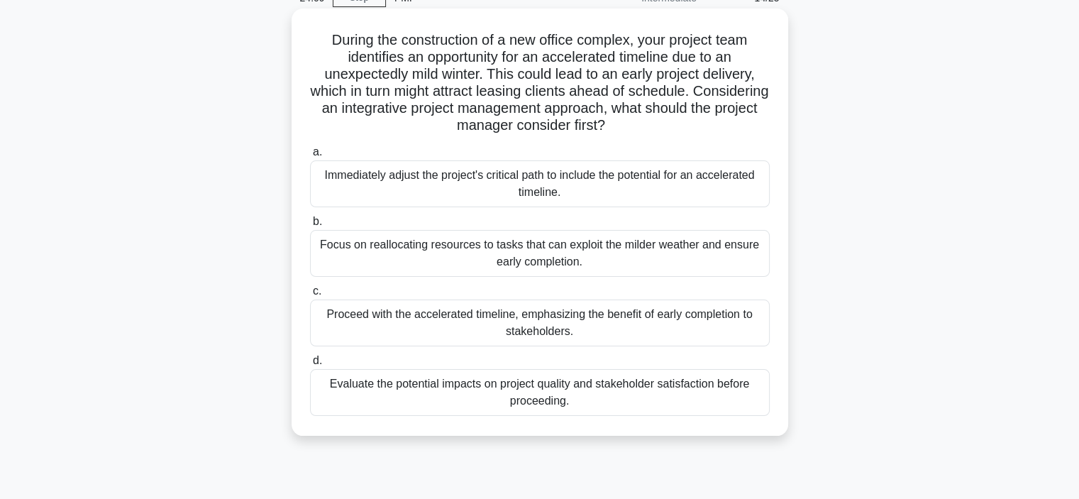
click at [533, 255] on div "Focus on reallocating resources to tasks that can exploit the milder weather an…" at bounding box center [540, 253] width 460 height 47
click at [310, 226] on input "b. Focus on reallocating resources to tasks that can exploit the milder weather…" at bounding box center [310, 221] width 0 height 9
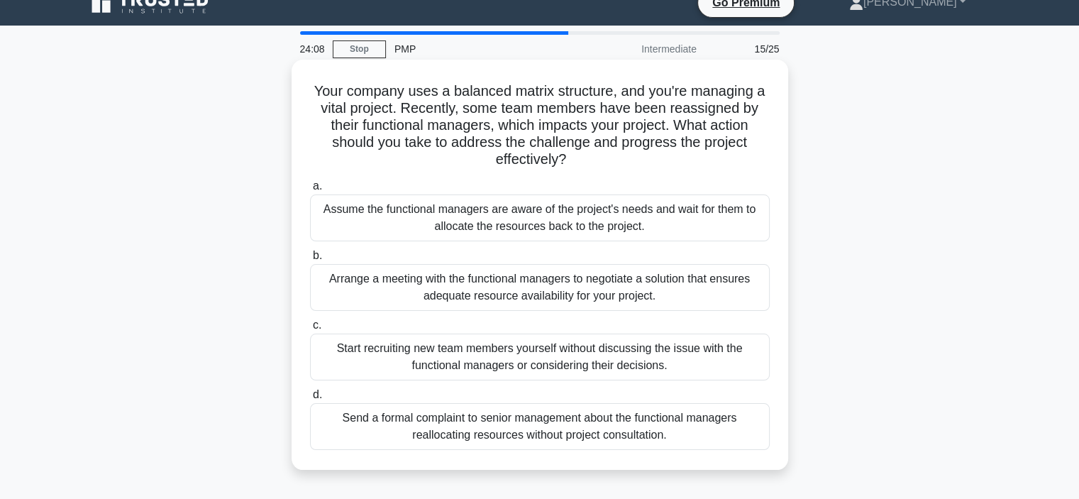
scroll to position [0, 0]
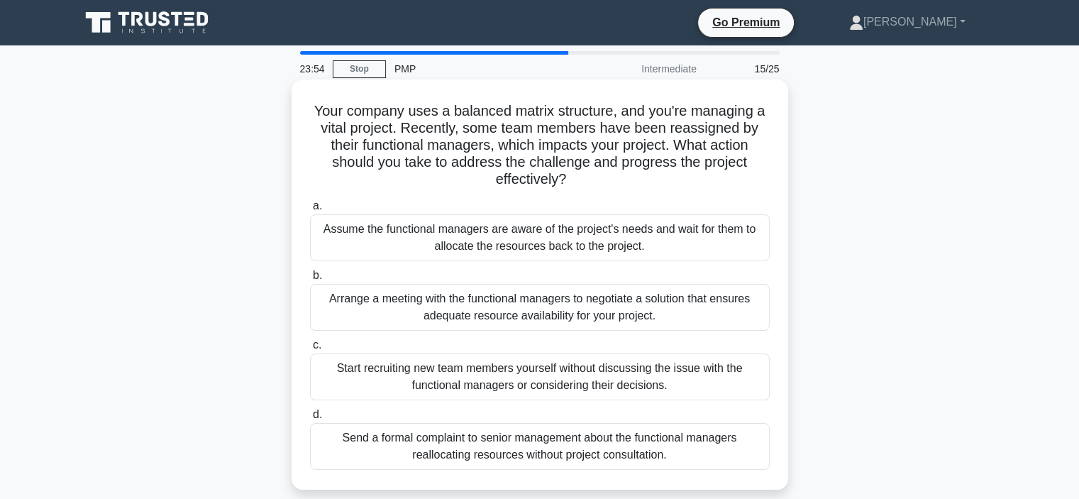
click at [510, 232] on div "Assume the functional managers are aware of the project's needs and wait for th…" at bounding box center [540, 237] width 460 height 47
click at [310, 211] on input "a. Assume the functional managers are aware of the project's needs and wait for…" at bounding box center [310, 206] width 0 height 9
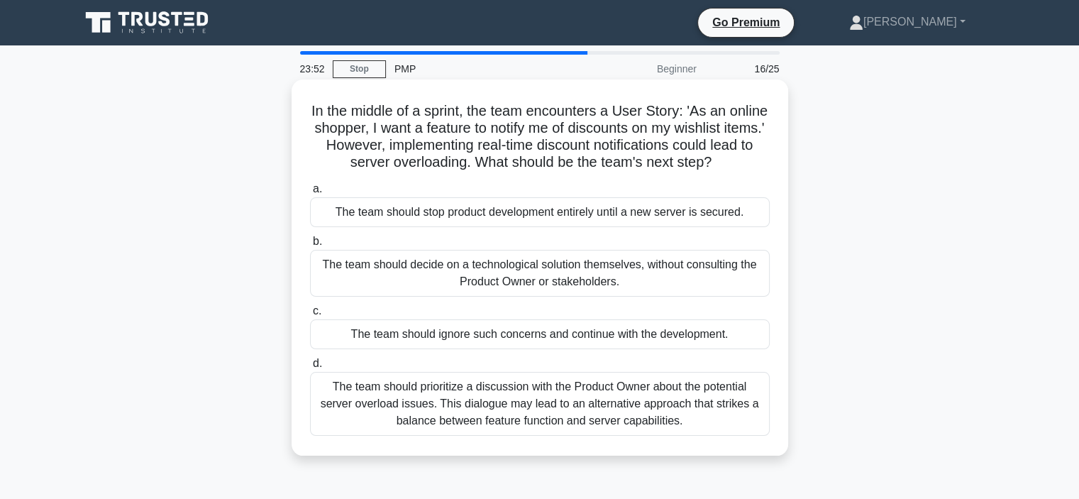
click at [559, 426] on div "The team should prioritize a discussion with the Product Owner about the potent…" at bounding box center [540, 404] width 460 height 64
click at [310, 368] on input "d. The team should prioritize a discussion with the Product Owner about the pot…" at bounding box center [310, 363] width 0 height 9
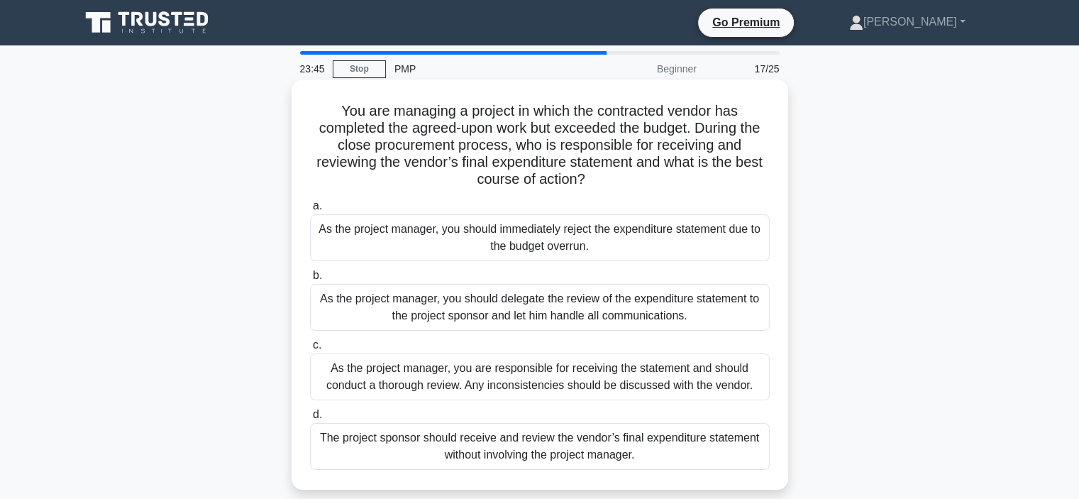
scroll to position [71, 0]
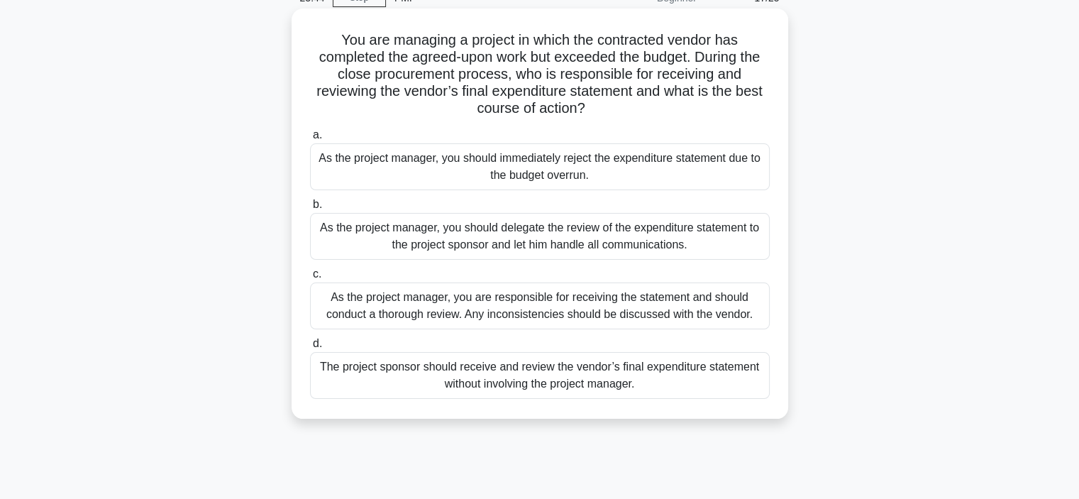
click at [551, 312] on div "As the project manager, you are responsible for receiving the statement and sho…" at bounding box center [540, 305] width 460 height 47
click at [310, 279] on input "c. As the project manager, you are responsible for receiving the statement and …" at bounding box center [310, 274] width 0 height 9
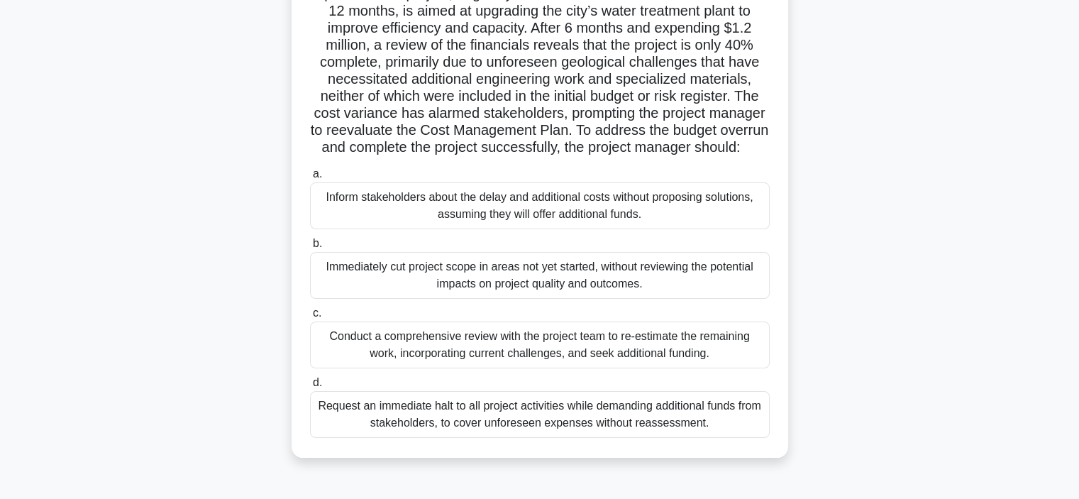
scroll to position [213, 0]
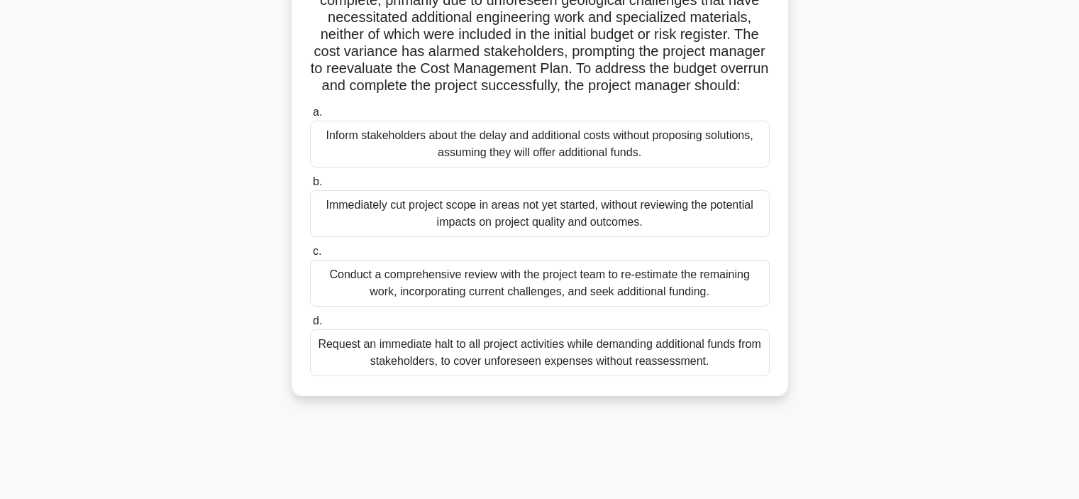
click at [561, 297] on div "Conduct a comprehensive review with the project team to re-estimate the remaini…" at bounding box center [540, 283] width 460 height 47
click at [310, 256] on input "c. Conduct a comprehensive review with the project team to re-estimate the rema…" at bounding box center [310, 251] width 0 height 9
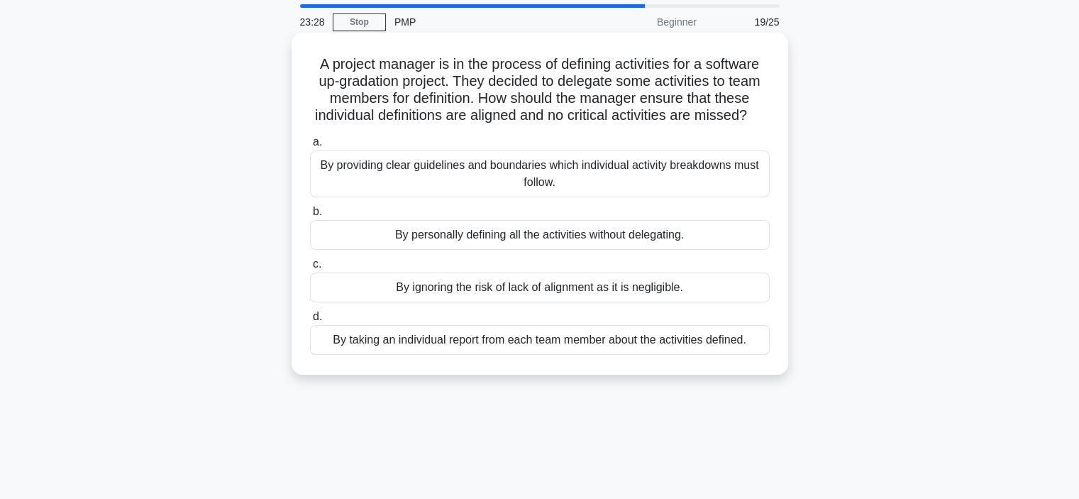
scroll to position [71, 0]
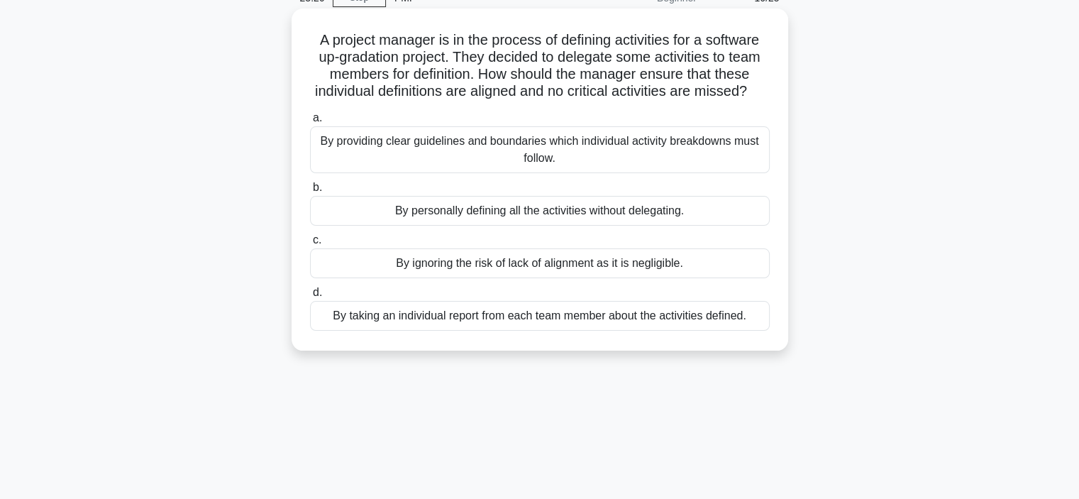
click at [508, 165] on div "By providing clear guidelines and boundaries which individual activity breakdow…" at bounding box center [540, 149] width 460 height 47
click at [310, 123] on input "a. By providing clear guidelines and boundaries which individual activity break…" at bounding box center [310, 118] width 0 height 9
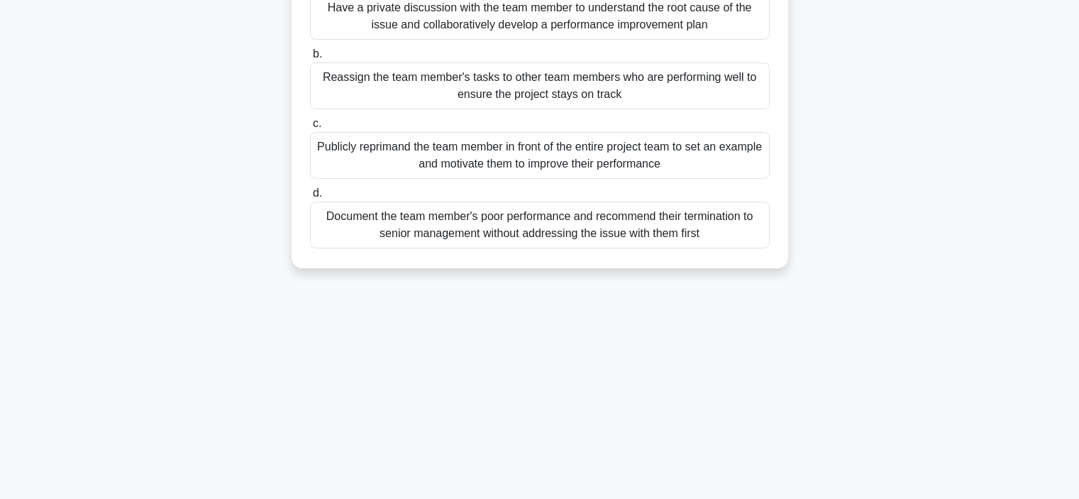
scroll to position [213, 0]
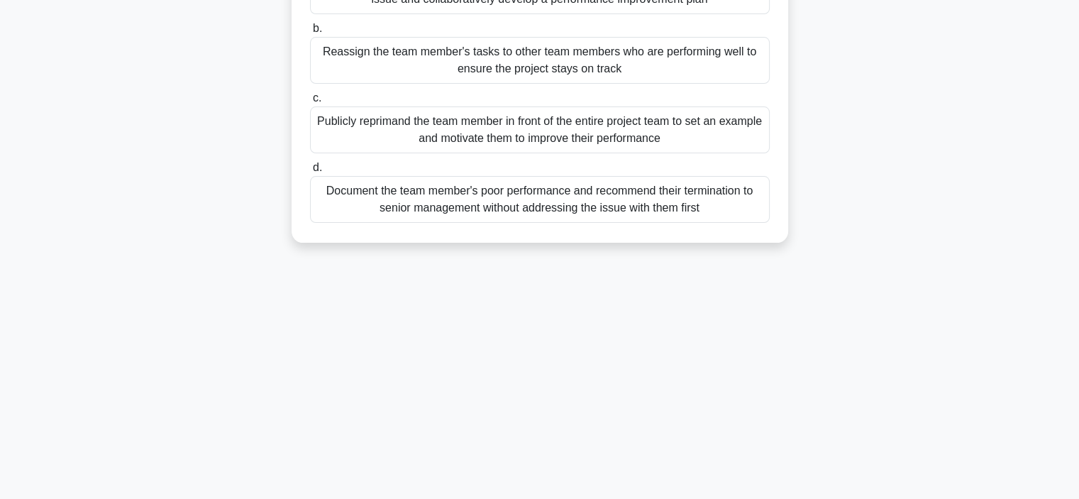
click at [558, 201] on div "Document the team member's poor performance and recommend their termination to …" at bounding box center [540, 199] width 460 height 47
click at [310, 172] on input "d. Document the team member's poor performance and recommend their termination …" at bounding box center [310, 167] width 0 height 9
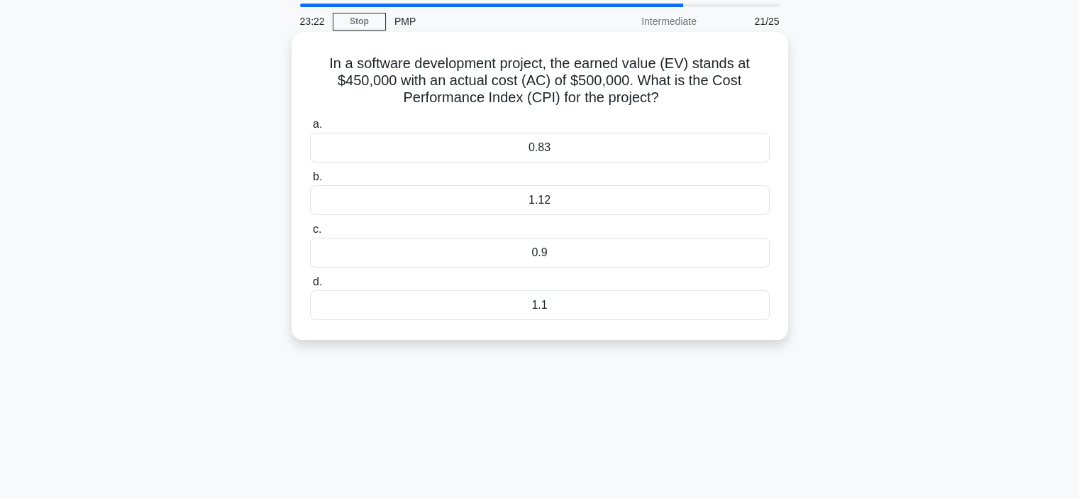
scroll to position [0, 0]
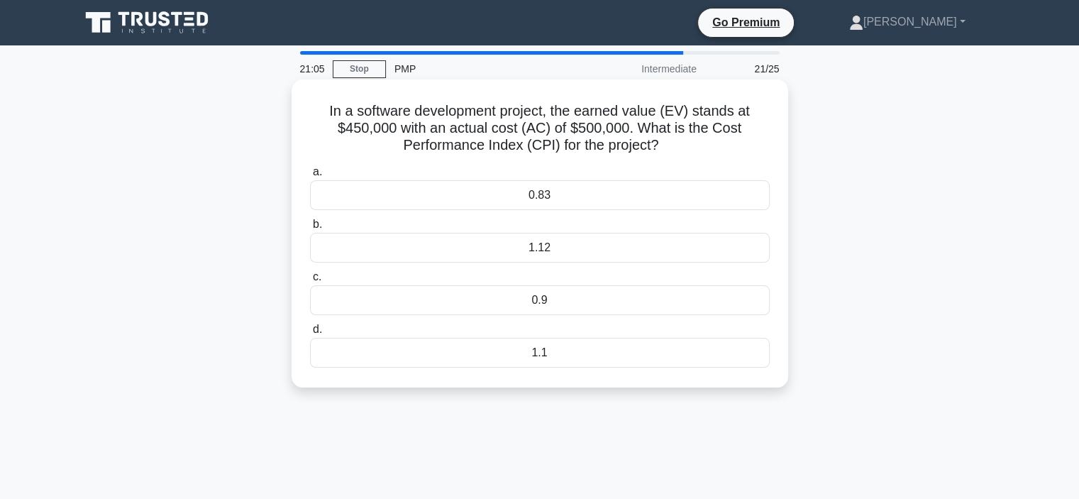
click at [559, 295] on div "0.9" at bounding box center [540, 300] width 460 height 30
click at [310, 282] on input "c. 0.9" at bounding box center [310, 277] width 0 height 9
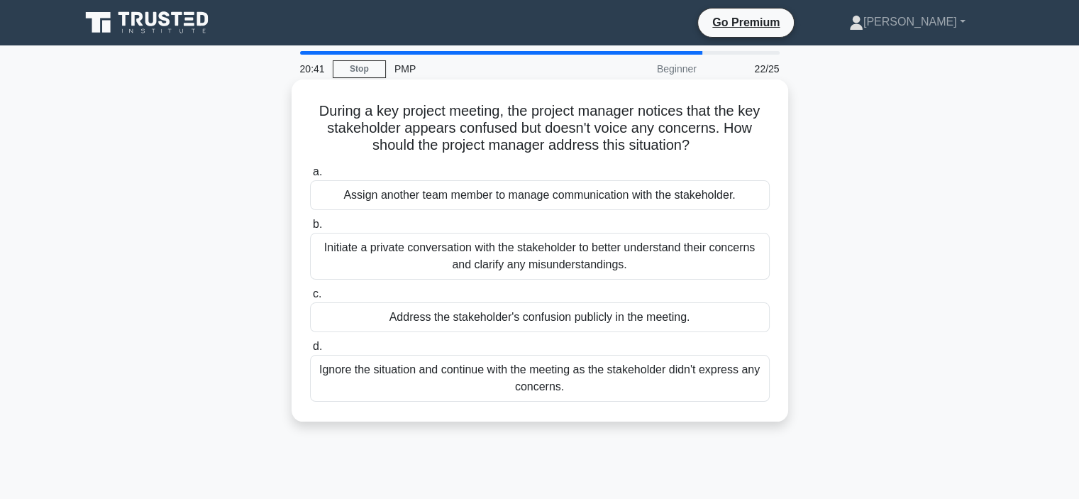
click at [518, 255] on div "Initiate a private conversation with the stakeholder to better understand their…" at bounding box center [540, 256] width 460 height 47
click at [310, 229] on input "b. Initiate a private conversation with the stakeholder to better understand th…" at bounding box center [310, 224] width 0 height 9
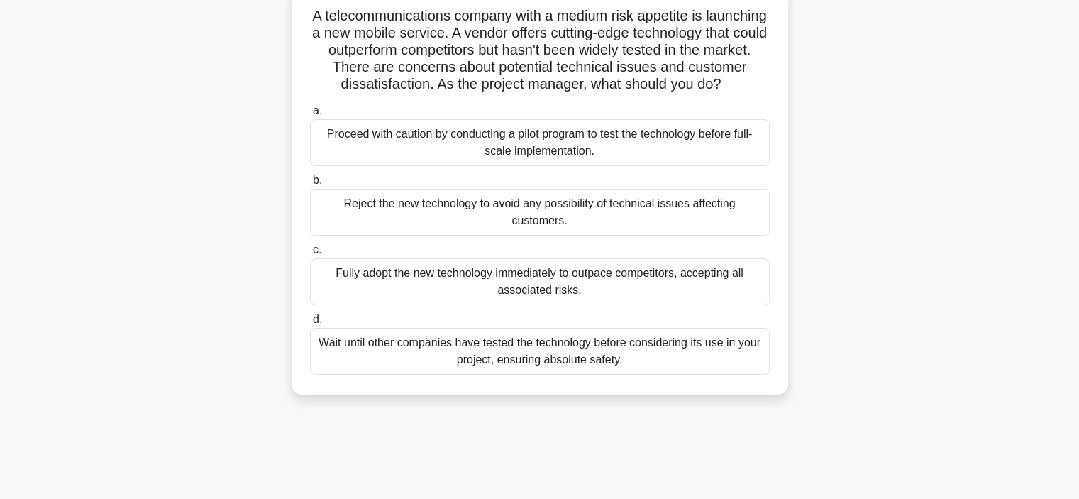
scroll to position [71, 0]
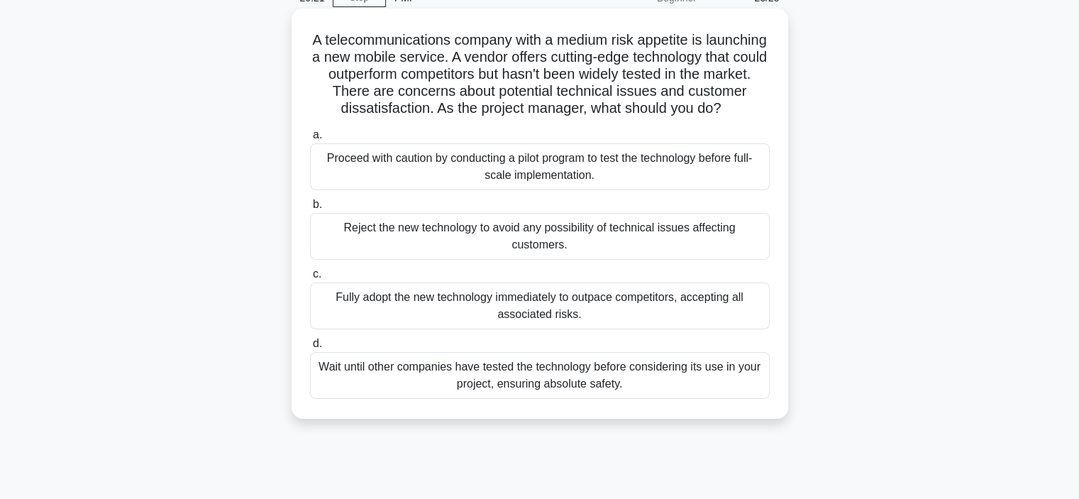
click at [559, 319] on div "Fully adopt the new technology immediately to outpace competitors, accepting al…" at bounding box center [540, 305] width 460 height 47
click at [310, 279] on input "c. Fully adopt the new technology immediately to outpace competitors, accepting…" at bounding box center [310, 274] width 0 height 9
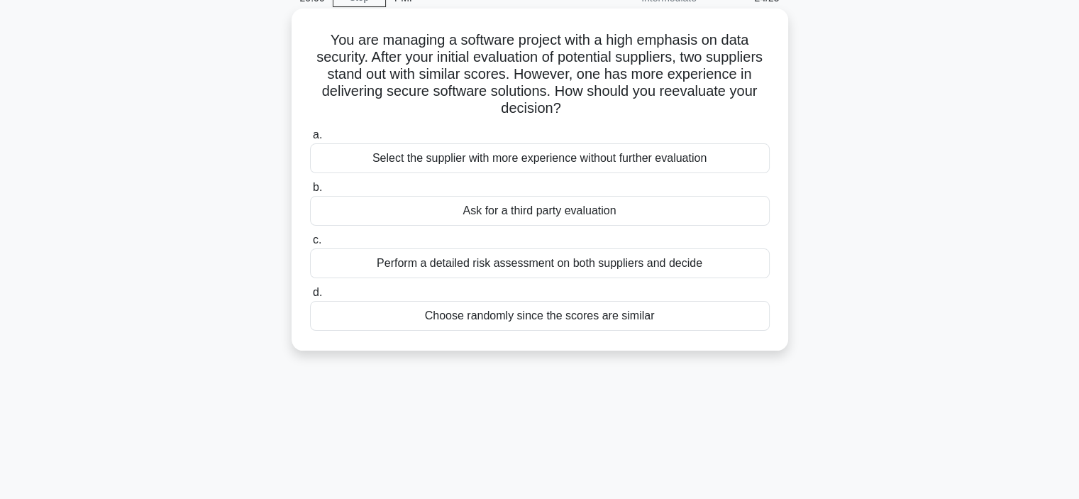
click at [557, 265] on div "Perform a detailed risk assessment on both suppliers and decide" at bounding box center [540, 263] width 460 height 30
click at [310, 245] on input "c. Perform a detailed risk assessment on both suppliers and decide" at bounding box center [310, 240] width 0 height 9
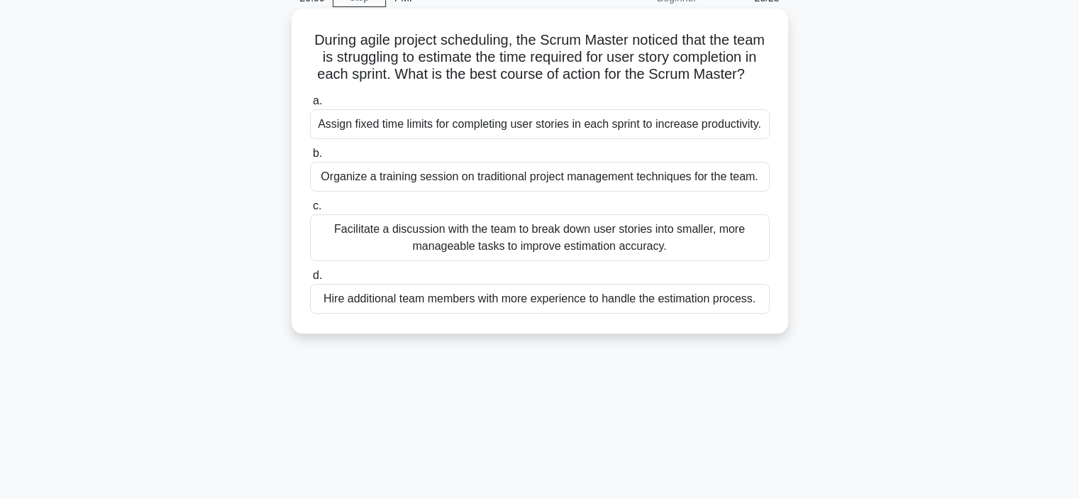
scroll to position [0, 0]
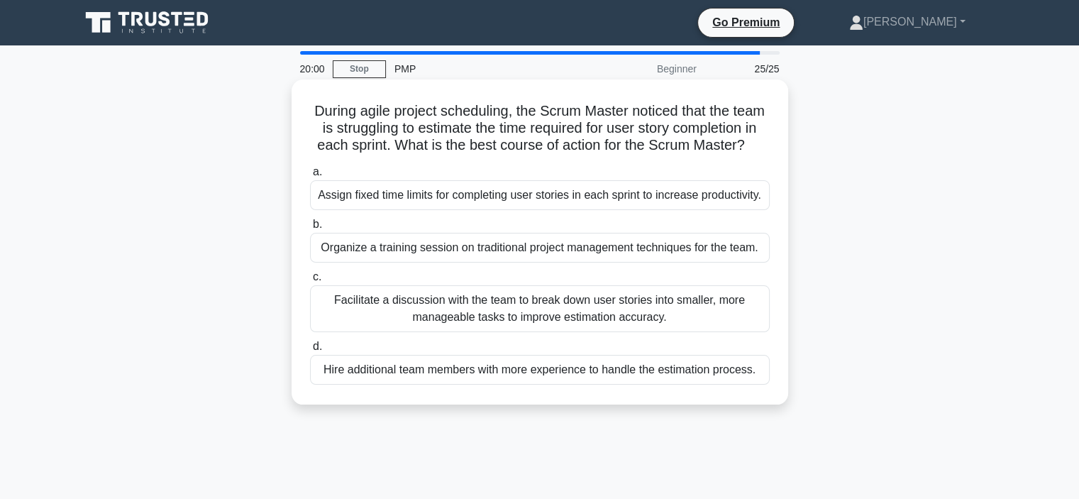
click at [556, 328] on div "Facilitate a discussion with the team to break down user stories into smaller, …" at bounding box center [540, 308] width 460 height 47
click at [310, 282] on input "c. Facilitate a discussion with the team to break down user stories into smalle…" at bounding box center [310, 277] width 0 height 9
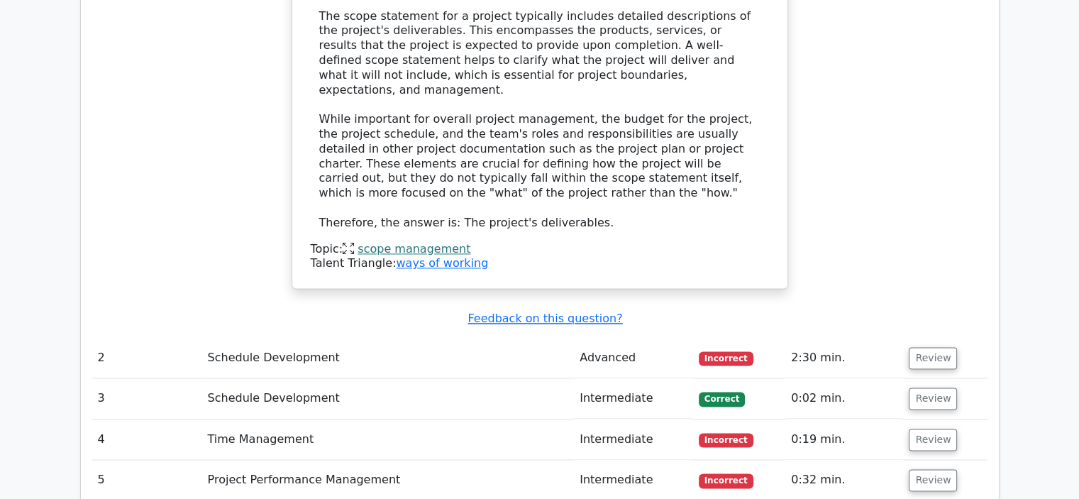
scroll to position [2058, 0]
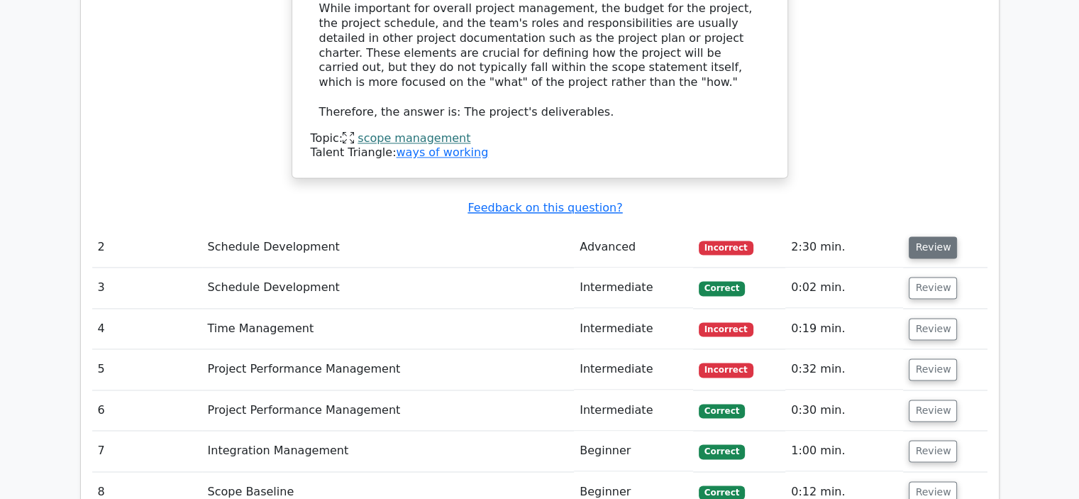
click at [947, 236] on button "Review" at bounding box center [933, 247] width 48 height 22
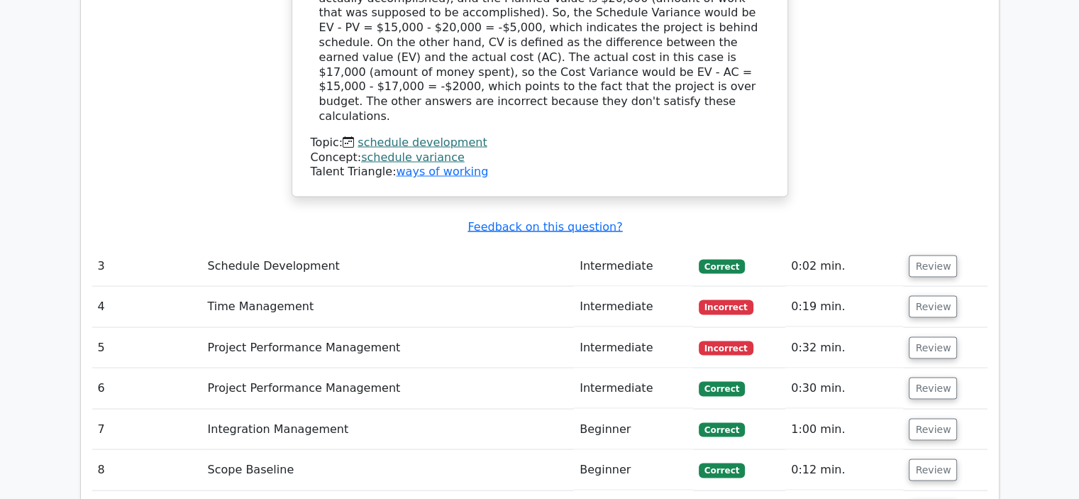
scroll to position [2768, 0]
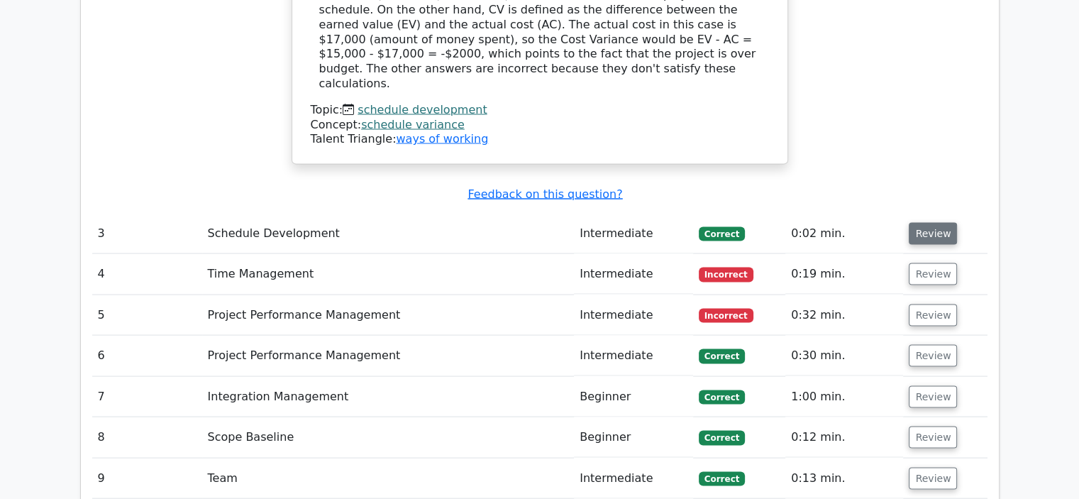
click at [921, 223] on button "Review" at bounding box center [933, 234] width 48 height 22
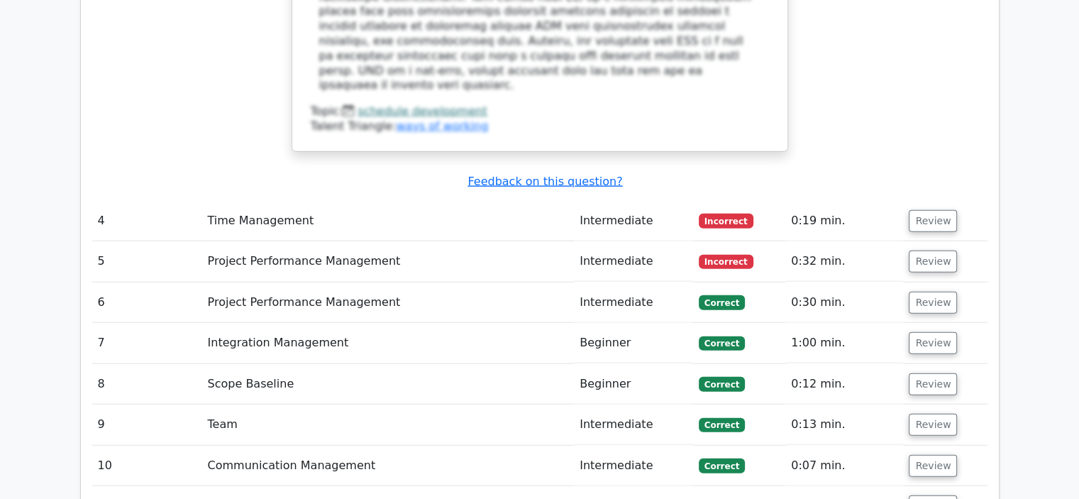
scroll to position [3548, 0]
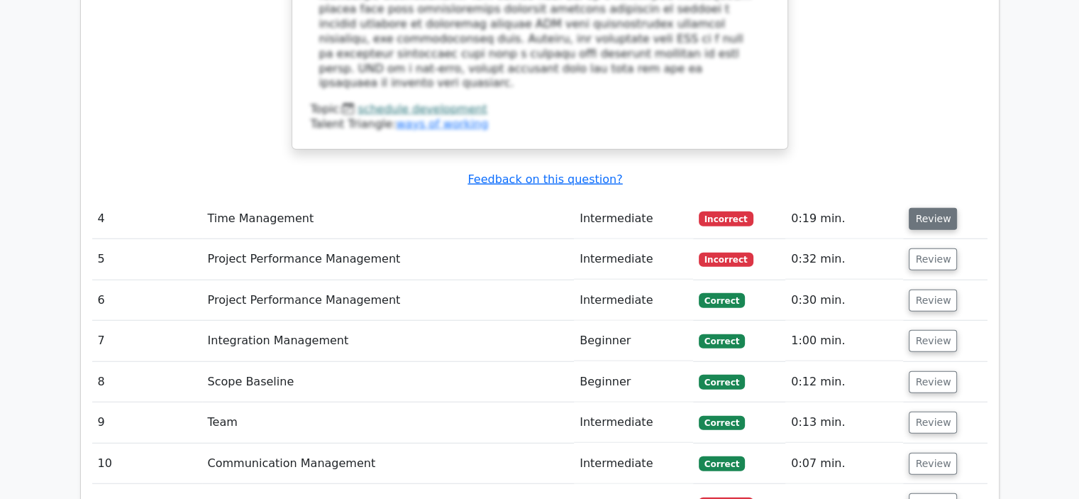
click at [920, 208] on button "Review" at bounding box center [933, 219] width 48 height 22
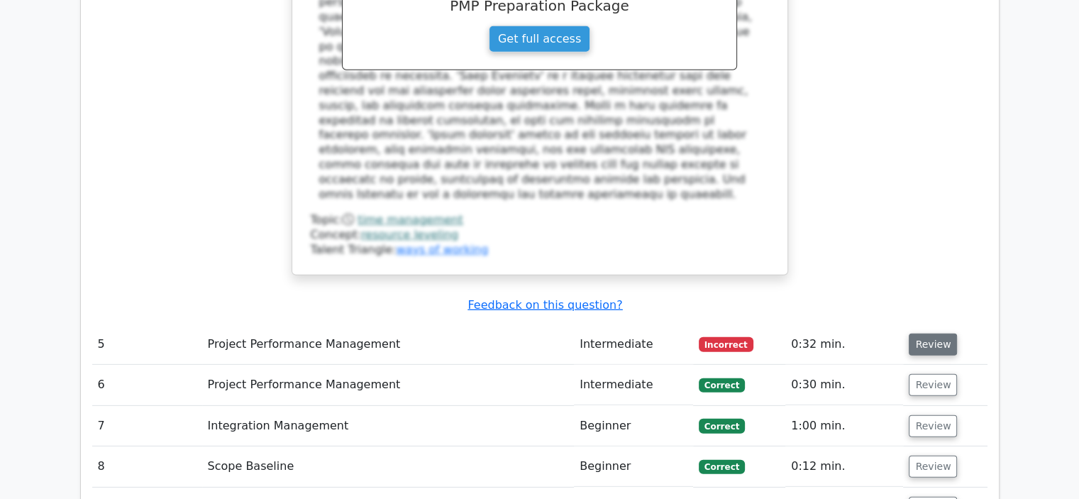
scroll to position [4187, 0]
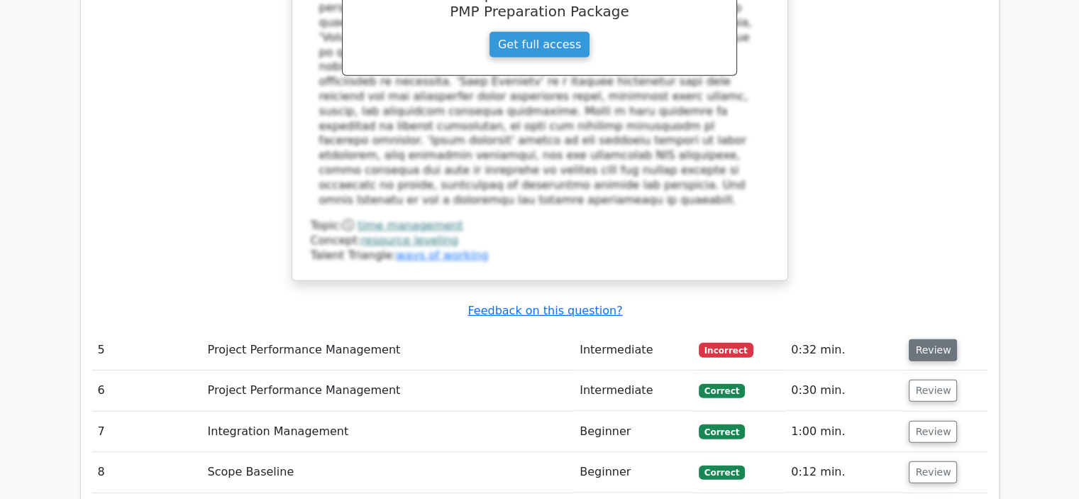
click at [941, 339] on button "Review" at bounding box center [933, 350] width 48 height 22
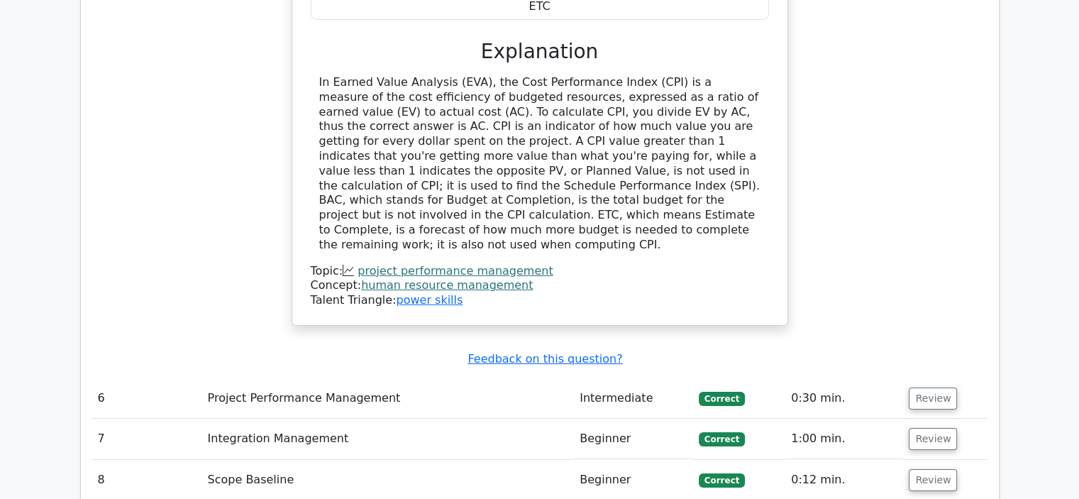
scroll to position [4897, 0]
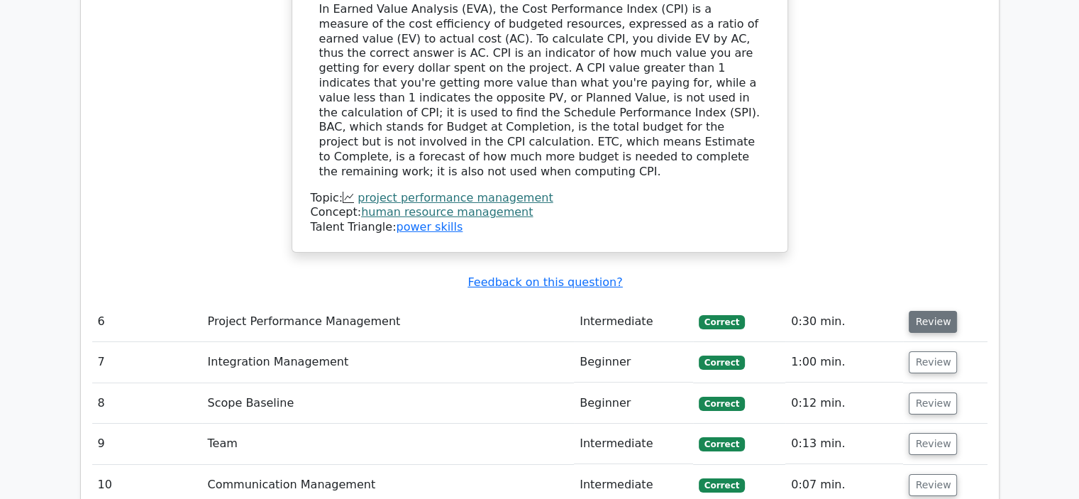
click at [944, 311] on button "Review" at bounding box center [933, 322] width 48 height 22
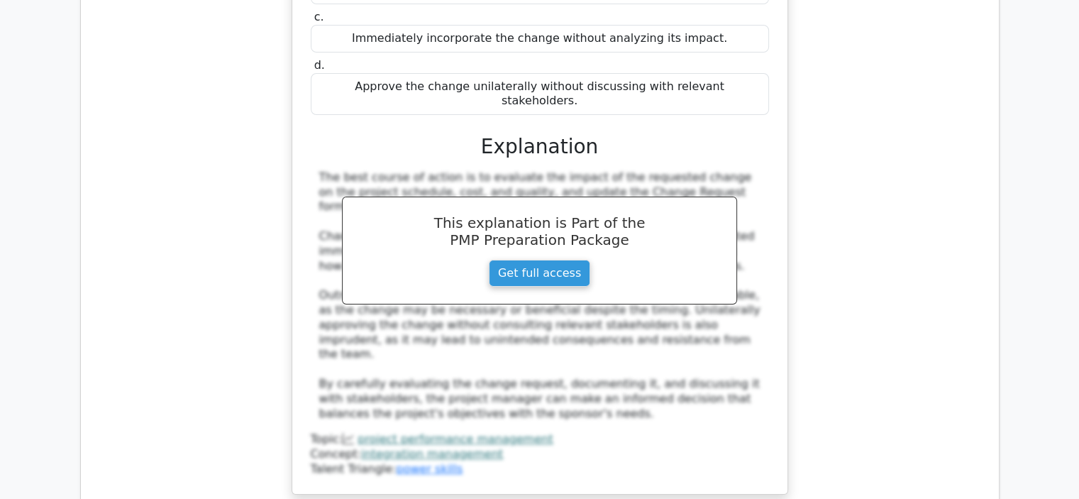
scroll to position [5535, 0]
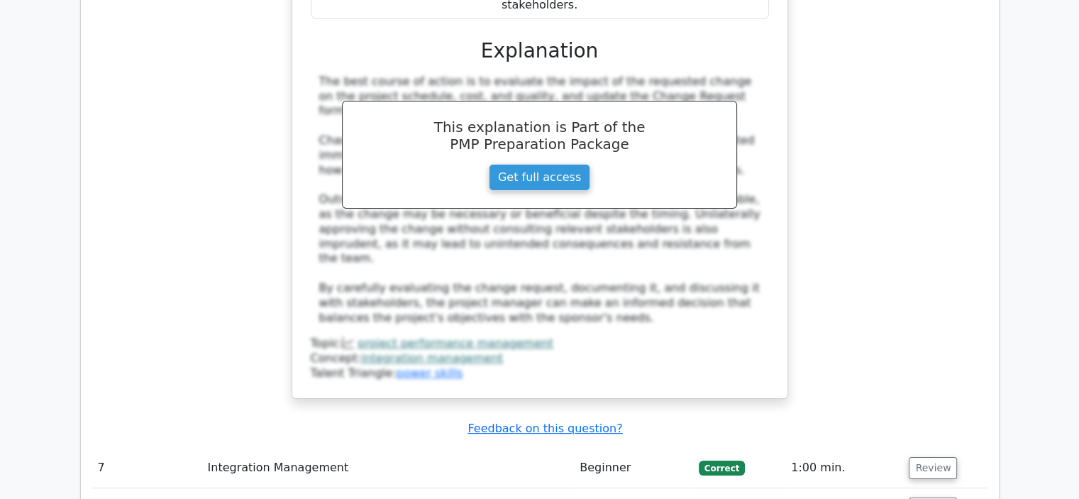
click at [922, 488] on td "Review" at bounding box center [945, 508] width 84 height 40
click at [923, 497] on button "Review" at bounding box center [933, 508] width 48 height 22
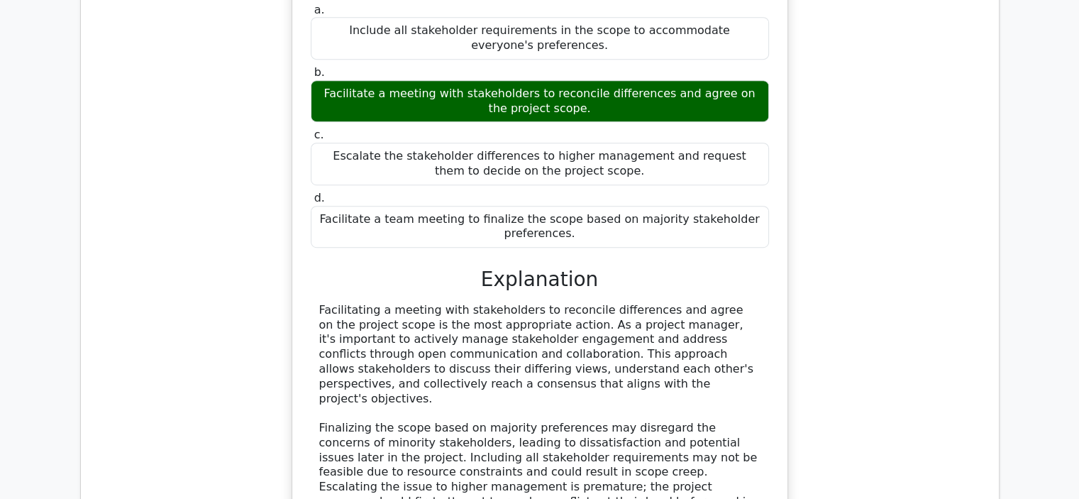
scroll to position [6245, 0]
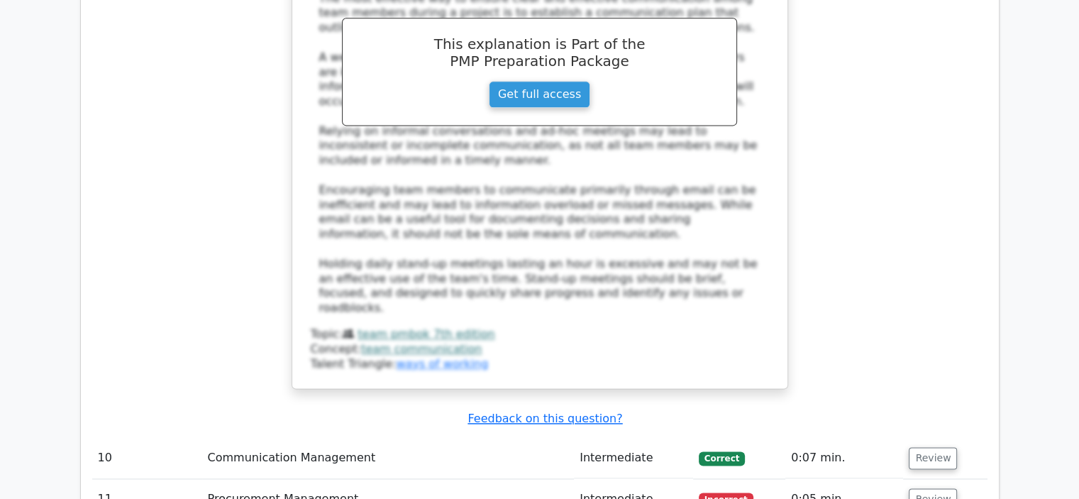
scroll to position [7239, 0]
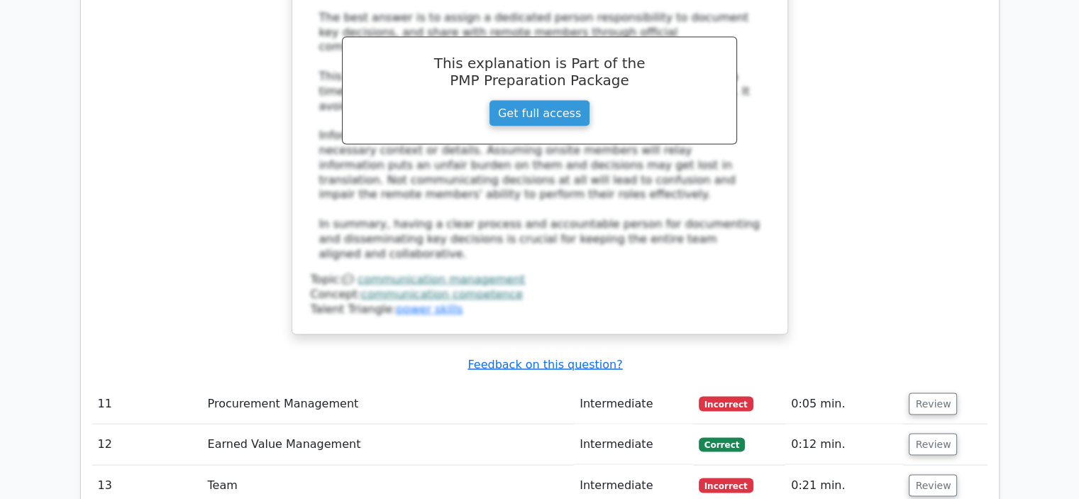
scroll to position [8019, 0]
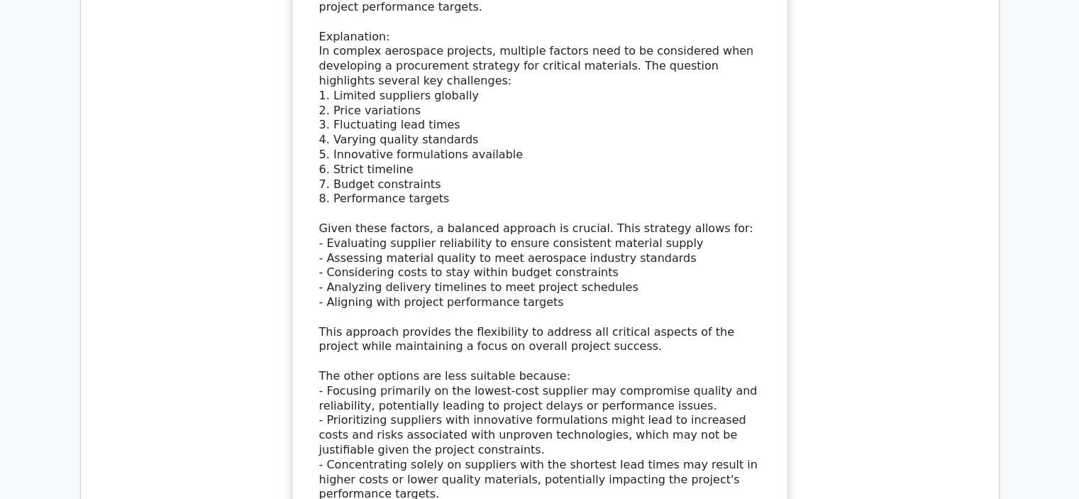
scroll to position [9226, 0]
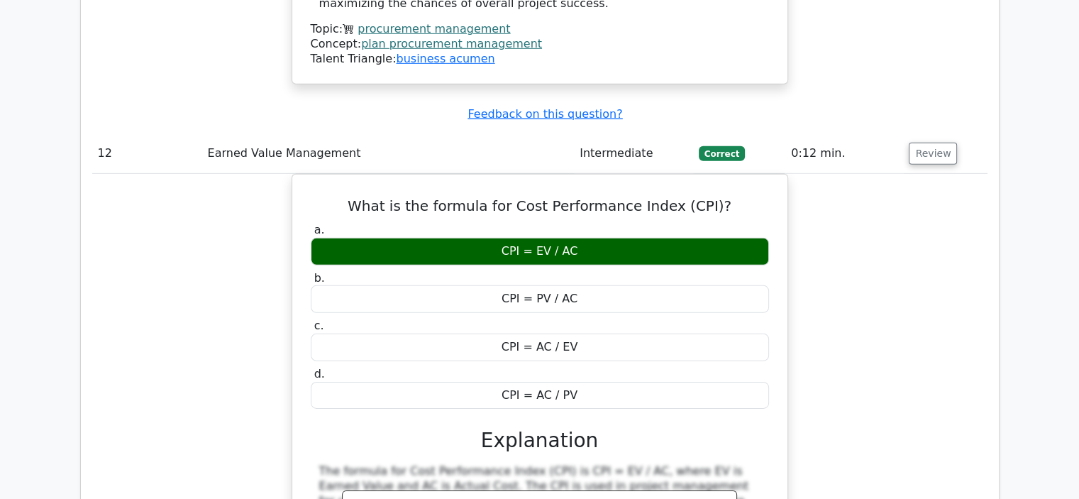
scroll to position [9864, 0]
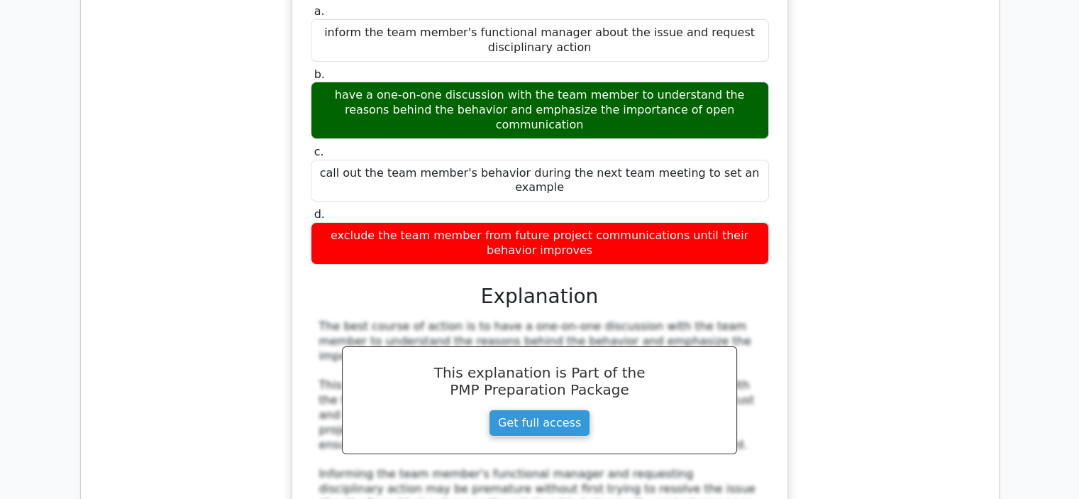
scroll to position [10645, 0]
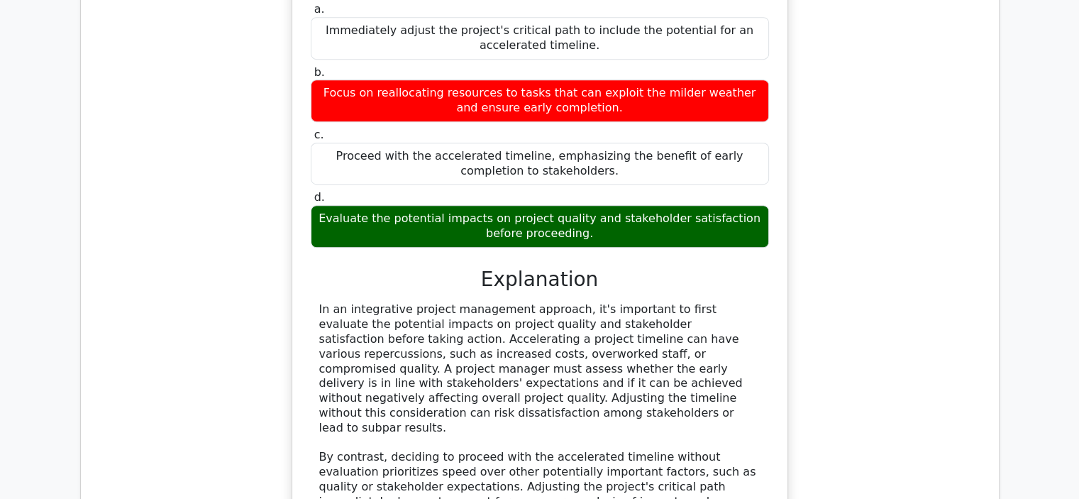
scroll to position [11568, 0]
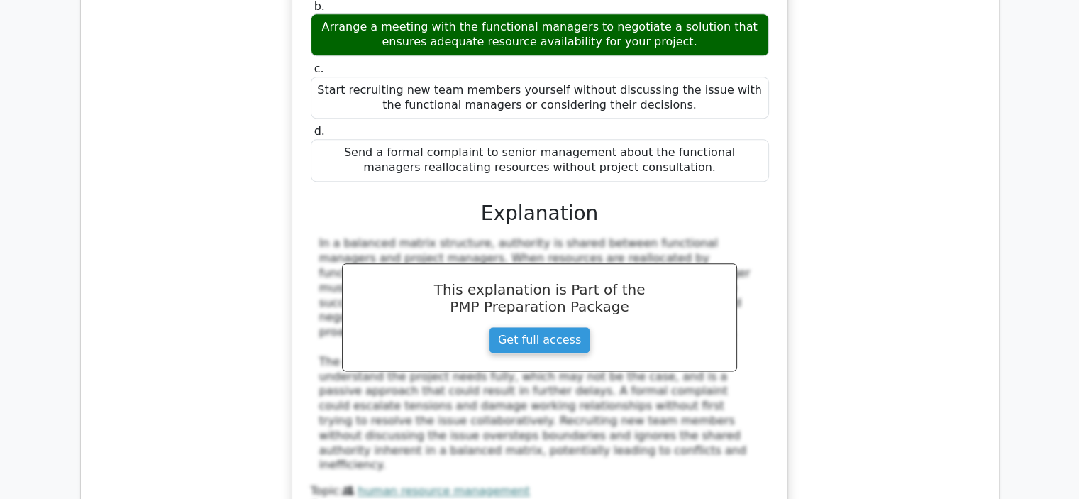
scroll to position [12419, 0]
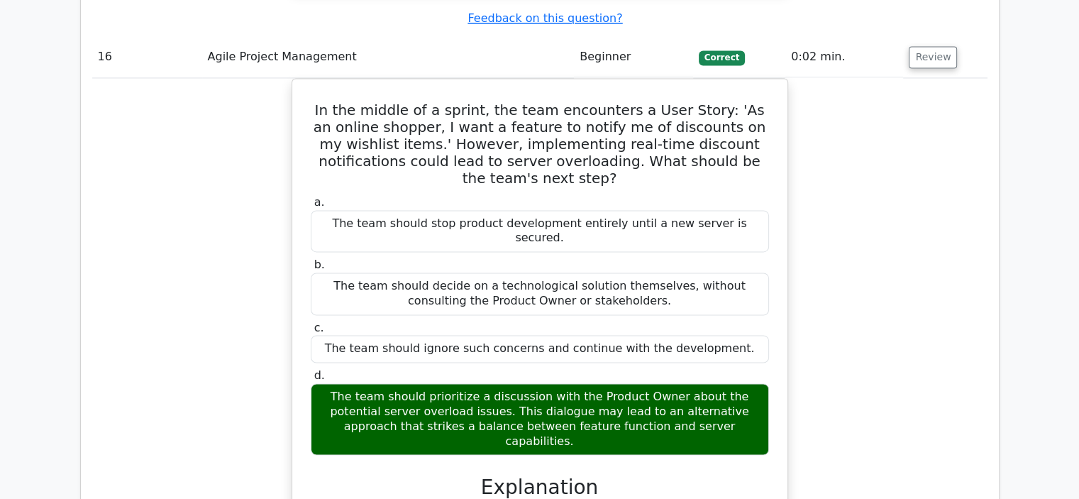
scroll to position [13129, 0]
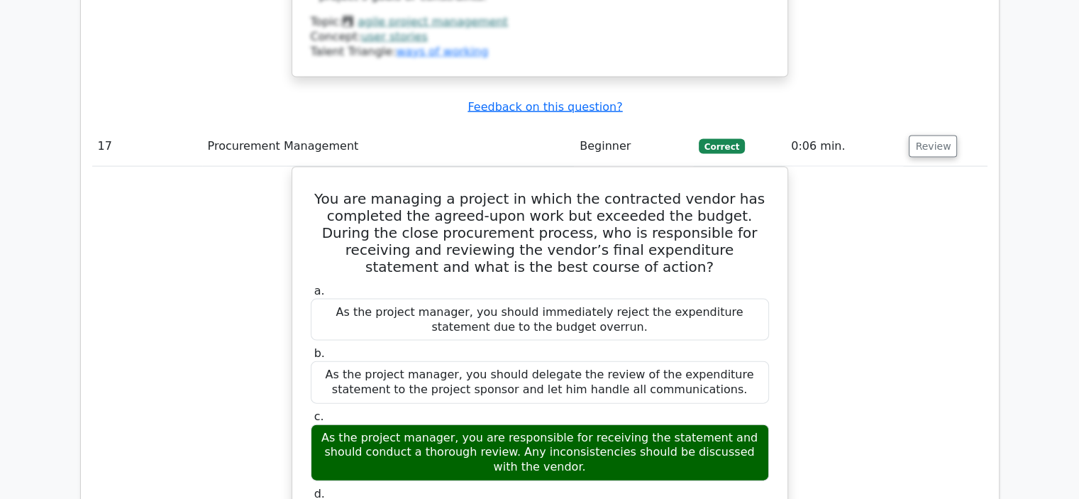
scroll to position [13839, 0]
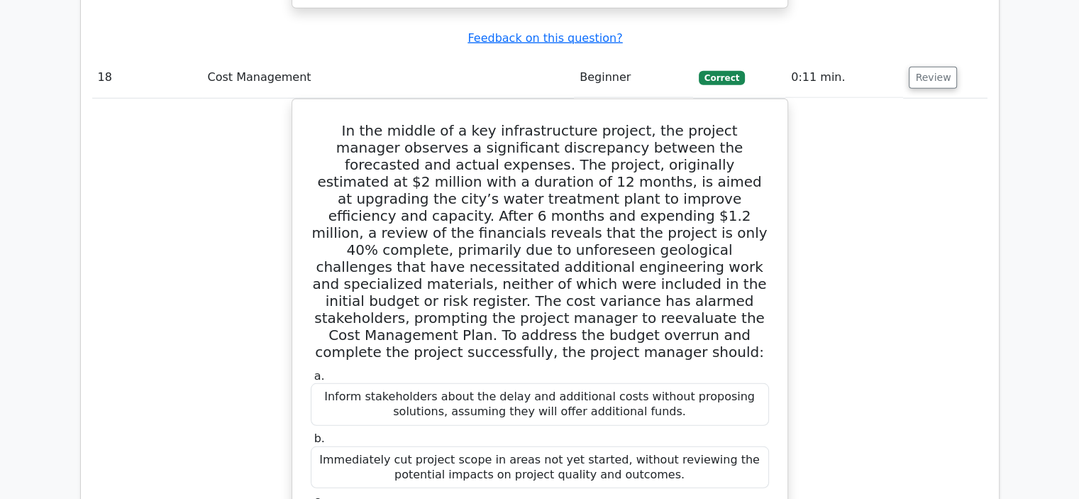
scroll to position [14903, 0]
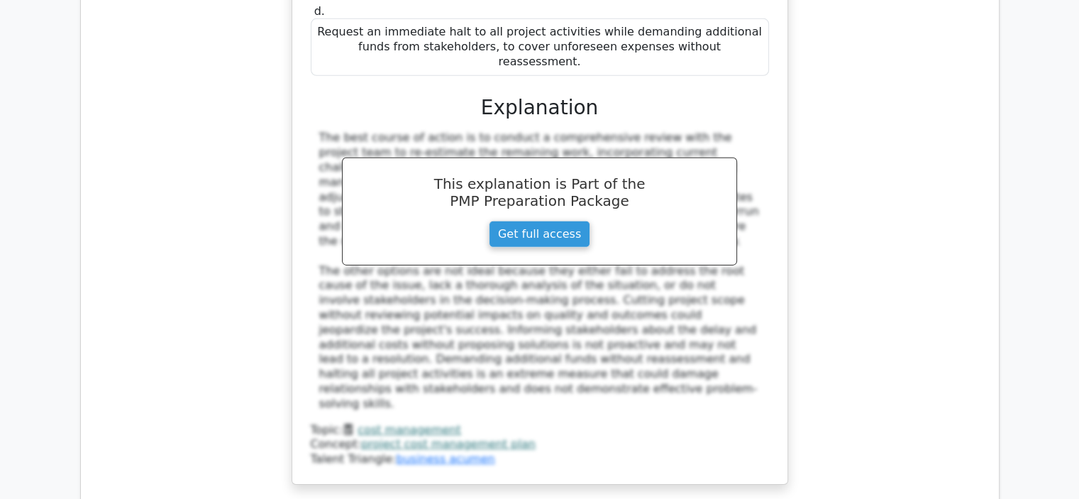
scroll to position [15471, 0]
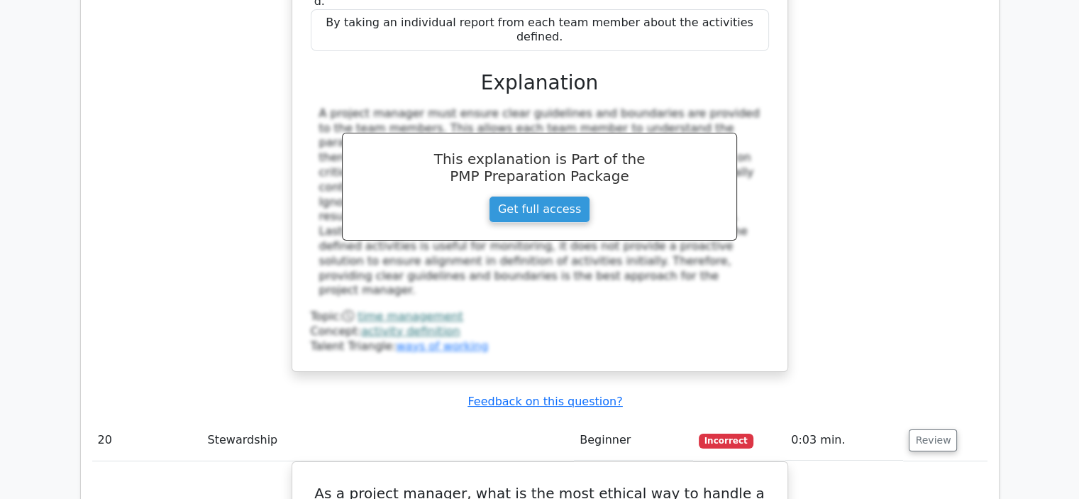
scroll to position [16251, 0]
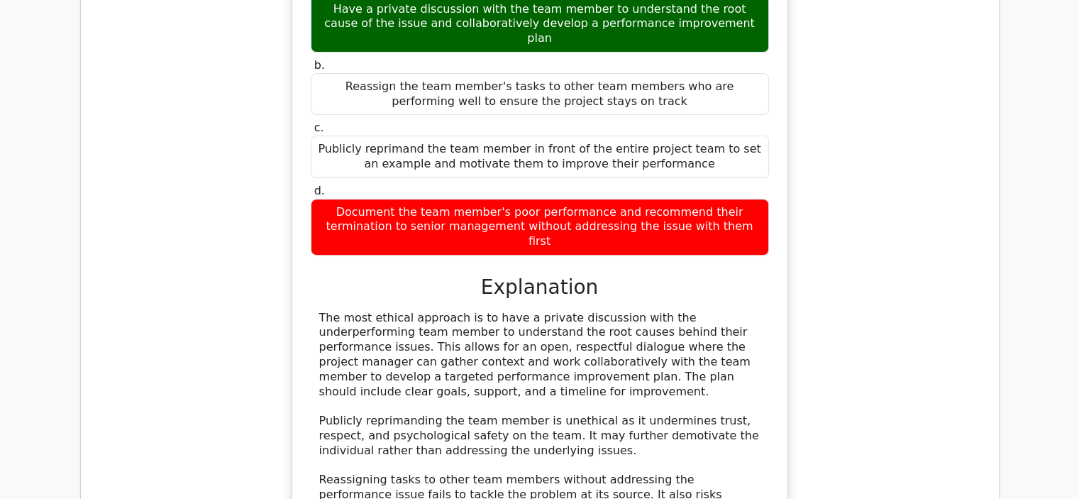
scroll to position [16890, 0]
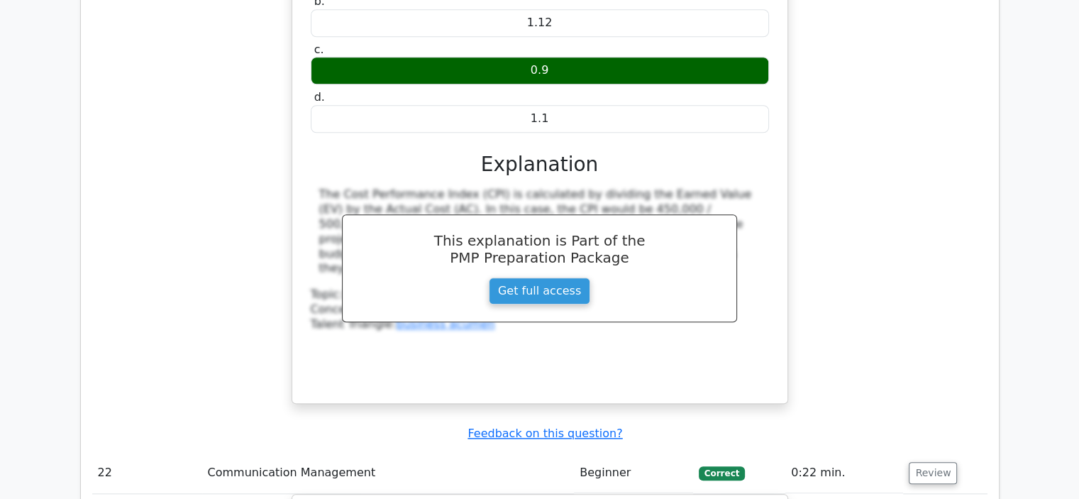
scroll to position [17600, 0]
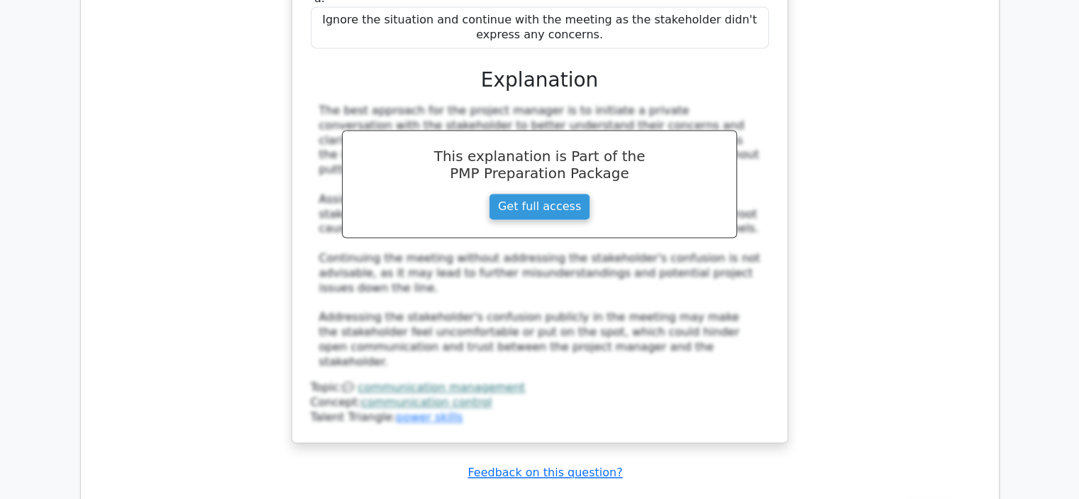
scroll to position [18451, 0]
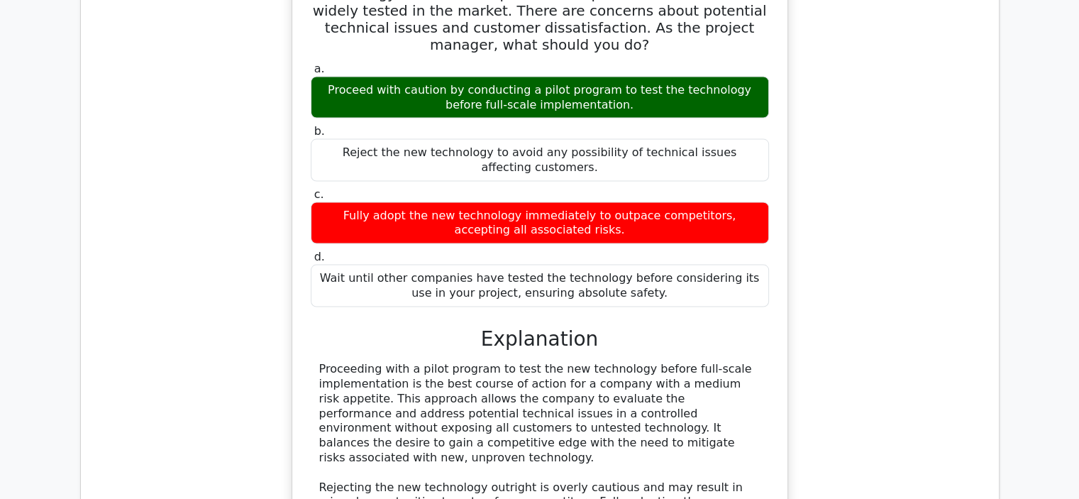
scroll to position [19232, 0]
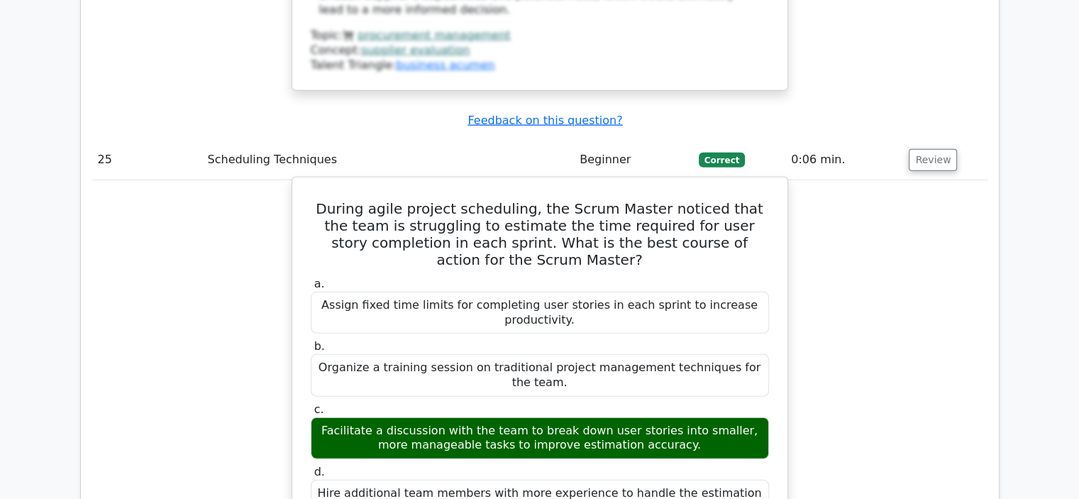
scroll to position [20214, 0]
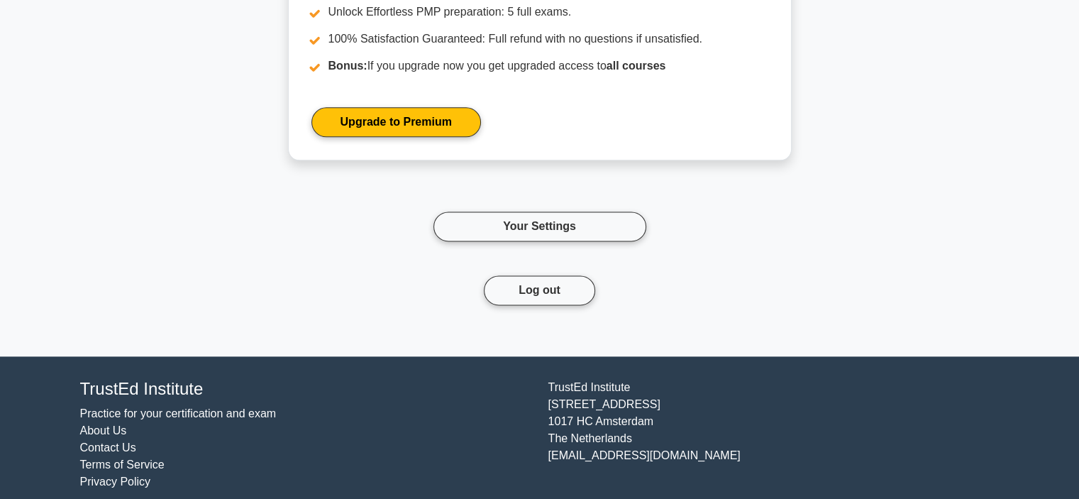
scroll to position [1849, 0]
